Goal: Task Accomplishment & Management: Use online tool/utility

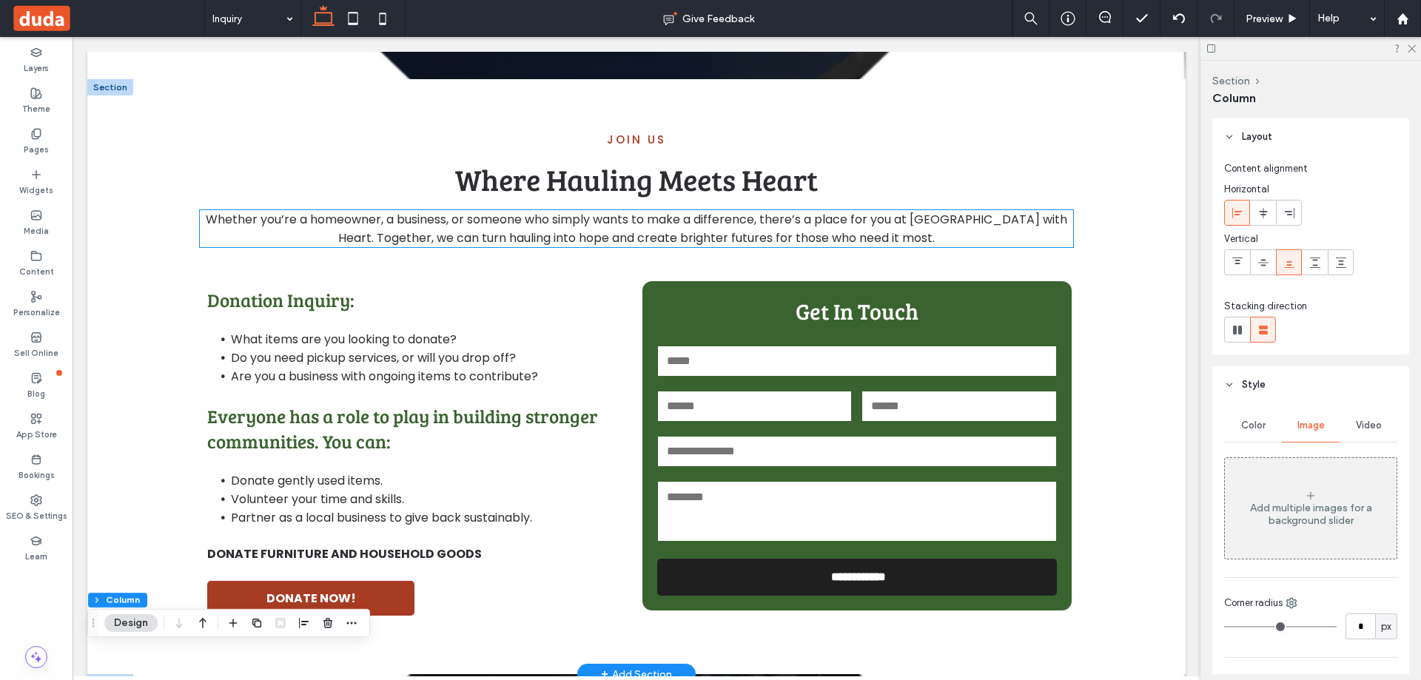
scroll to position [589, 0]
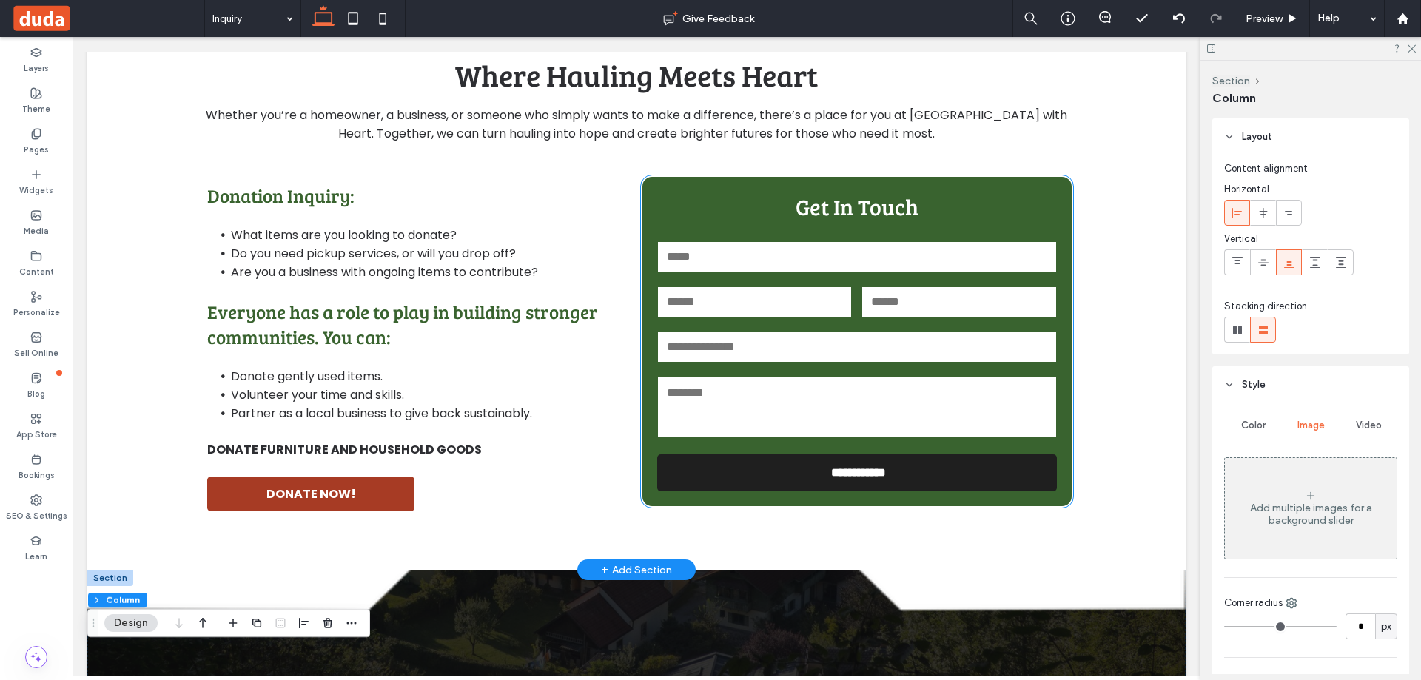
click at [816, 347] on input "text" at bounding box center [857, 347] width 398 height 30
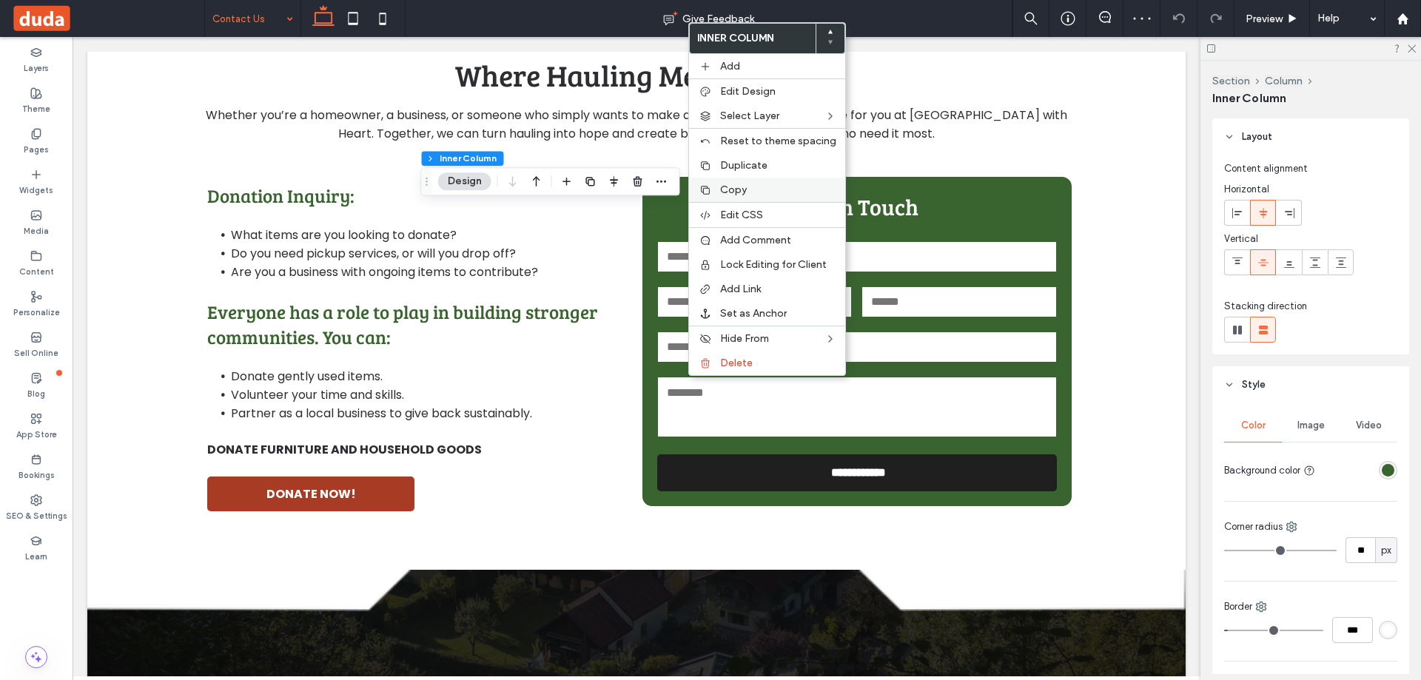
click at [713, 187] on div "Copy" at bounding box center [767, 190] width 156 height 24
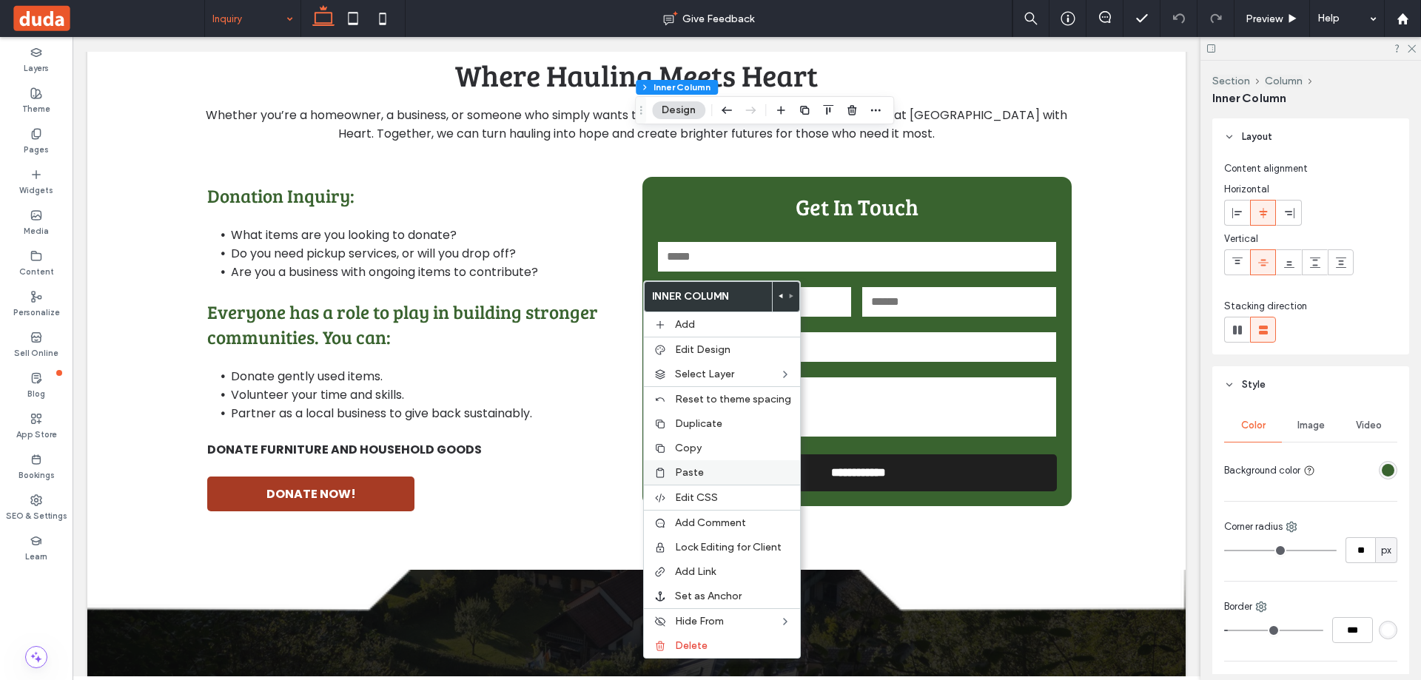
click at [701, 479] on div "Paste" at bounding box center [722, 472] width 156 height 24
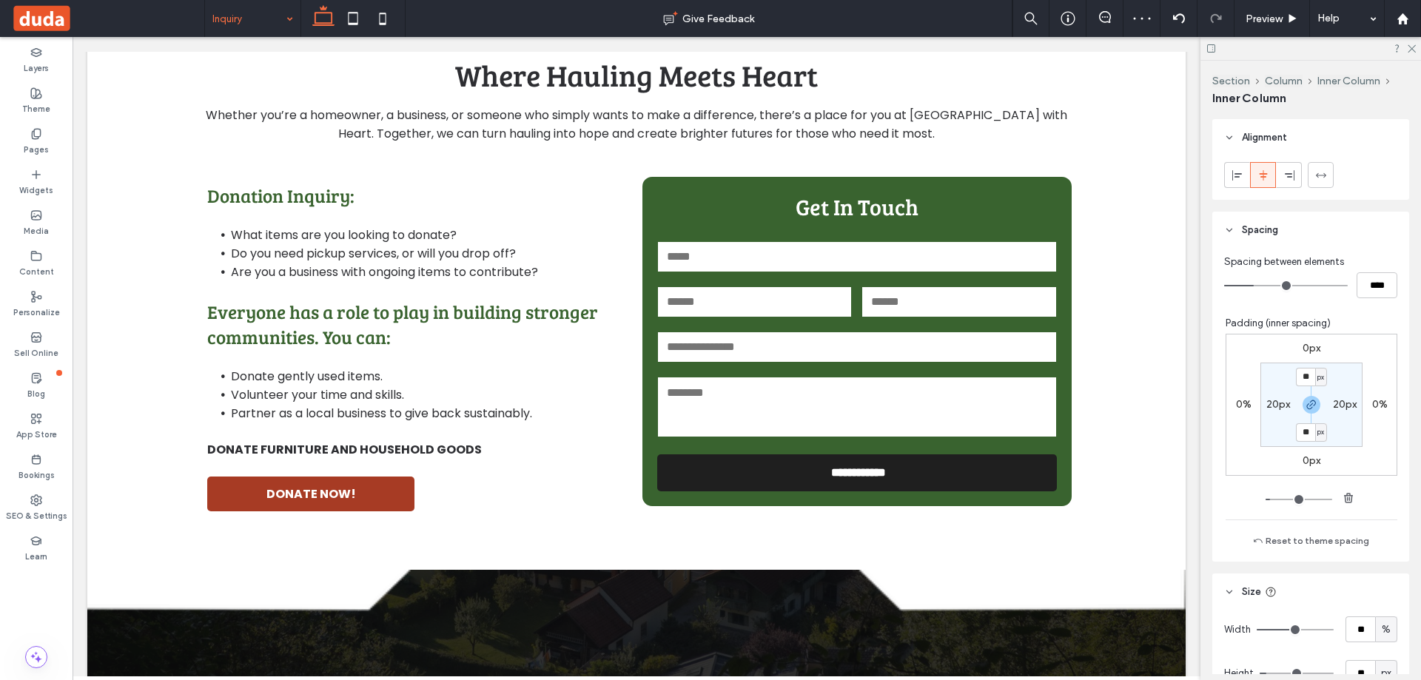
scroll to position [610, 0]
type input "**"
type input "****"
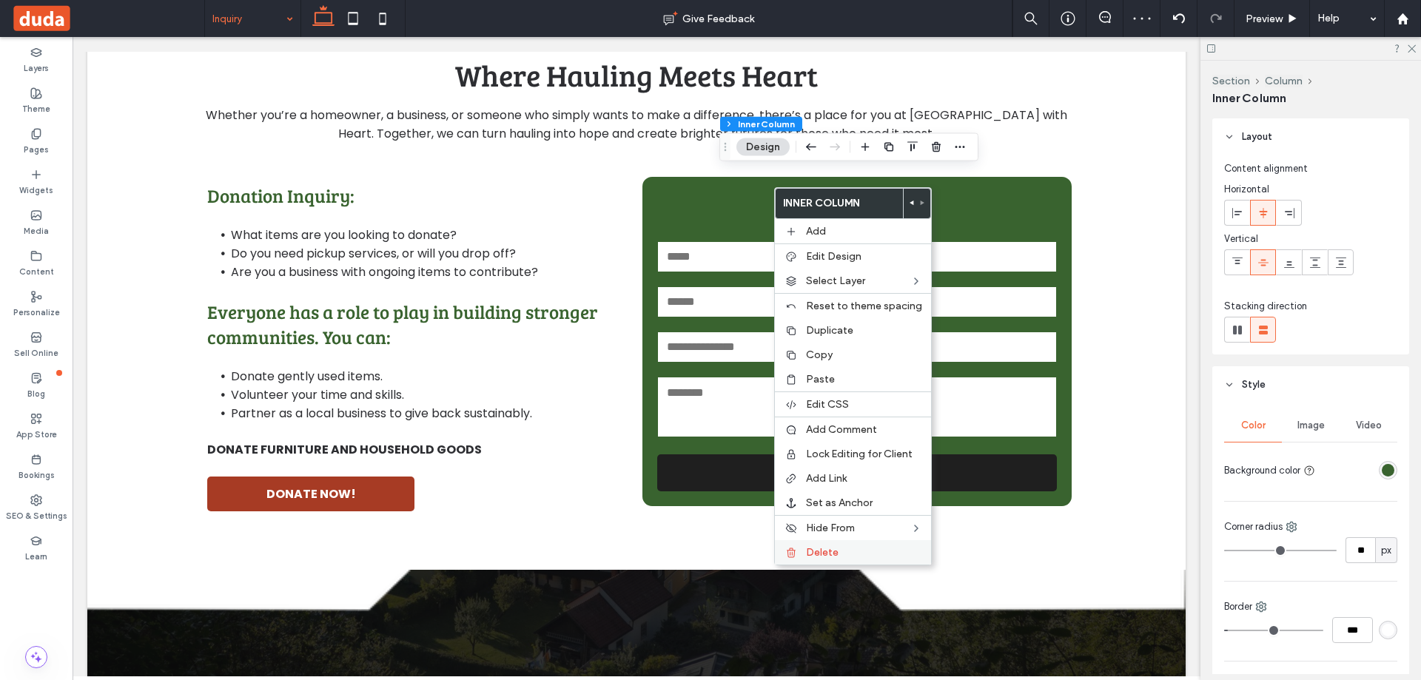
click at [838, 552] on label "Delete" at bounding box center [864, 552] width 116 height 13
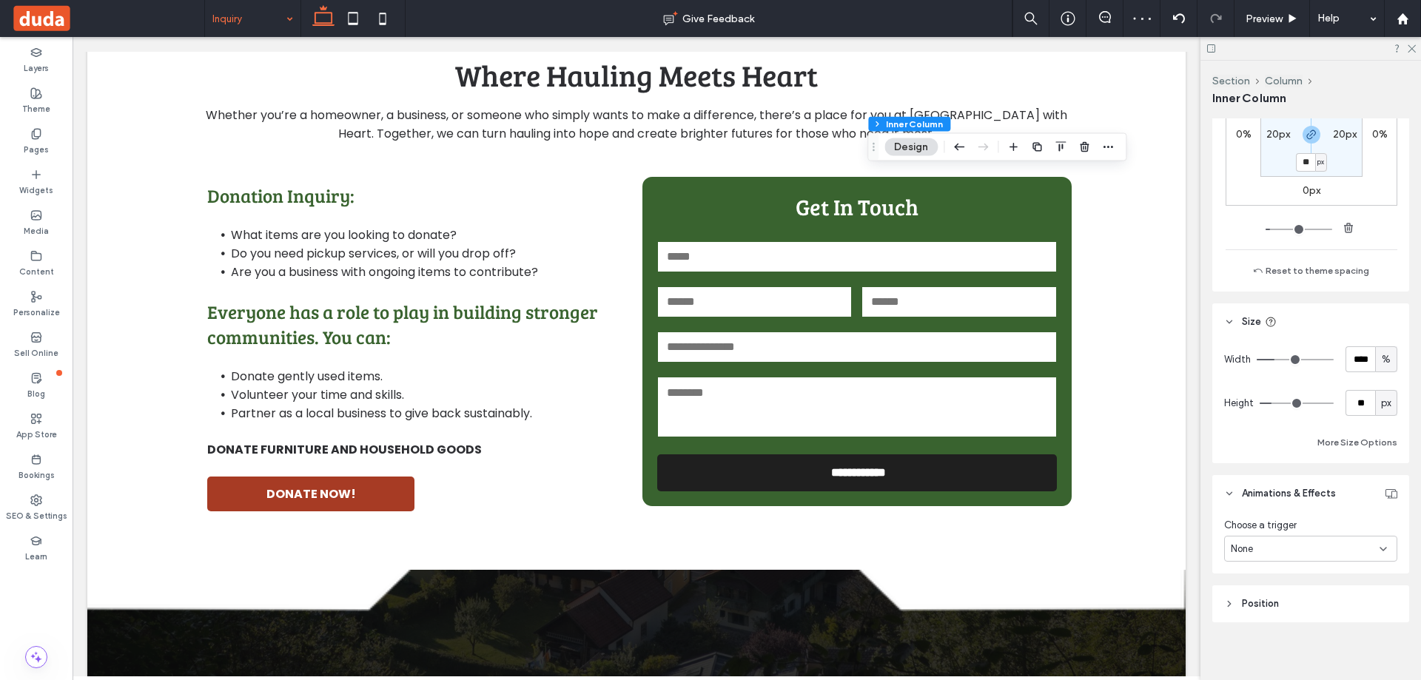
scroll to position [887, 0]
click at [1349, 347] on input "****" at bounding box center [1360, 352] width 30 height 26
type input "**"
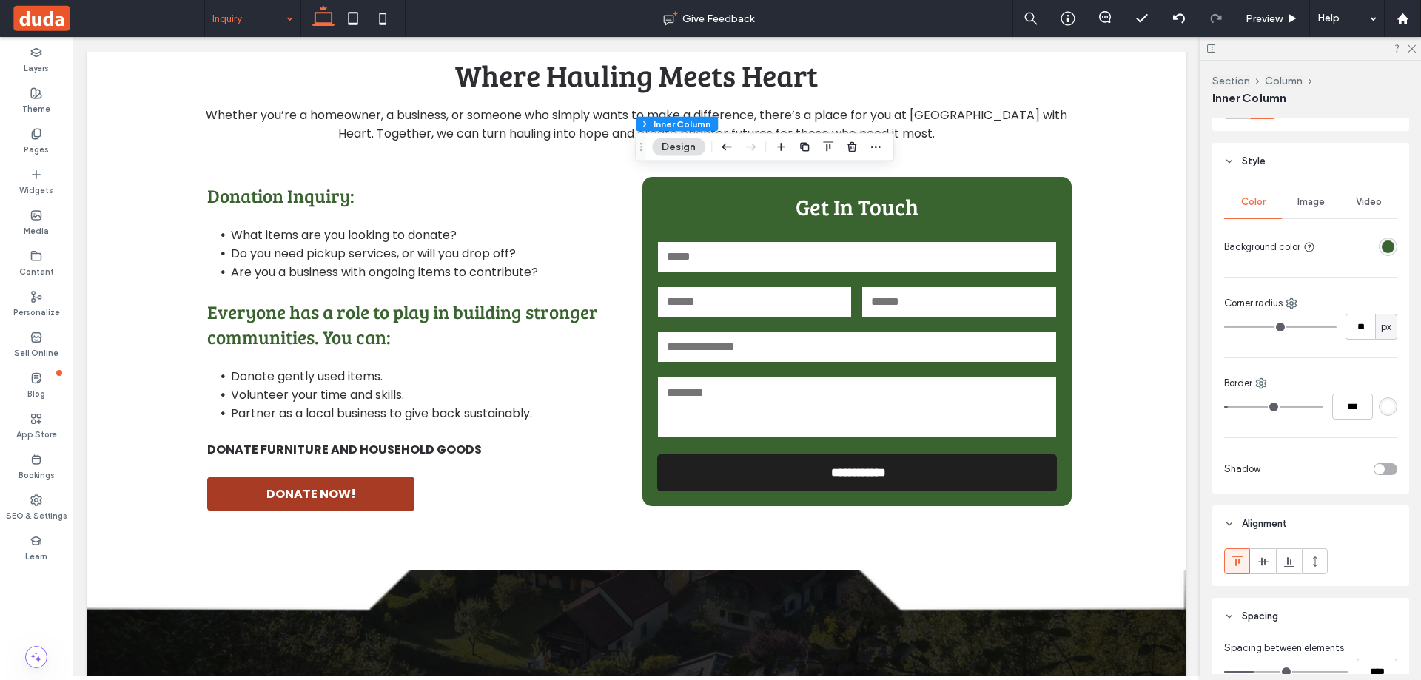
scroll to position [221, 0]
click at [1381, 415] on div "rgba(255,255,255,1)" at bounding box center [1387, 409] width 18 height 18
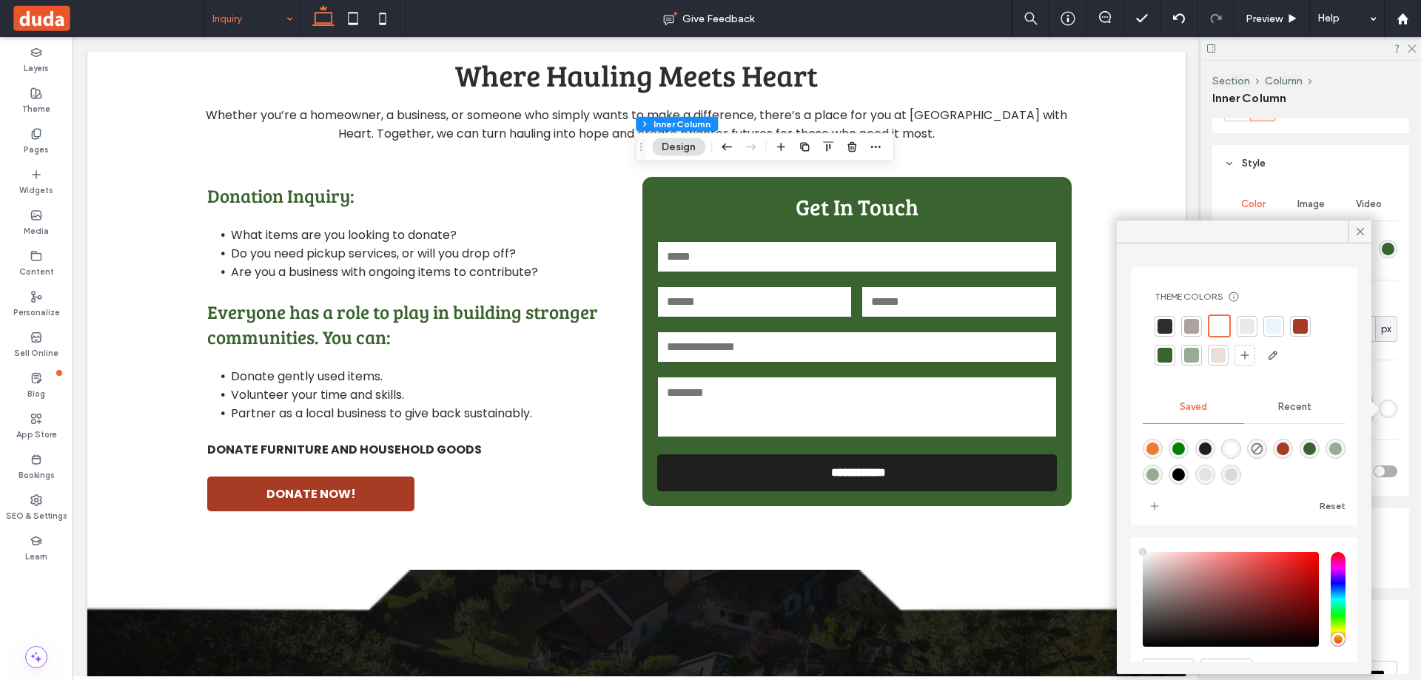
click at [1307, 325] on div at bounding box center [1300, 326] width 15 height 15
click at [1227, 353] on div at bounding box center [1217, 355] width 21 height 21
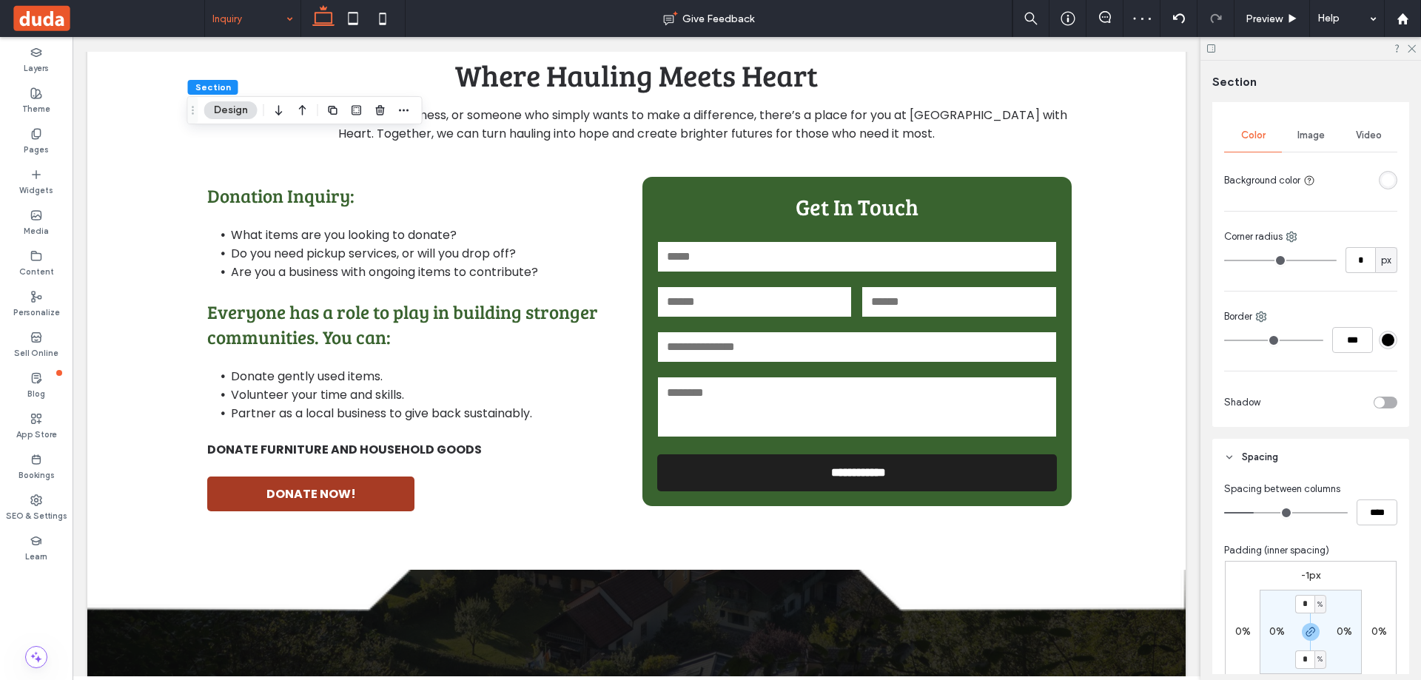
scroll to position [296, 0]
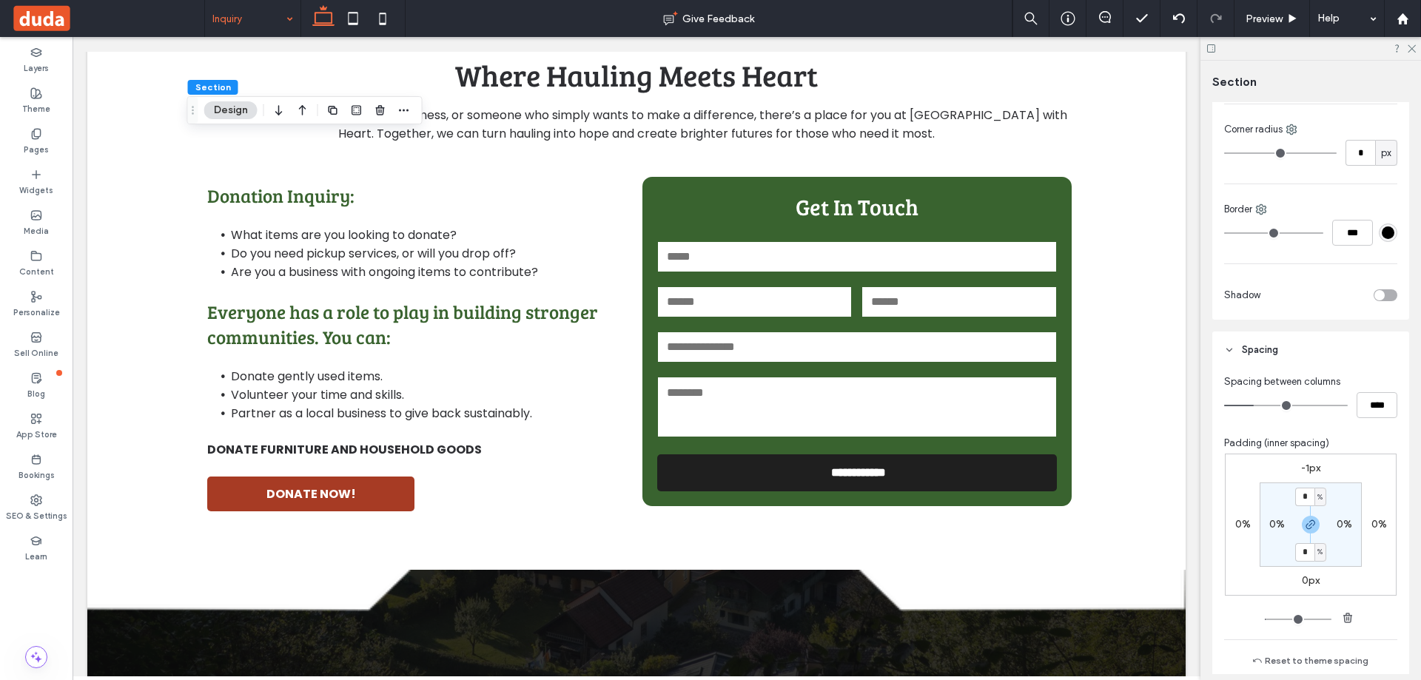
click at [1380, 293] on div "toggle" at bounding box center [1385, 295] width 24 height 12
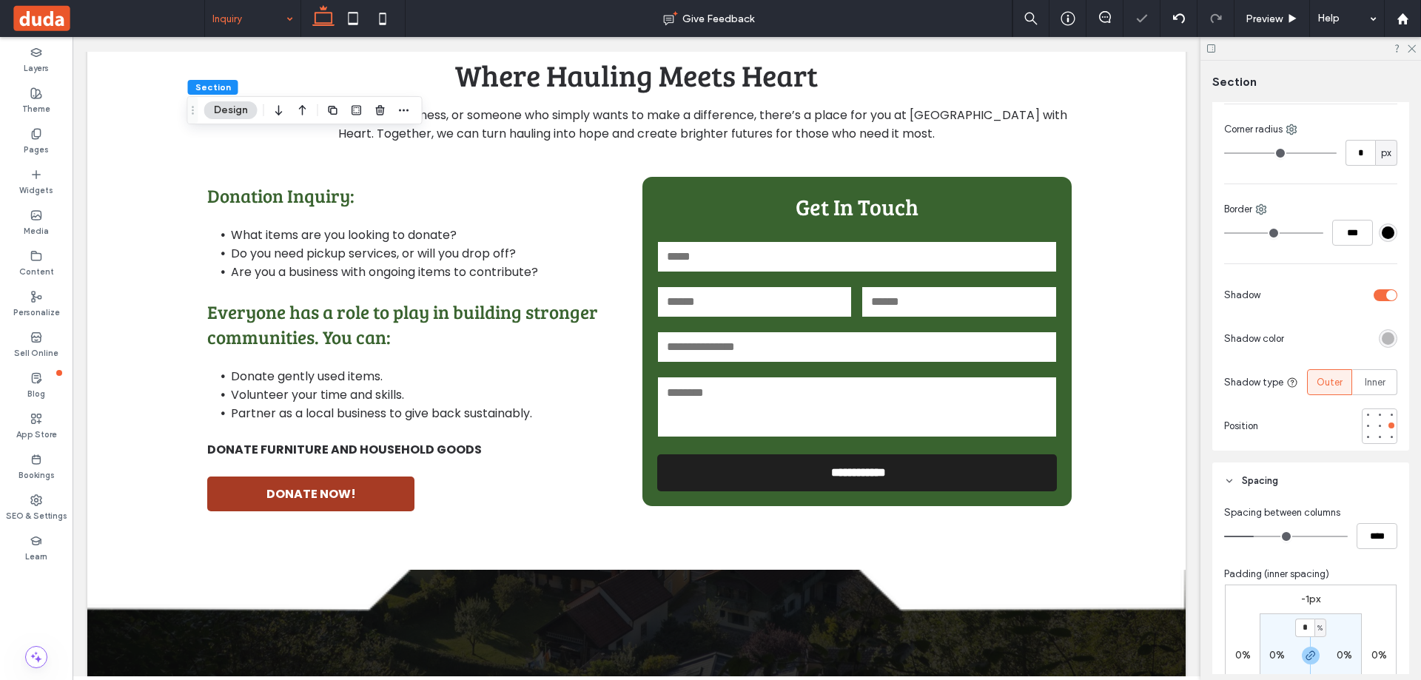
click at [1379, 305] on div at bounding box center [1331, 295] width 131 height 26
click at [1379, 290] on div "toggle" at bounding box center [1385, 295] width 24 height 12
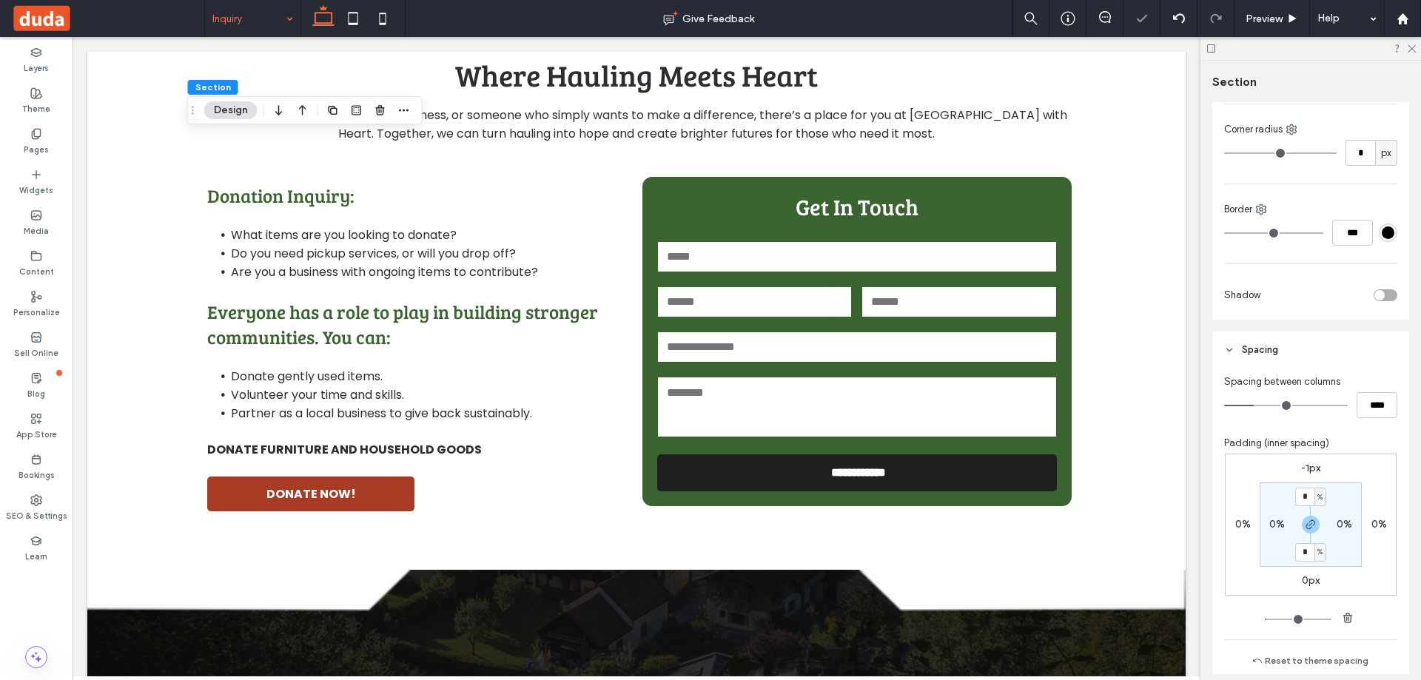
click at [1379, 290] on div "toggle" at bounding box center [1385, 295] width 24 height 12
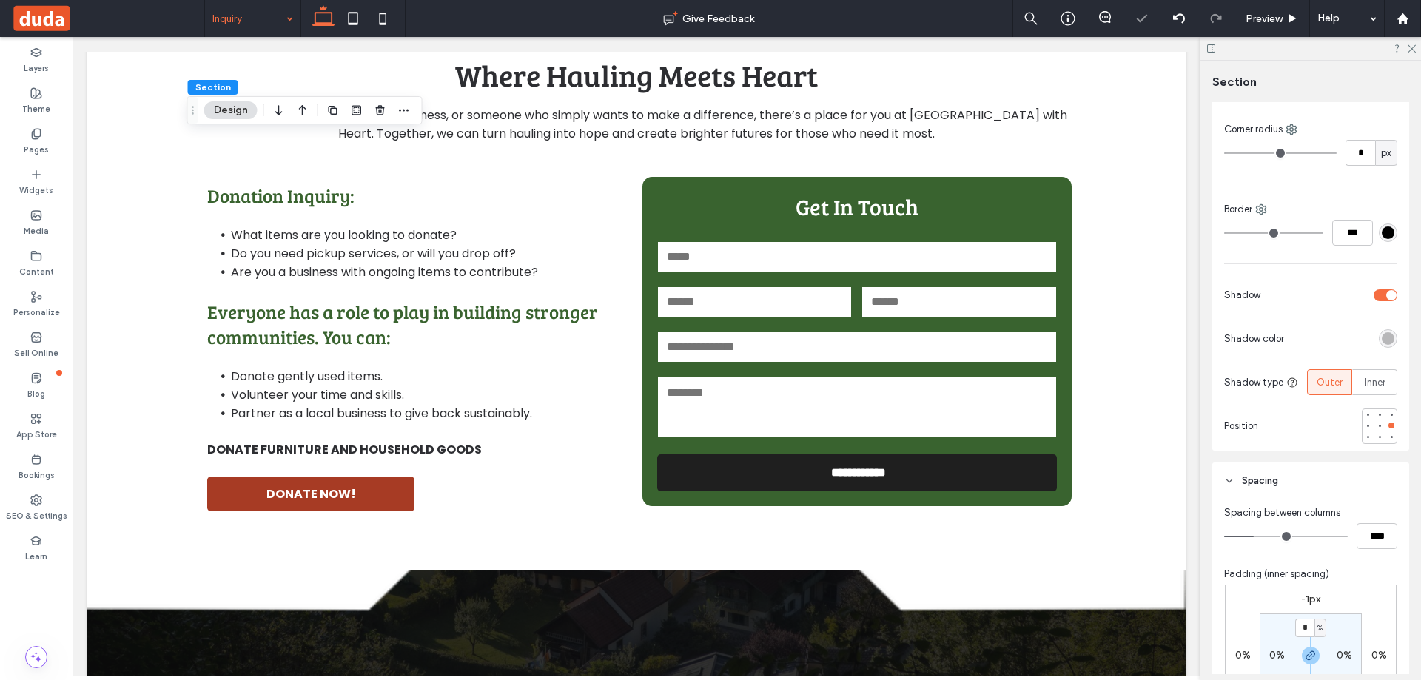
click at [1379, 290] on div "toggle" at bounding box center [1385, 295] width 24 height 12
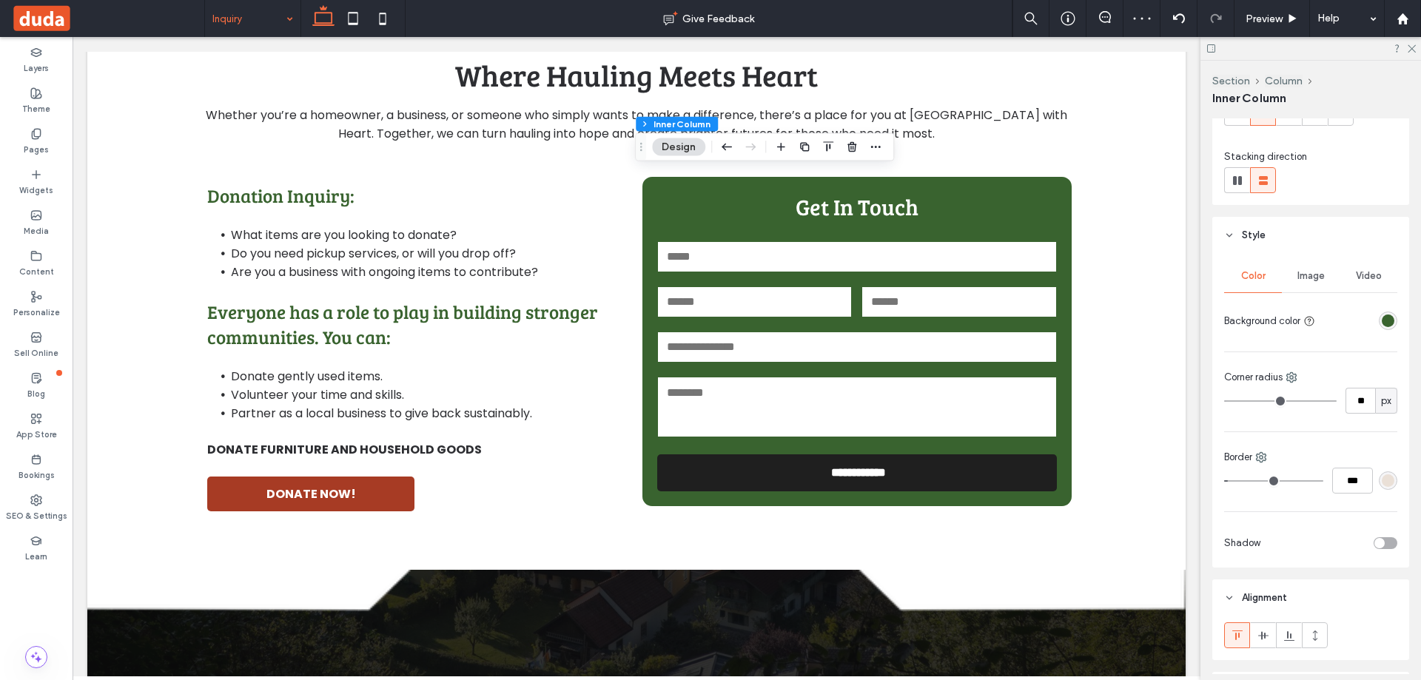
scroll to position [222, 0]
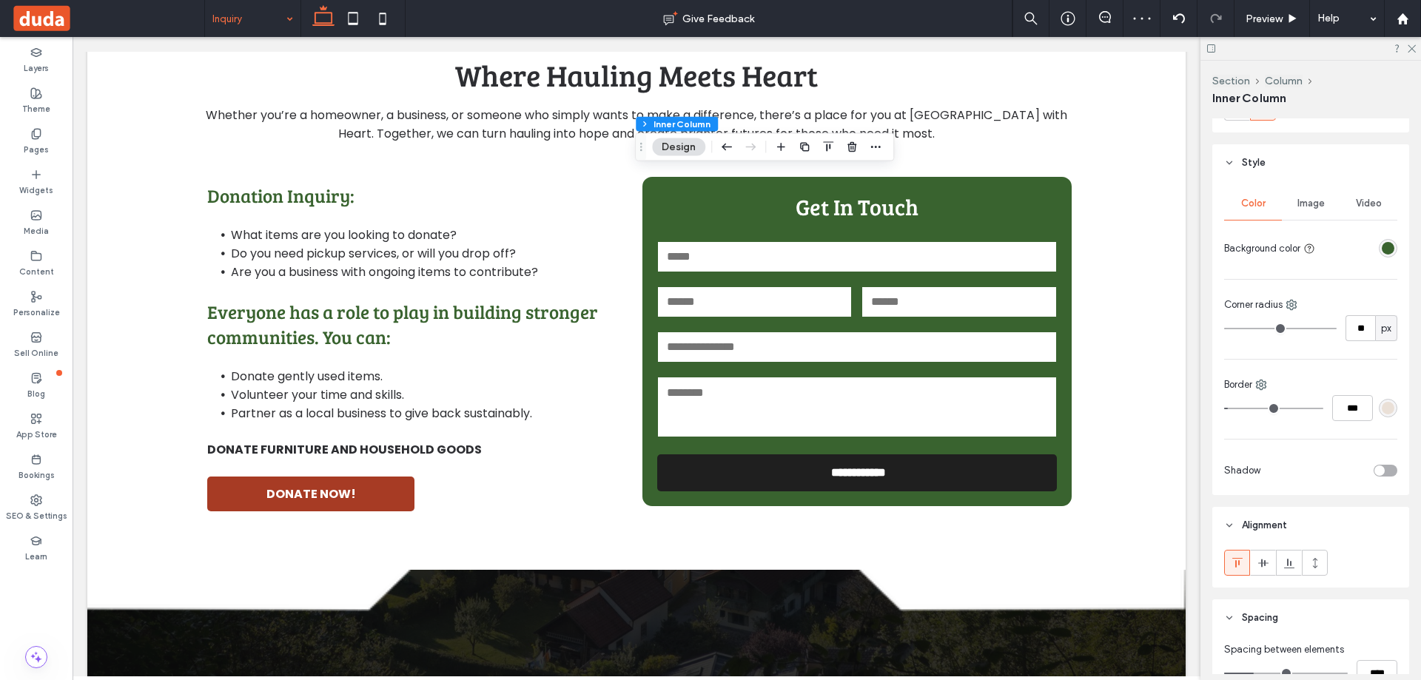
click at [1374, 469] on div "toggle" at bounding box center [1379, 470] width 10 height 10
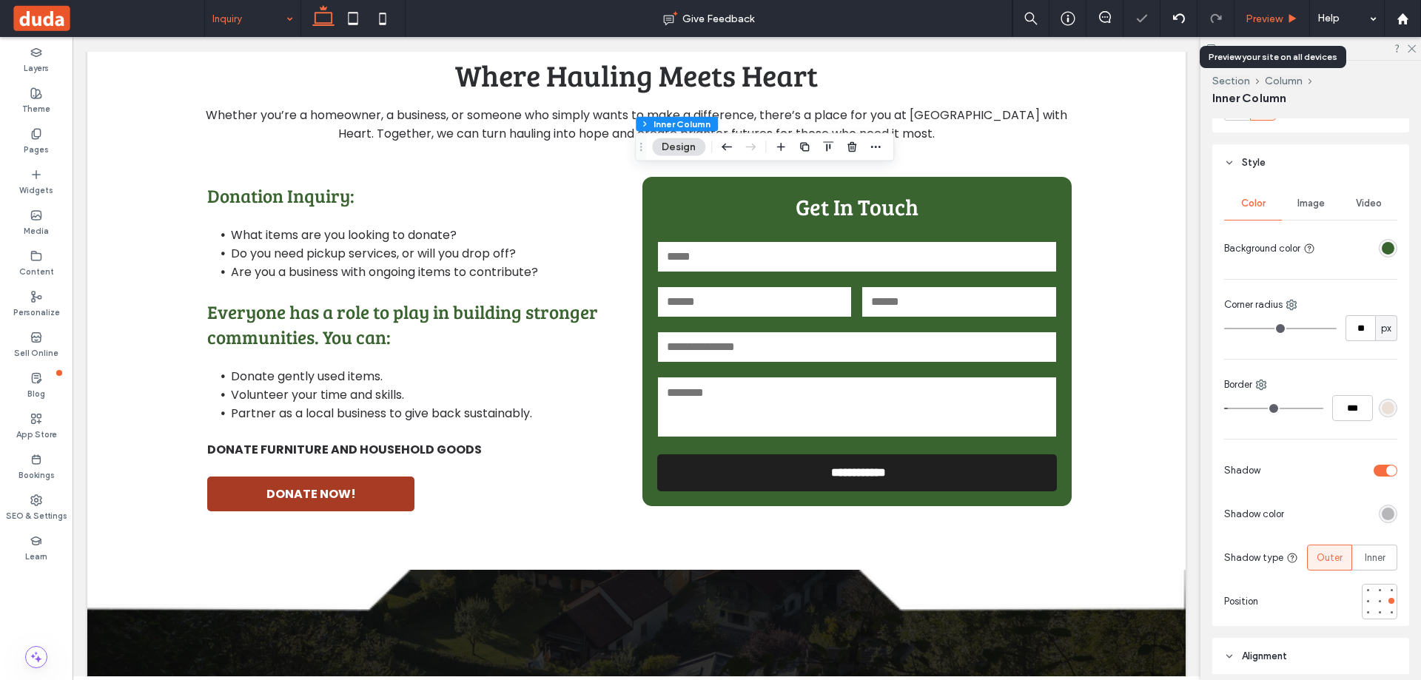
click at [1271, 11] on div "Preview" at bounding box center [1271, 18] width 75 height 37
click at [1272, 13] on span "Preview" at bounding box center [1263, 19] width 37 height 13
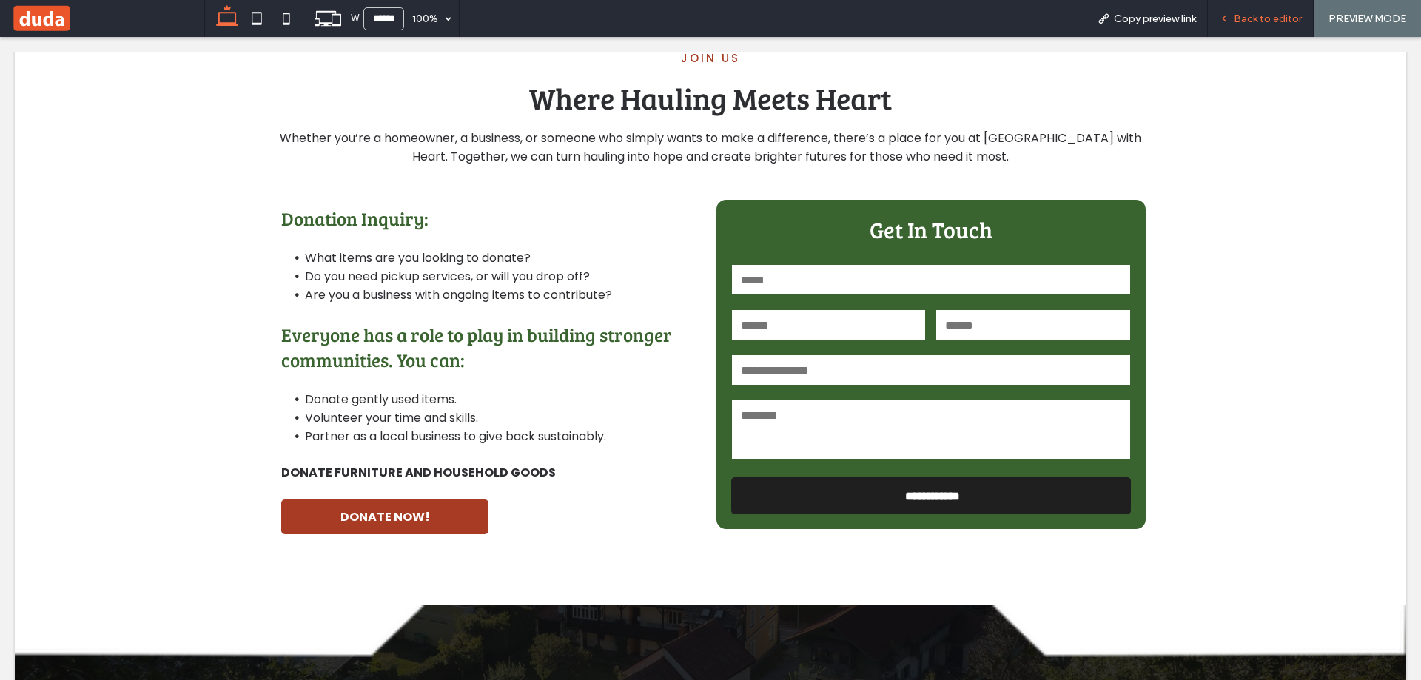
click at [1256, 27] on div "Back to editor" at bounding box center [1260, 18] width 106 height 37
click at [1256, 26] on div "Back to editor" at bounding box center [1260, 18] width 106 height 37
click at [1255, 17] on span "Back to editor" at bounding box center [1267, 19] width 68 height 13
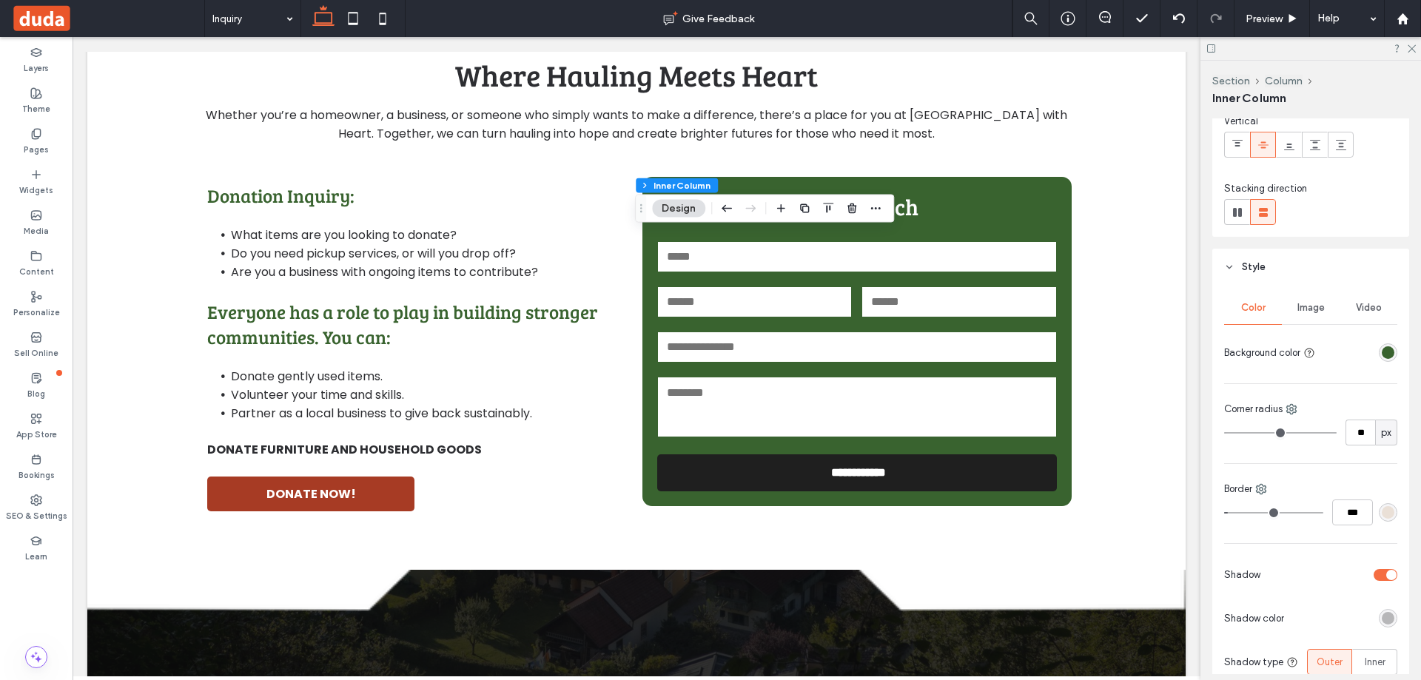
scroll to position [222, 0]
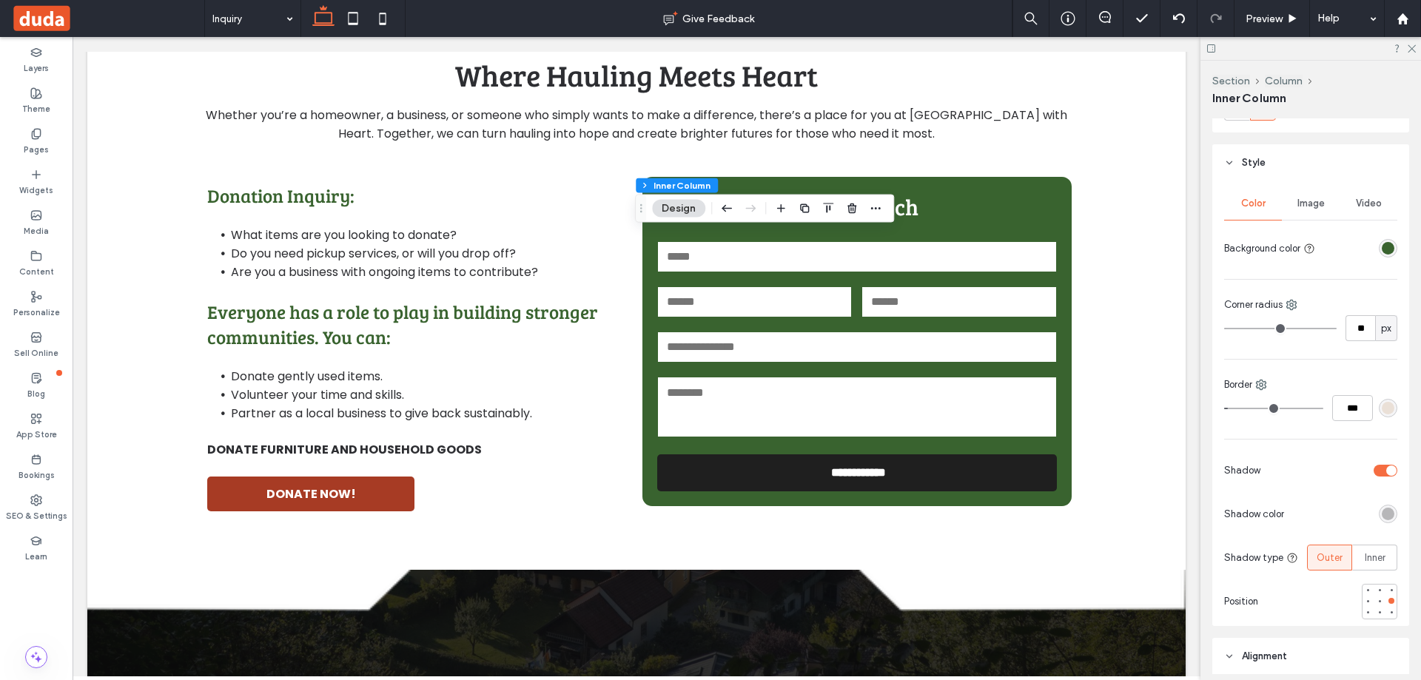
click at [1381, 412] on div "rgba(234, 224, 215, 1)" at bounding box center [1387, 408] width 13 height 13
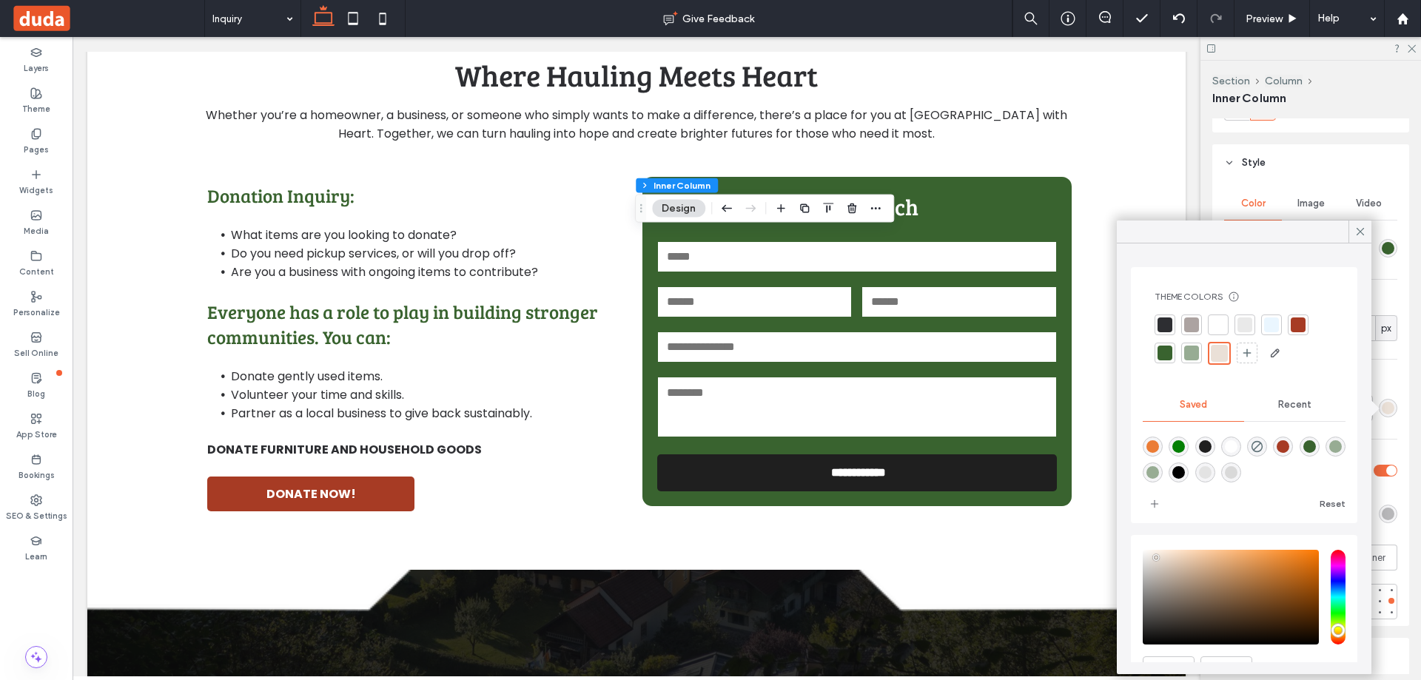
click at [1156, 357] on div at bounding box center [1164, 353] width 21 height 21
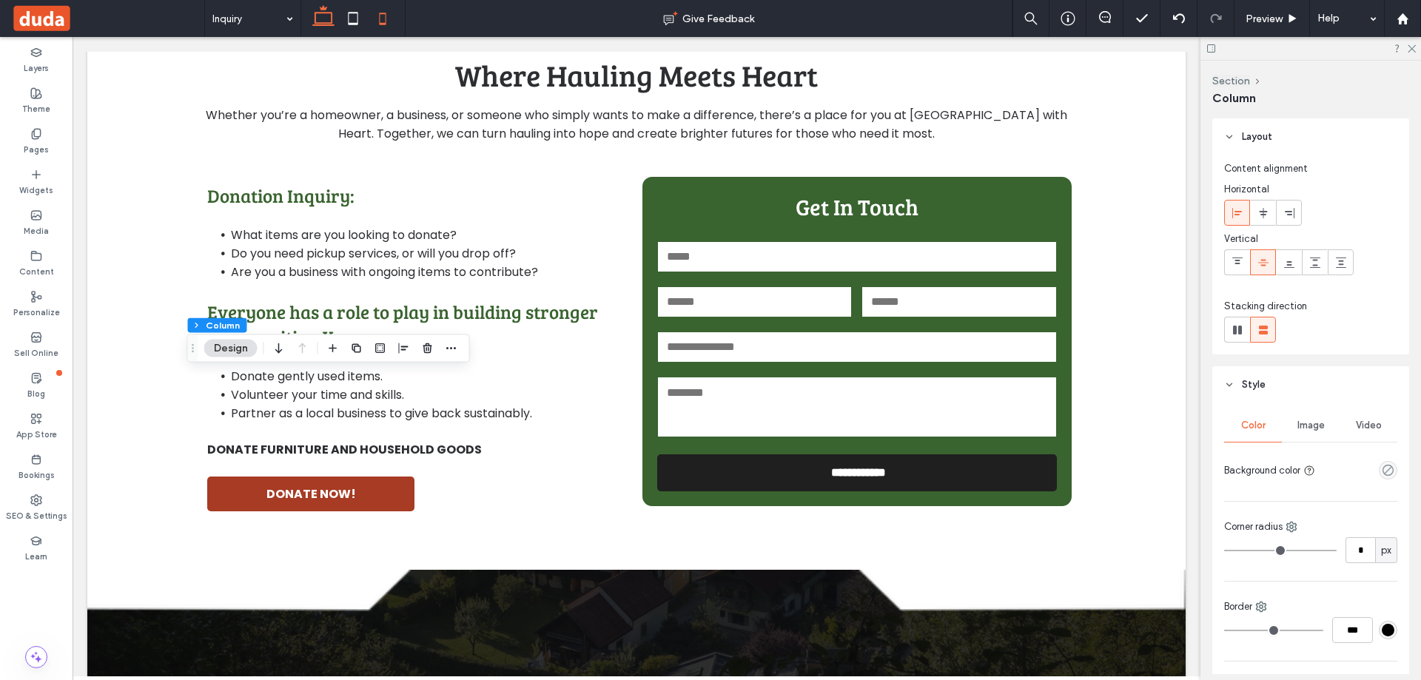
click at [377, 14] on icon at bounding box center [383, 19] width 30 height 30
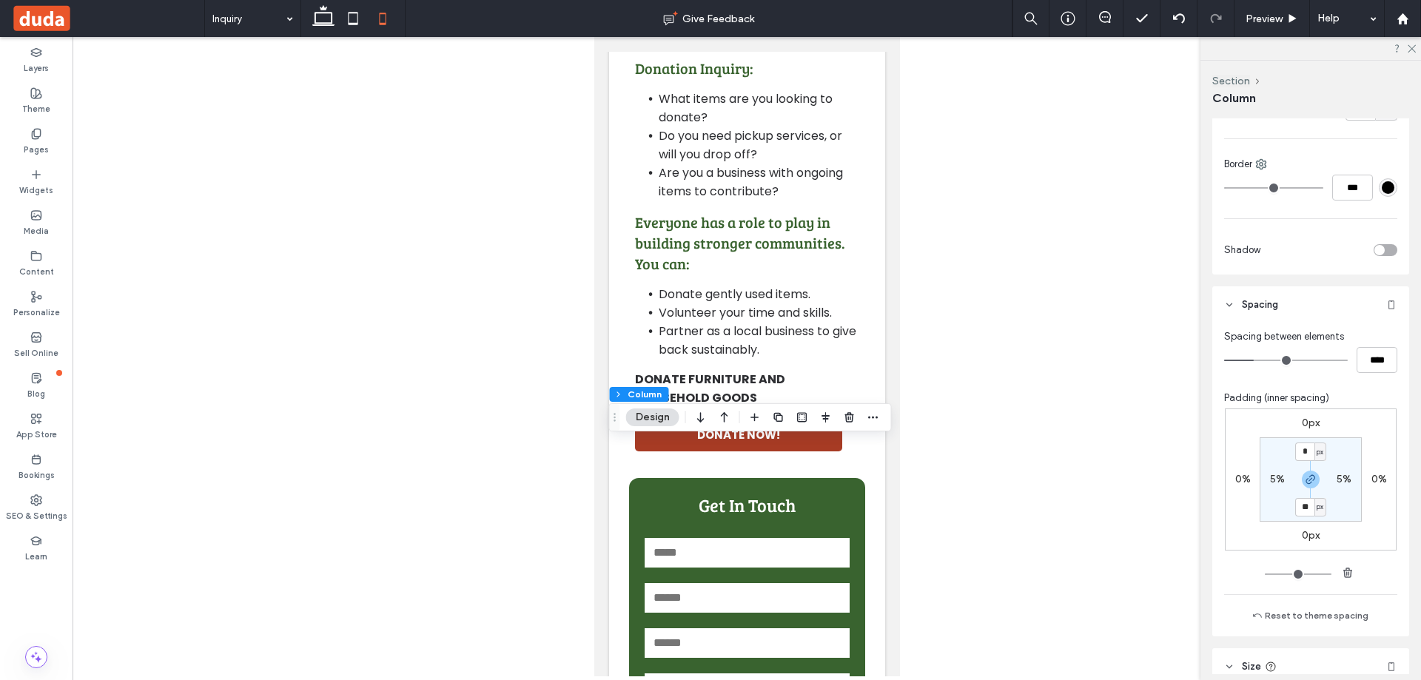
scroll to position [444, 0]
click at [1302, 451] on input "*" at bounding box center [1304, 450] width 19 height 18
click at [1304, 483] on icon "button" at bounding box center [1310, 478] width 12 height 12
click at [1306, 456] on input "*" at bounding box center [1304, 450] width 19 height 18
type input "**"
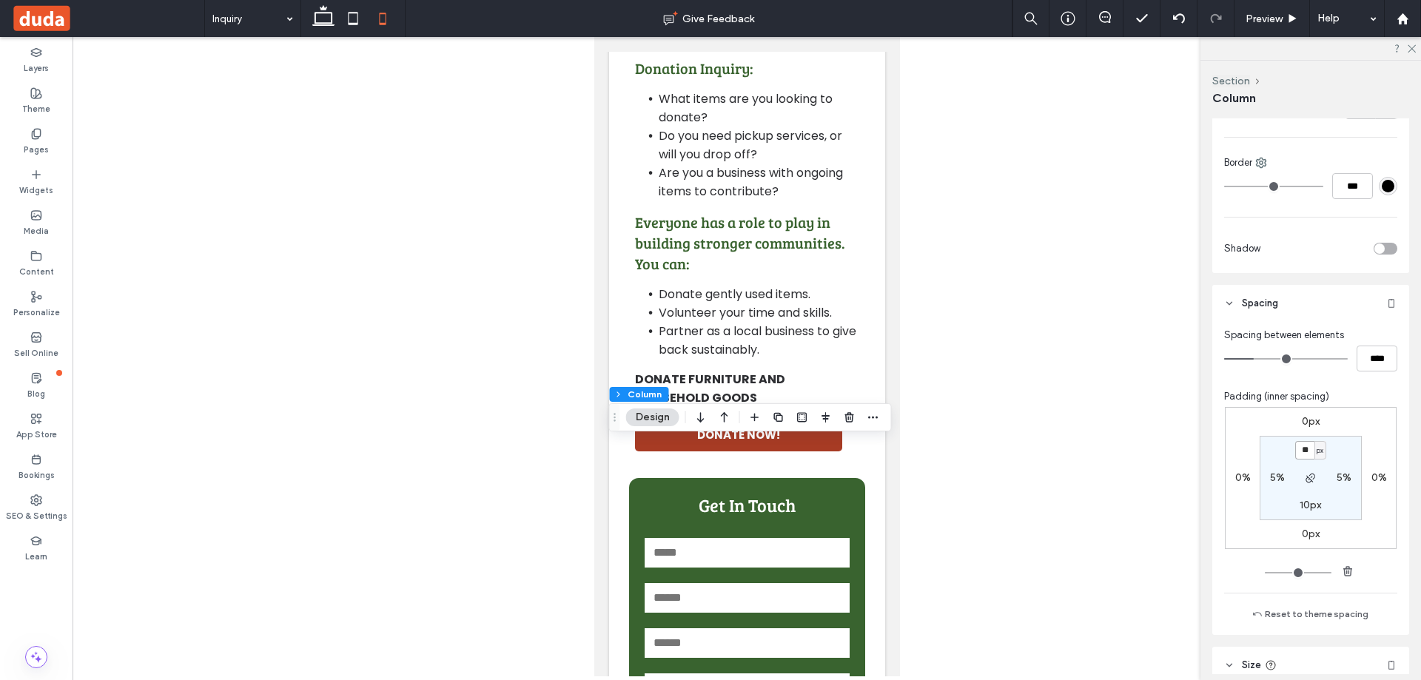
type input "**"
type input "*"
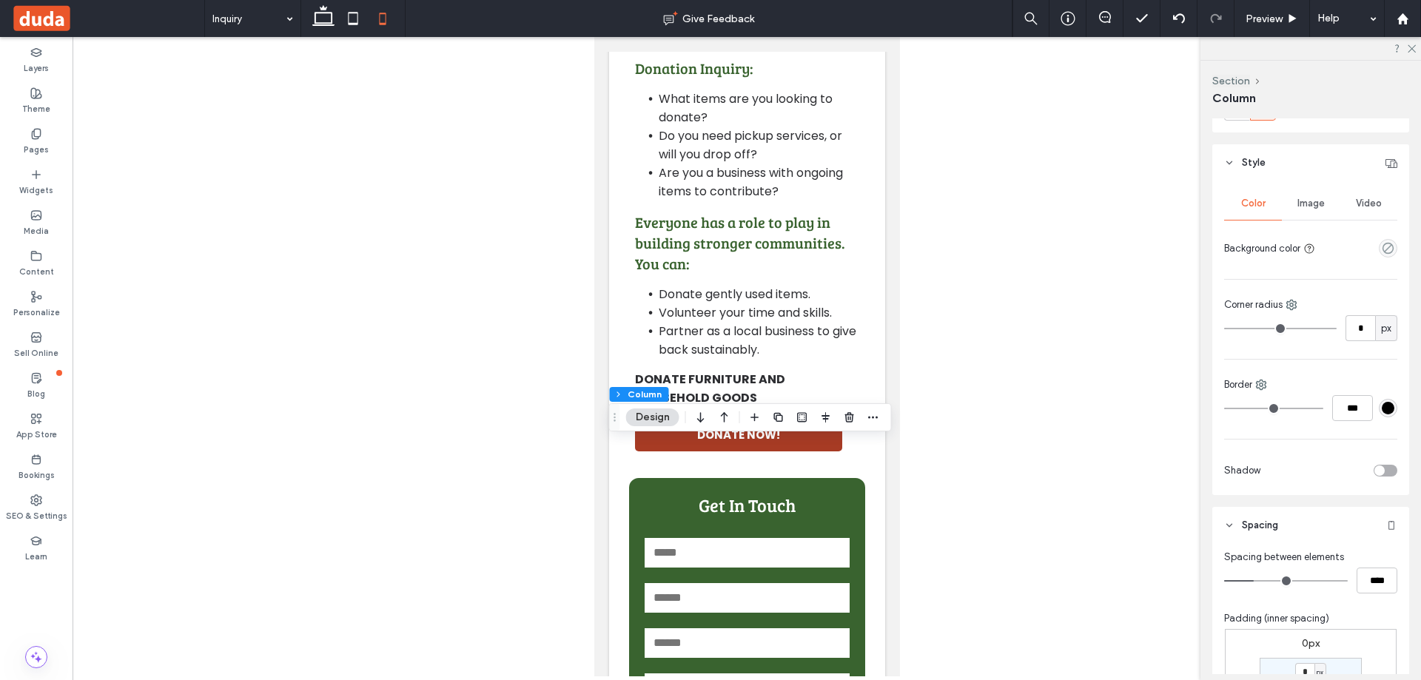
scroll to position [296, 0]
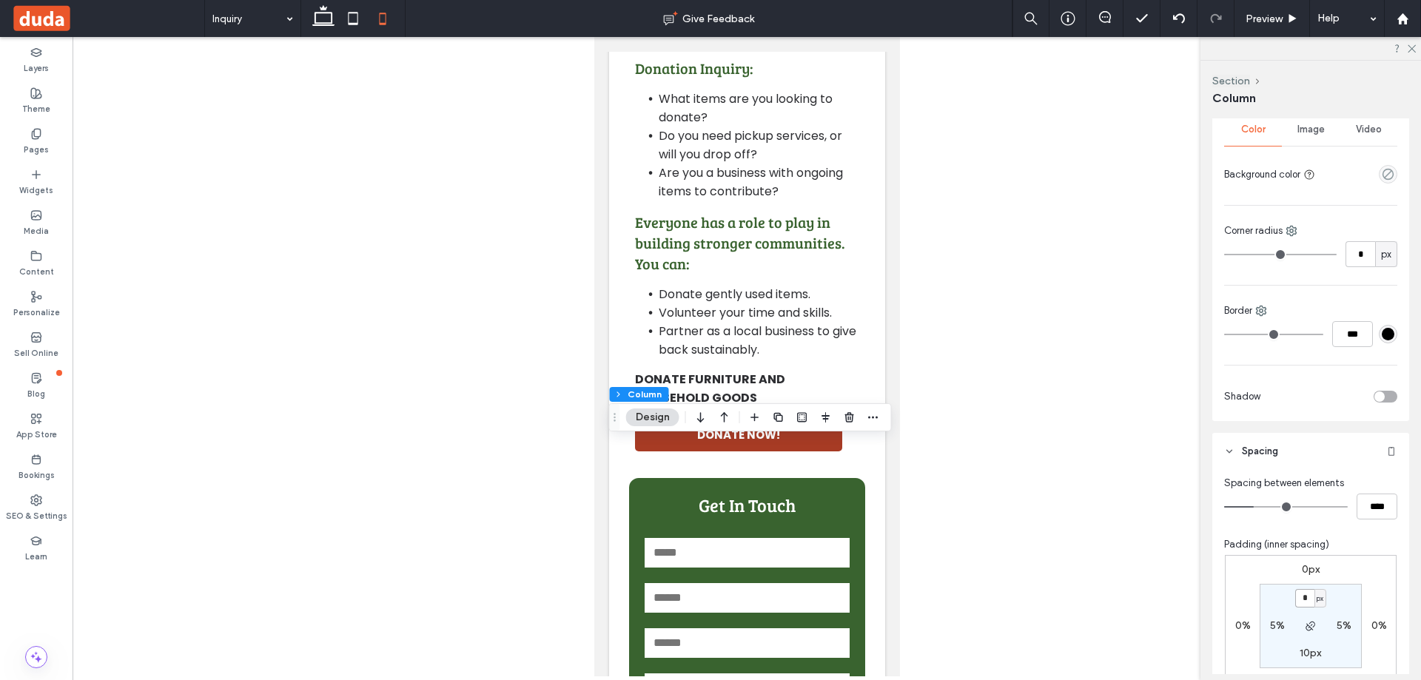
click at [1306, 593] on input "*" at bounding box center [1304, 598] width 19 height 18
type input "**"
click at [1305, 630] on use "button" at bounding box center [1309, 625] width 9 height 9
click at [1102, 596] on div at bounding box center [747, 356] width 1348 height 639
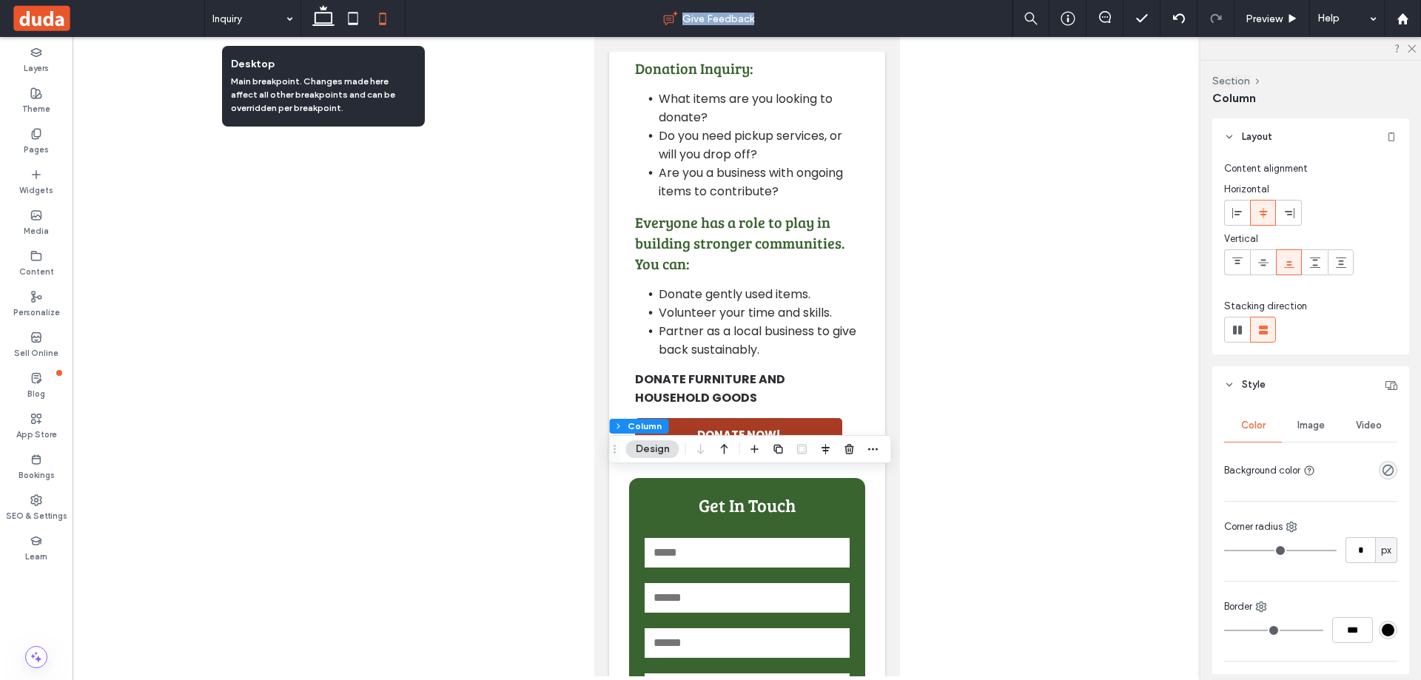
drag, startPoint x: 332, startPoint y: 19, endPoint x: 498, endPoint y: 20, distance: 165.7
click at [488, 18] on div "Inquiry Give Feedback Preview Help" at bounding box center [812, 18] width 1216 height 37
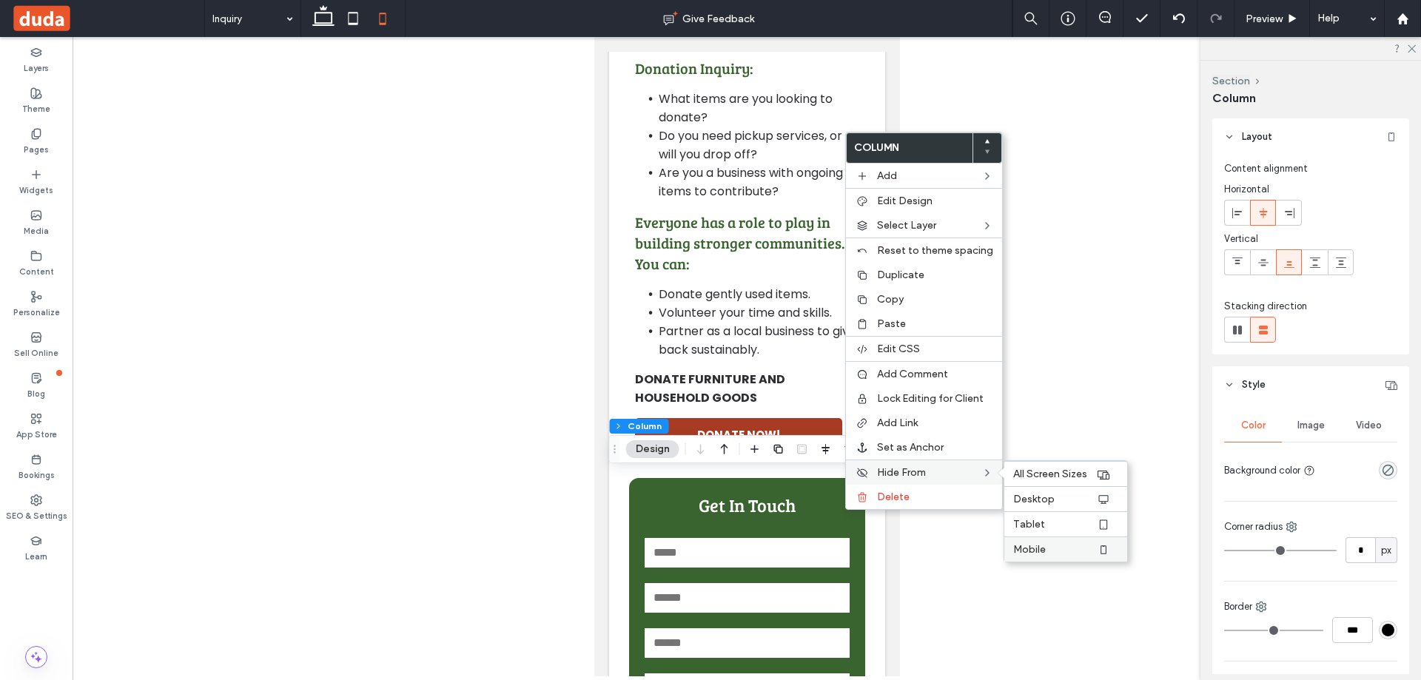
click at [1076, 553] on label "Mobile" at bounding box center [1054, 549] width 83 height 13
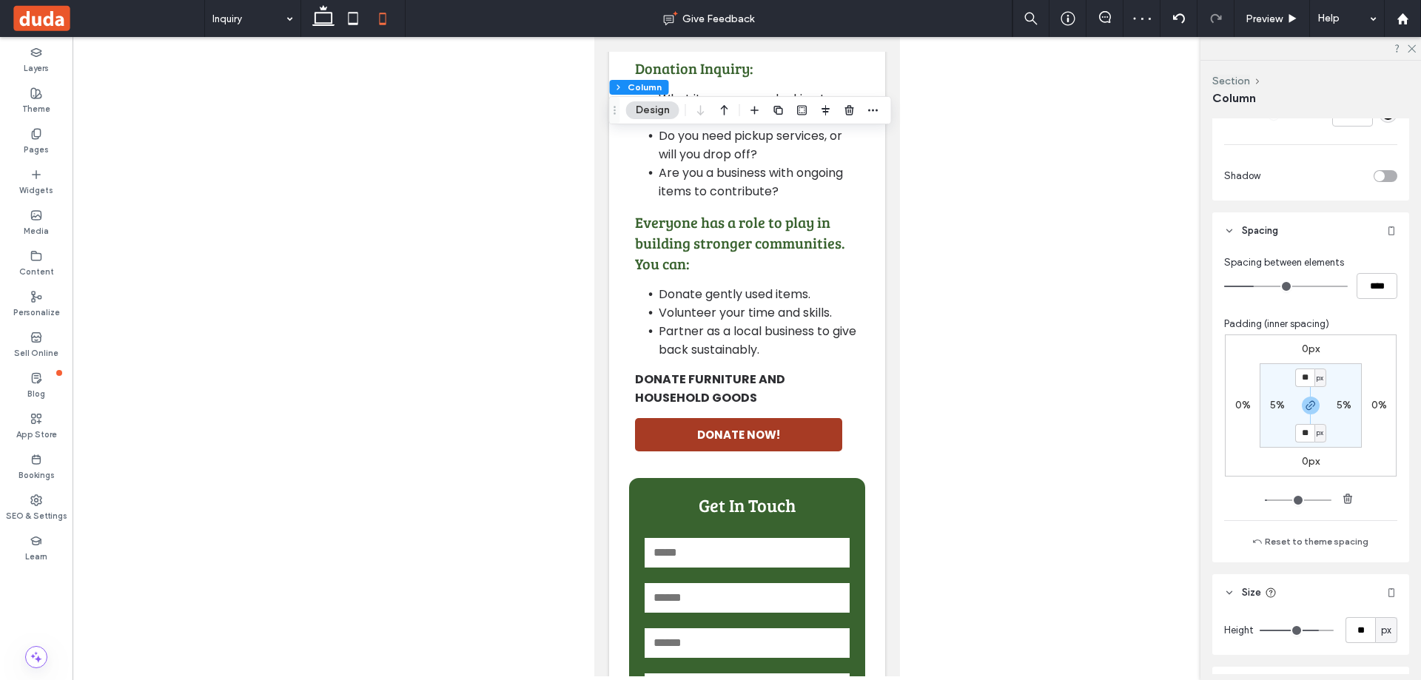
scroll to position [518, 0]
click at [1305, 408] on icon "button" at bounding box center [1310, 404] width 12 height 12
click at [1301, 437] on label "10px" at bounding box center [1309, 431] width 21 height 13
type input "**"
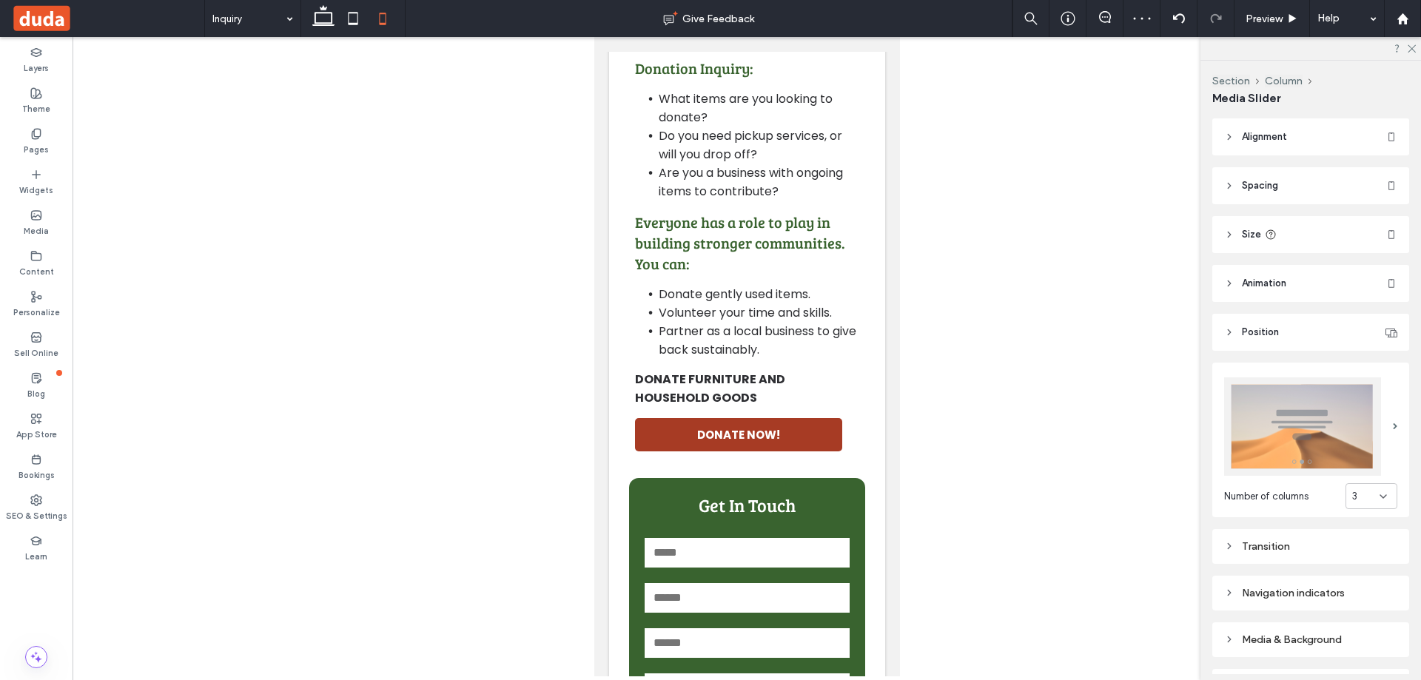
type input "***"
click at [317, 14] on icon at bounding box center [324, 19] width 30 height 30
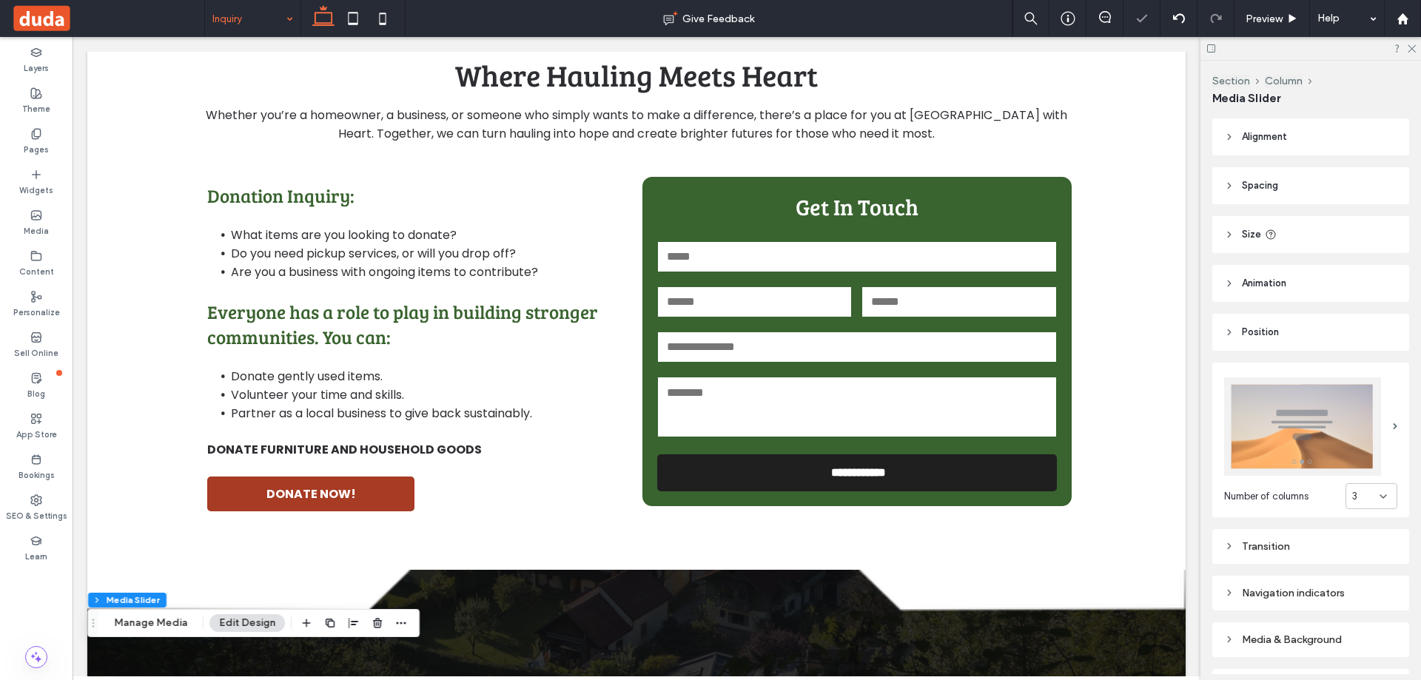
type input "***"
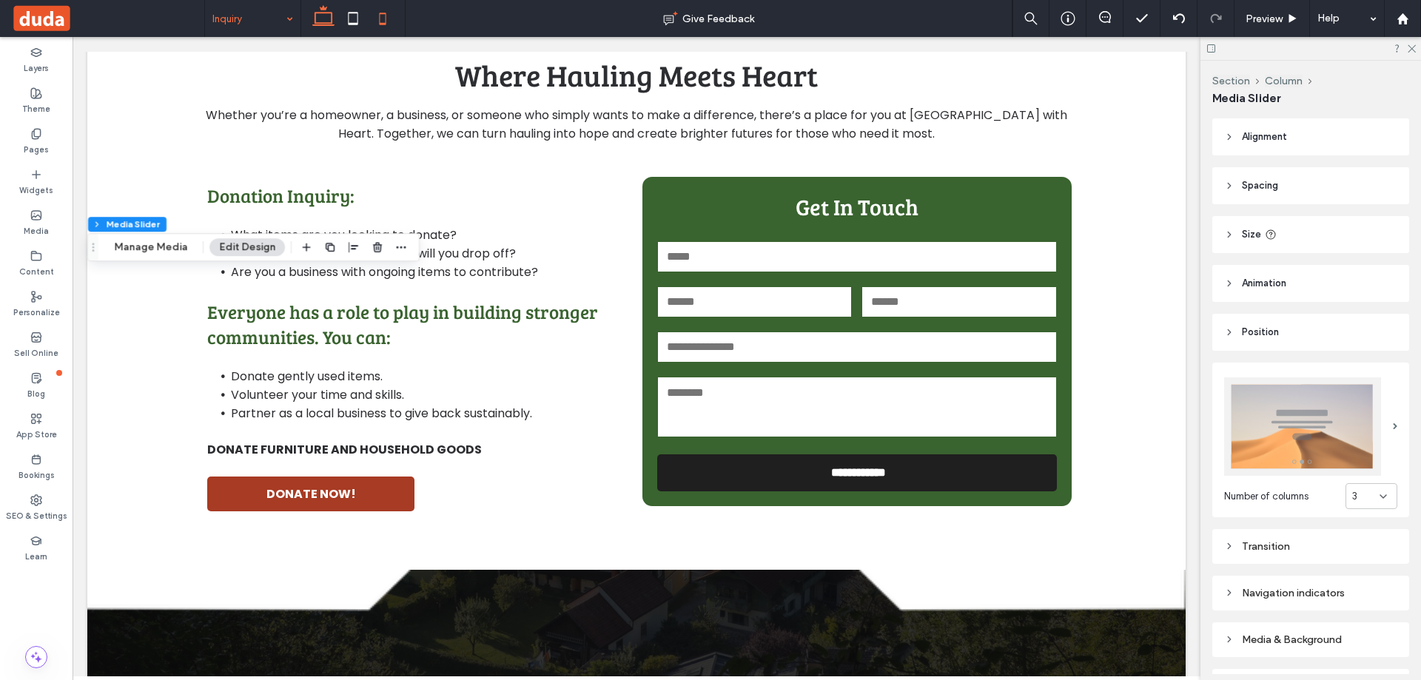
click at [371, 18] on icon at bounding box center [383, 19] width 30 height 30
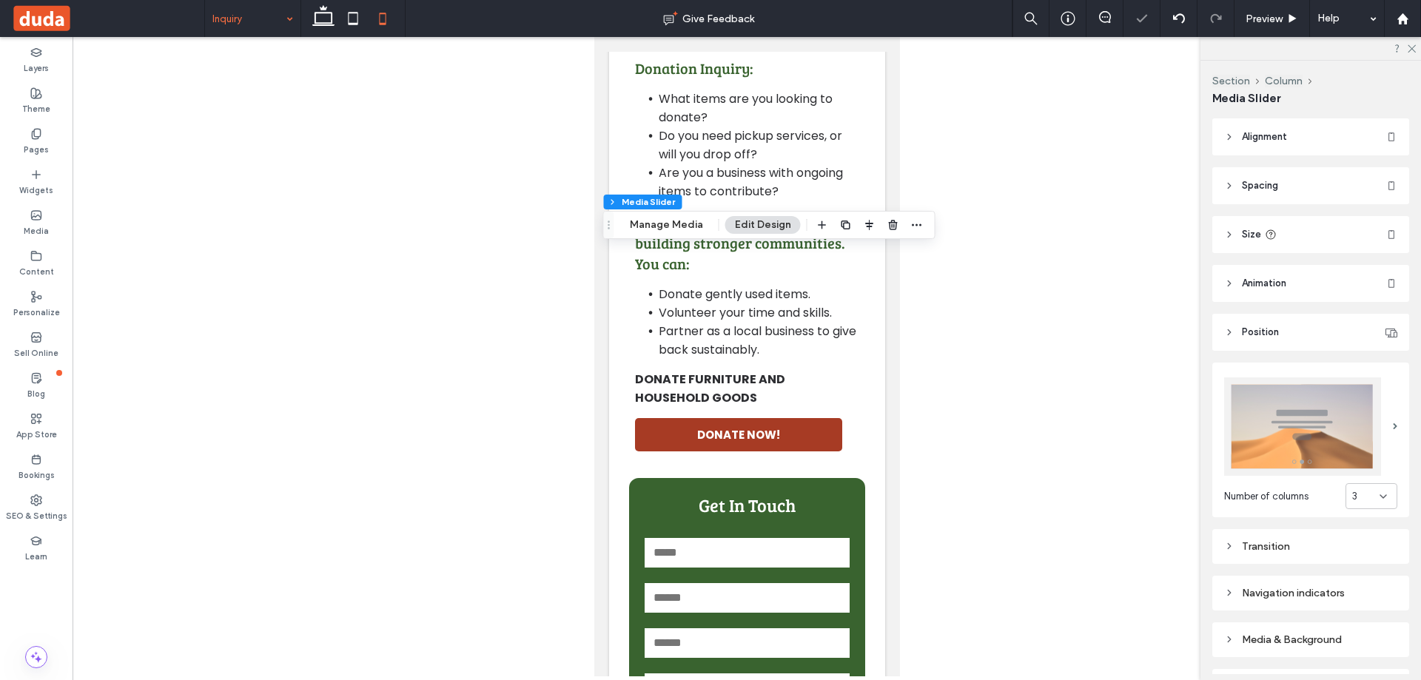
type input "***"
click at [1268, 10] on div "Preview" at bounding box center [1271, 18] width 75 height 37
click at [1261, 13] on span "Preview" at bounding box center [1263, 19] width 37 height 13
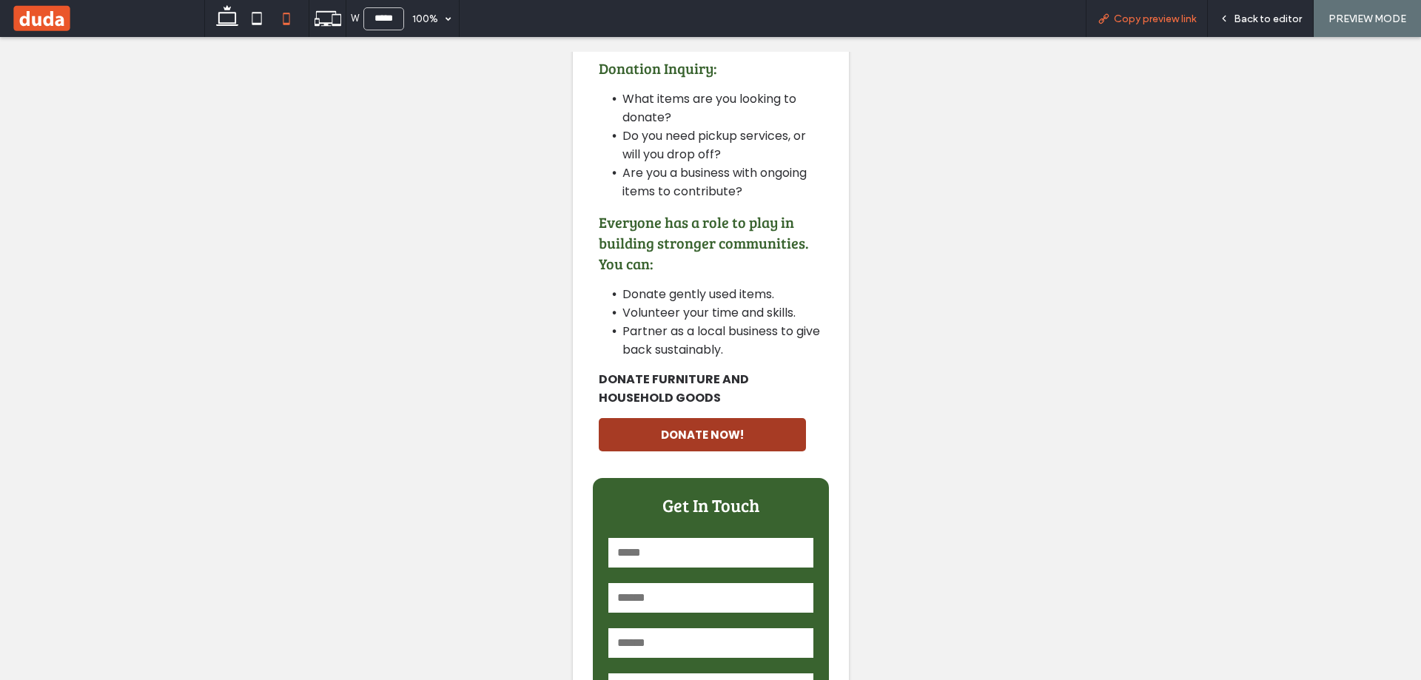
click at [1174, 22] on span "Copy preview link" at bounding box center [1154, 19] width 82 height 13
click at [235, 19] on use at bounding box center [227, 15] width 22 height 21
type input "******"
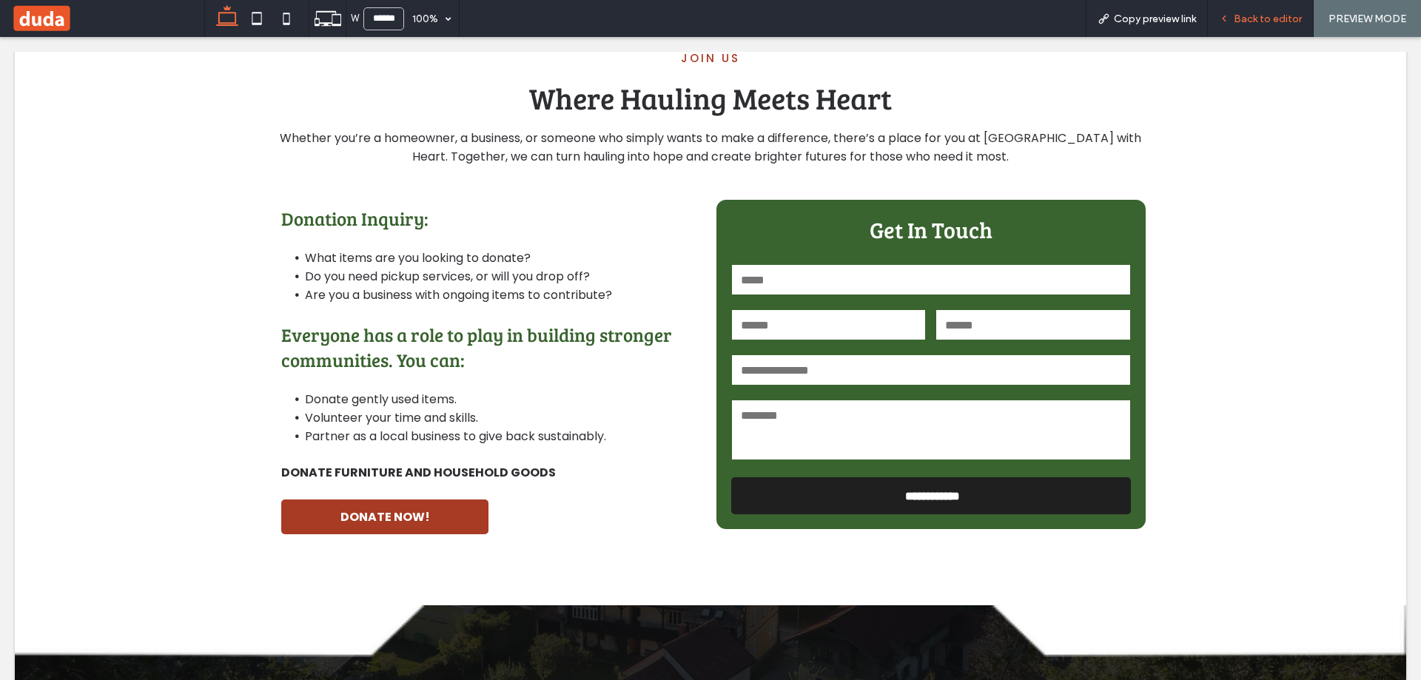
click at [1251, 13] on span "Back to editor" at bounding box center [1267, 19] width 68 height 13
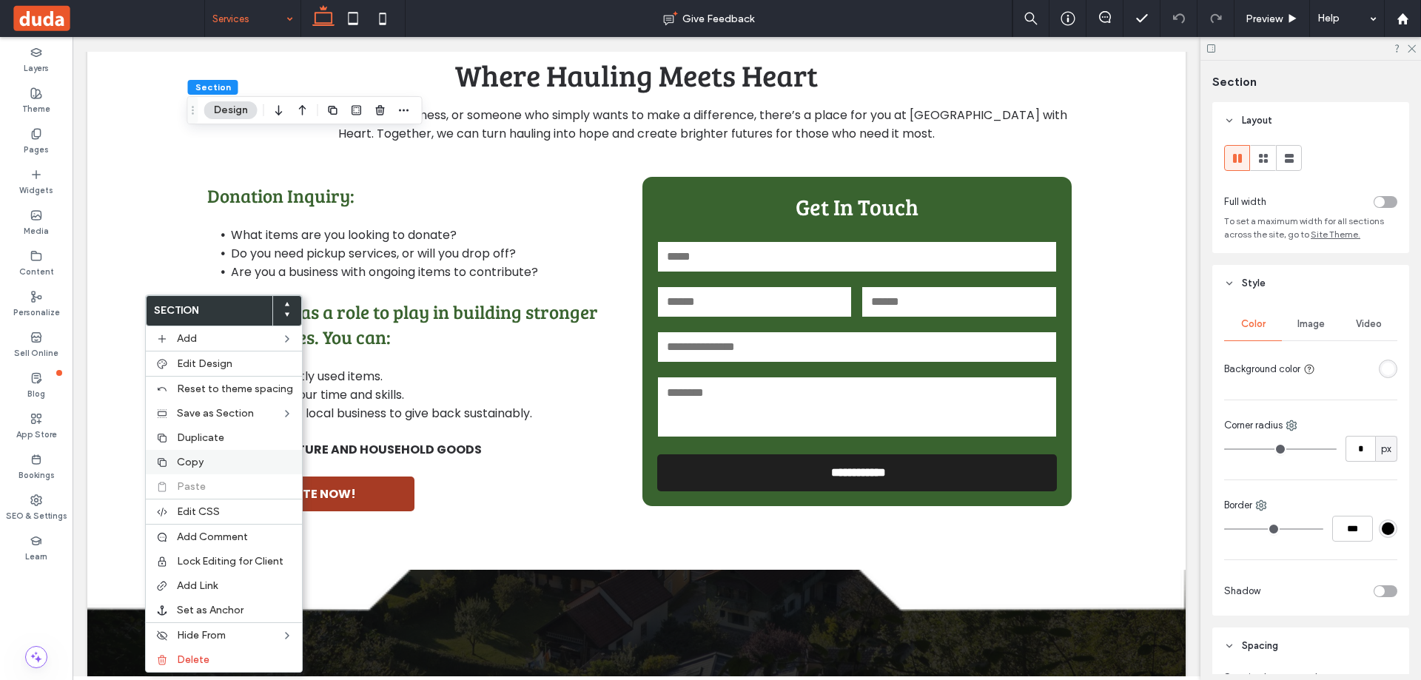
click at [210, 460] on label "Copy" at bounding box center [235, 462] width 116 height 13
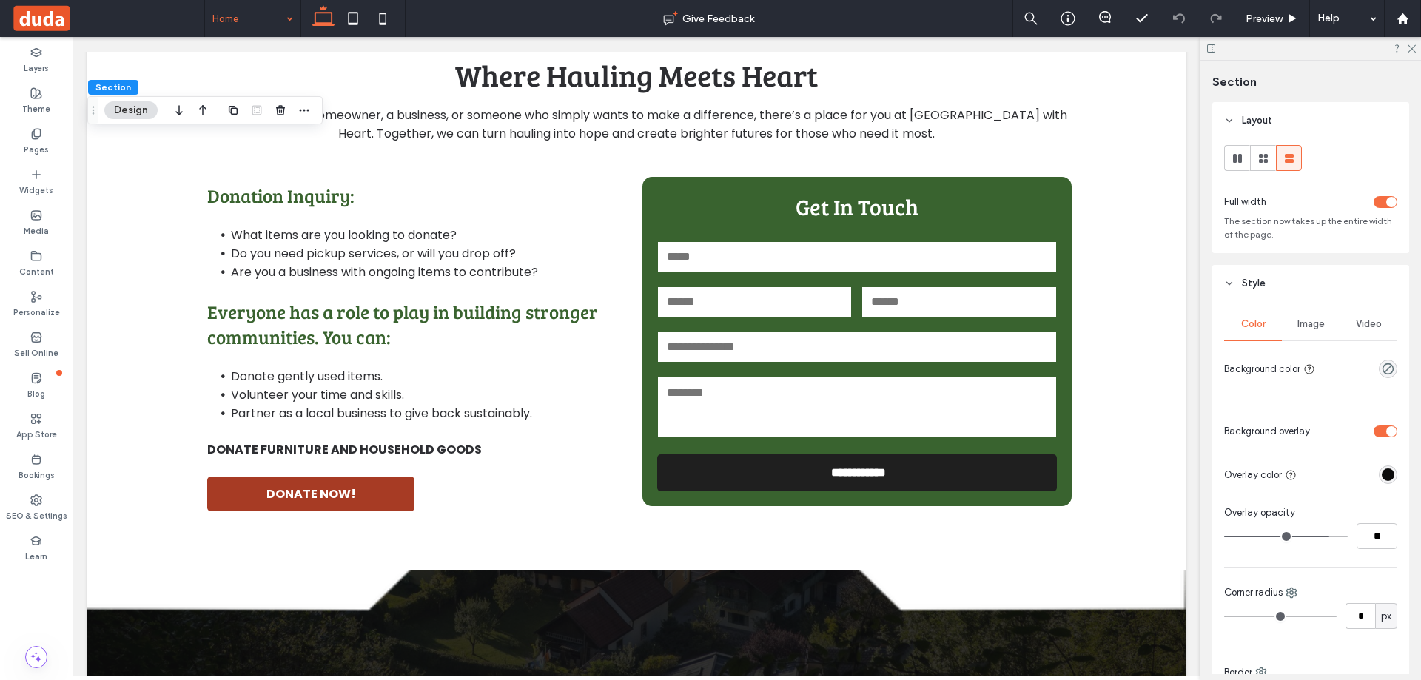
click at [1309, 322] on span "Image" at bounding box center [1310, 324] width 27 height 12
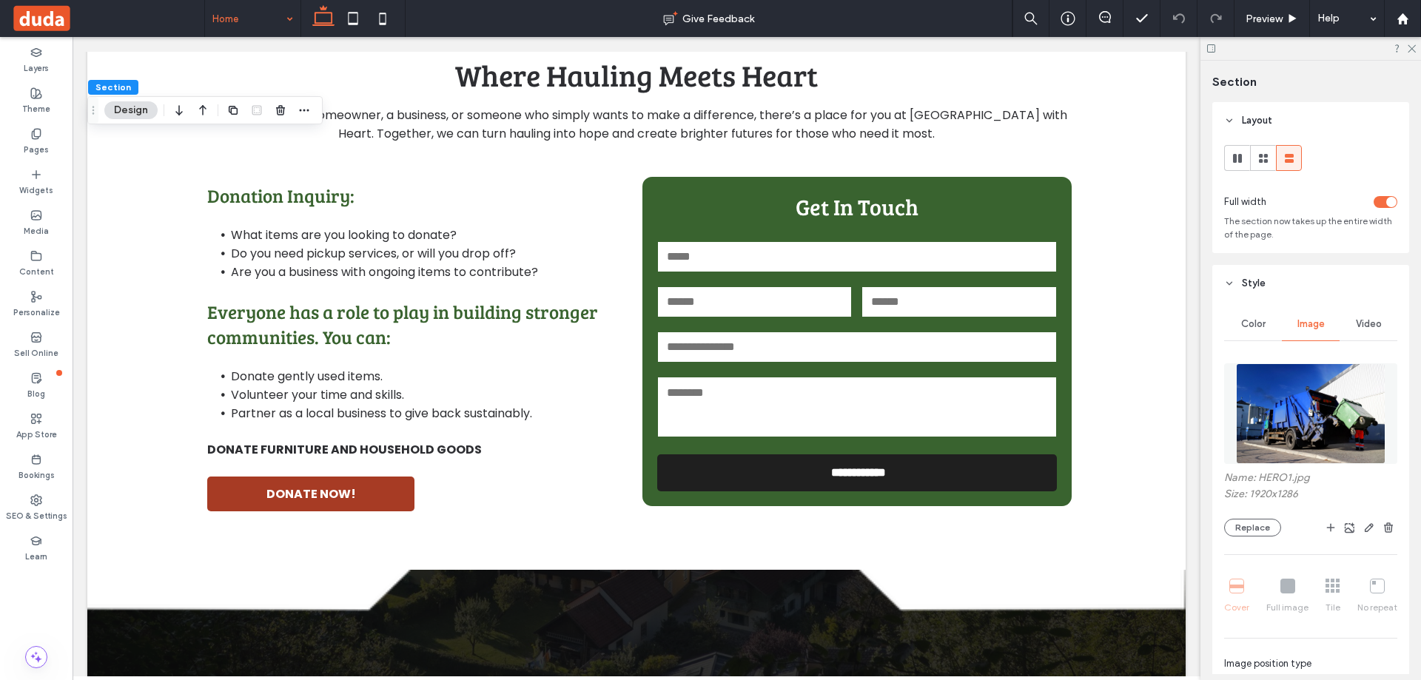
click at [1325, 404] on img at bounding box center [1310, 413] width 149 height 101
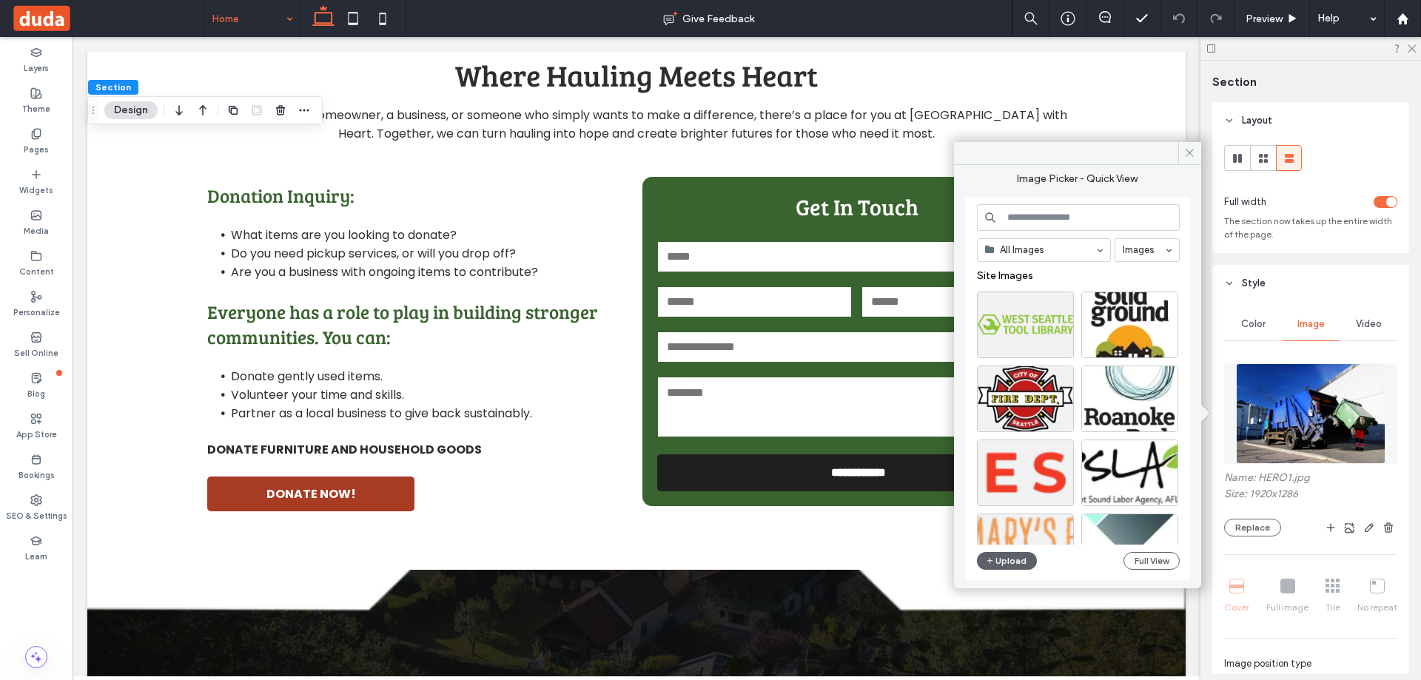
click at [1082, 206] on input at bounding box center [1078, 217] width 203 height 27
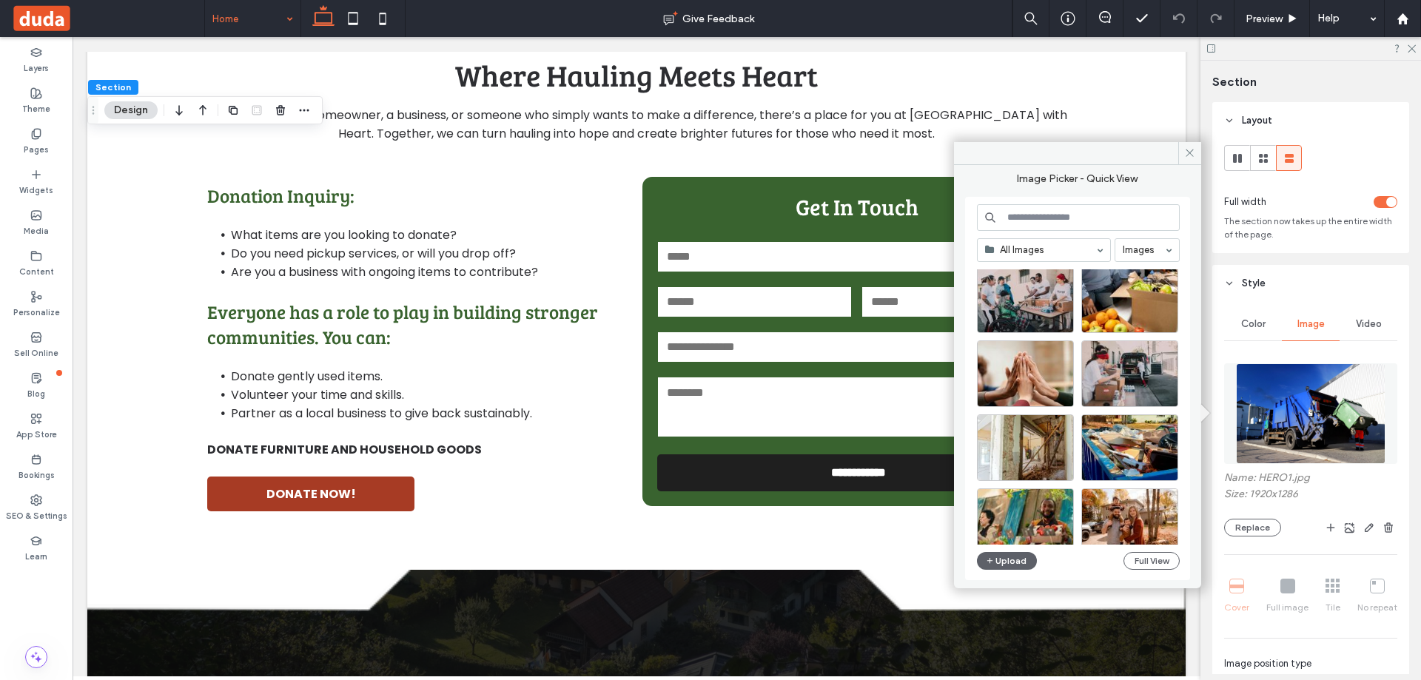
scroll to position [635, 0]
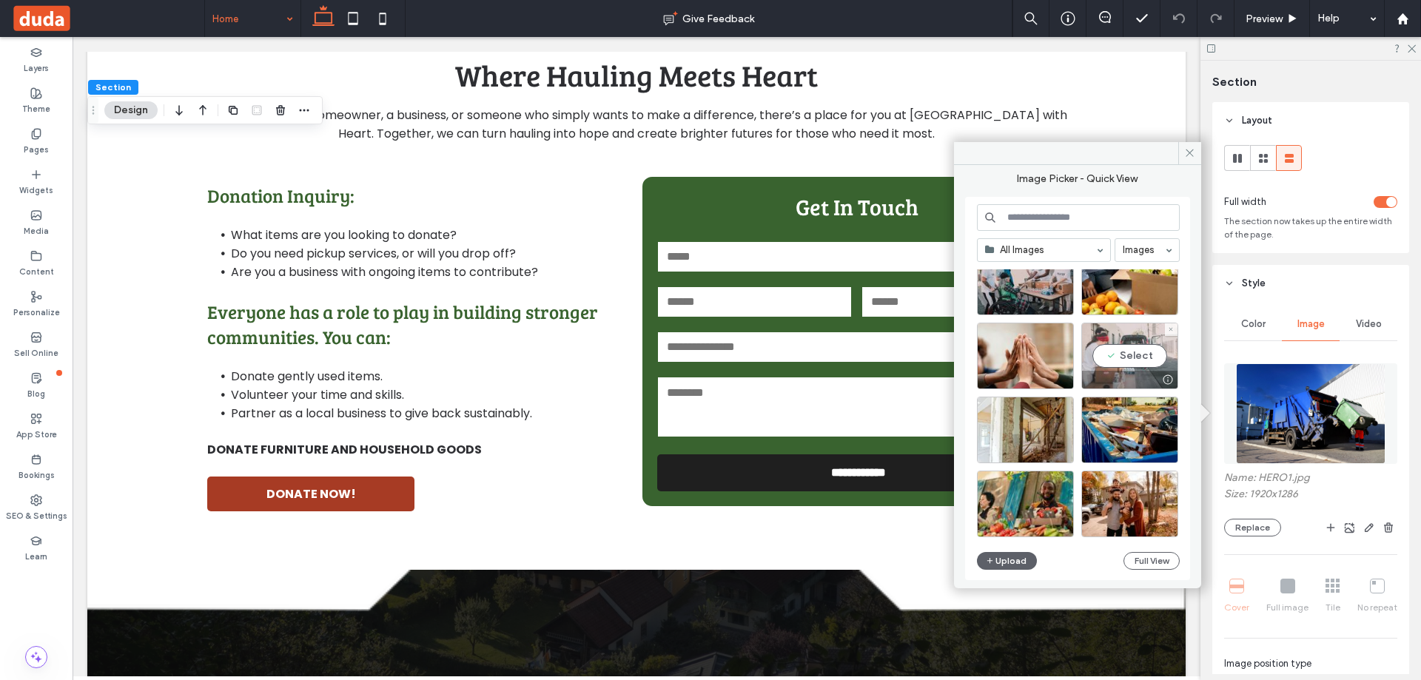
click at [1131, 346] on div "Select" at bounding box center [1129, 356] width 97 height 67
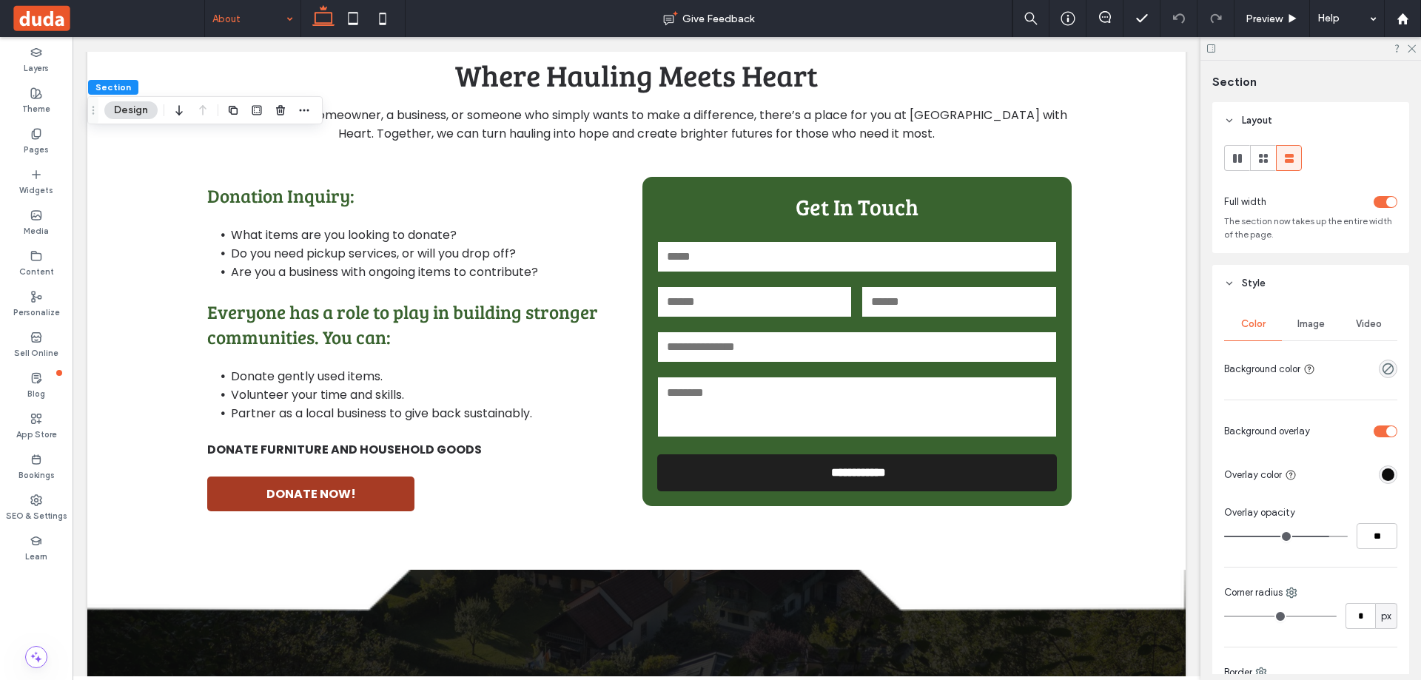
click at [1310, 330] on div "Image" at bounding box center [1310, 324] width 58 height 33
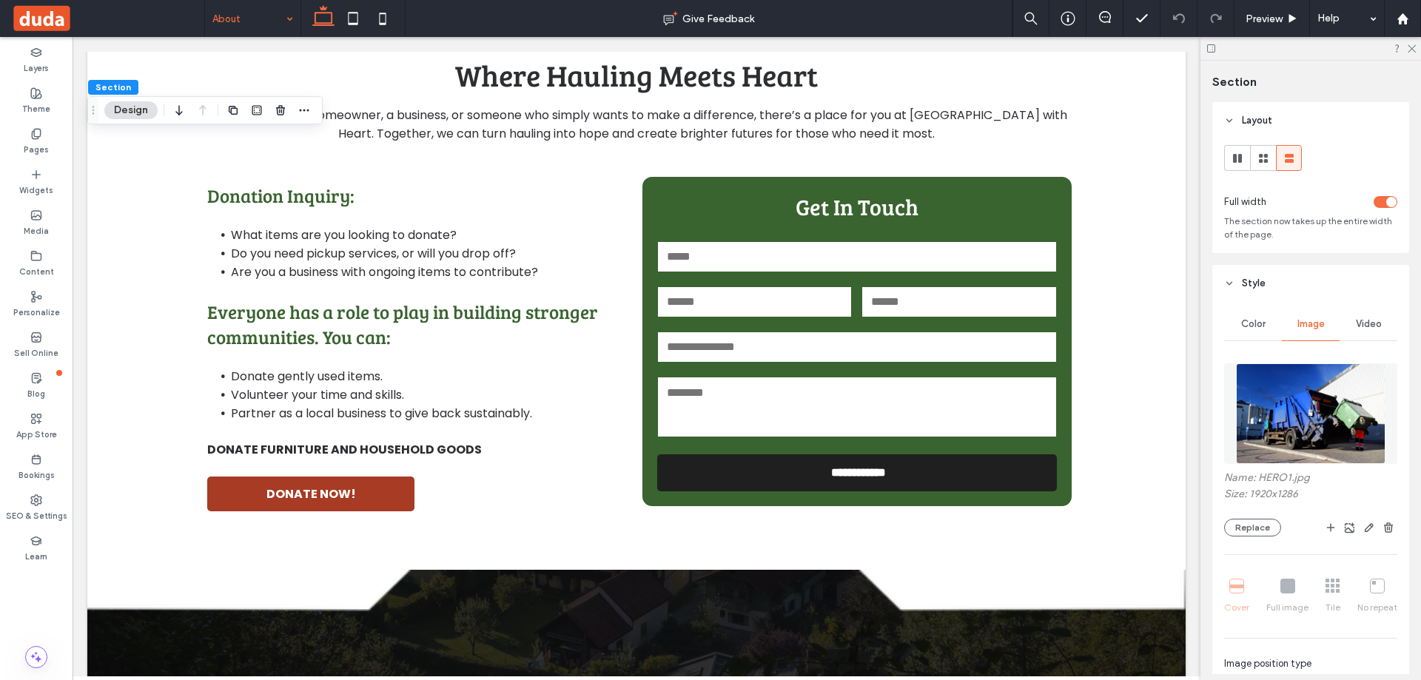
click at [1278, 394] on img at bounding box center [1310, 413] width 149 height 101
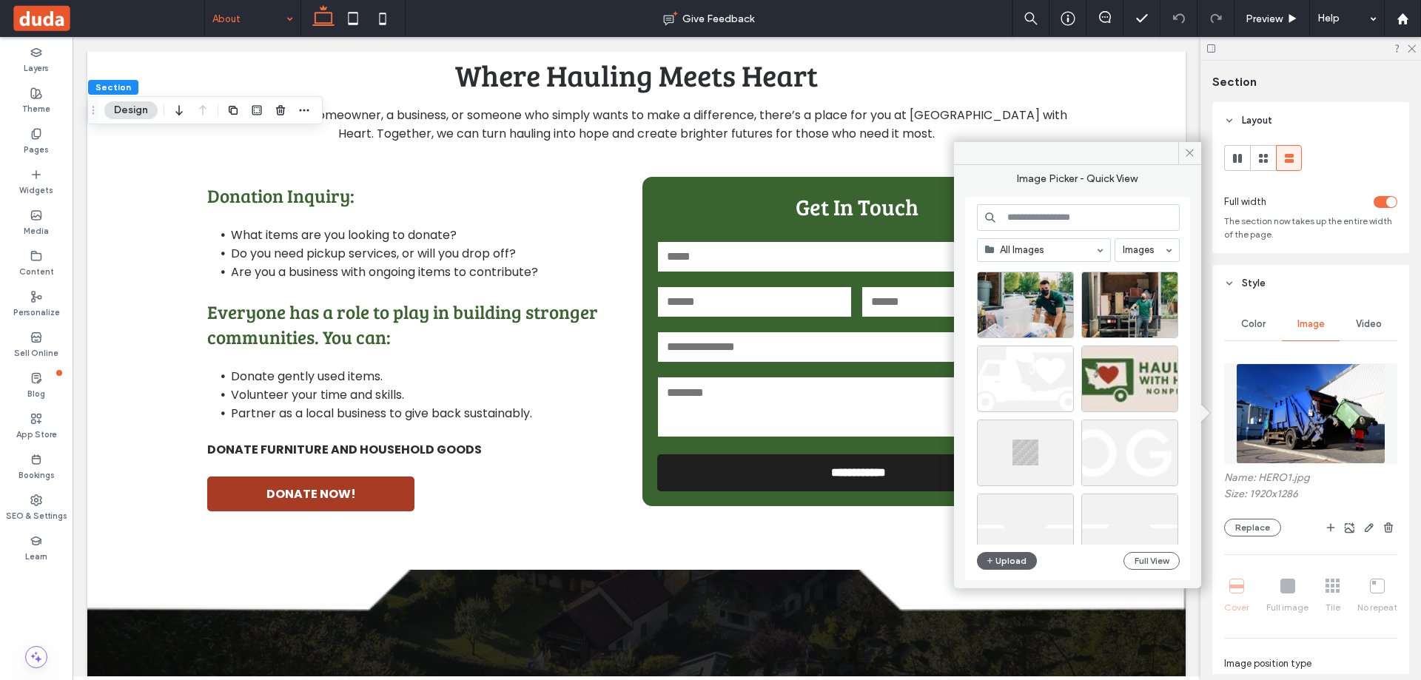
scroll to position [1153, 0]
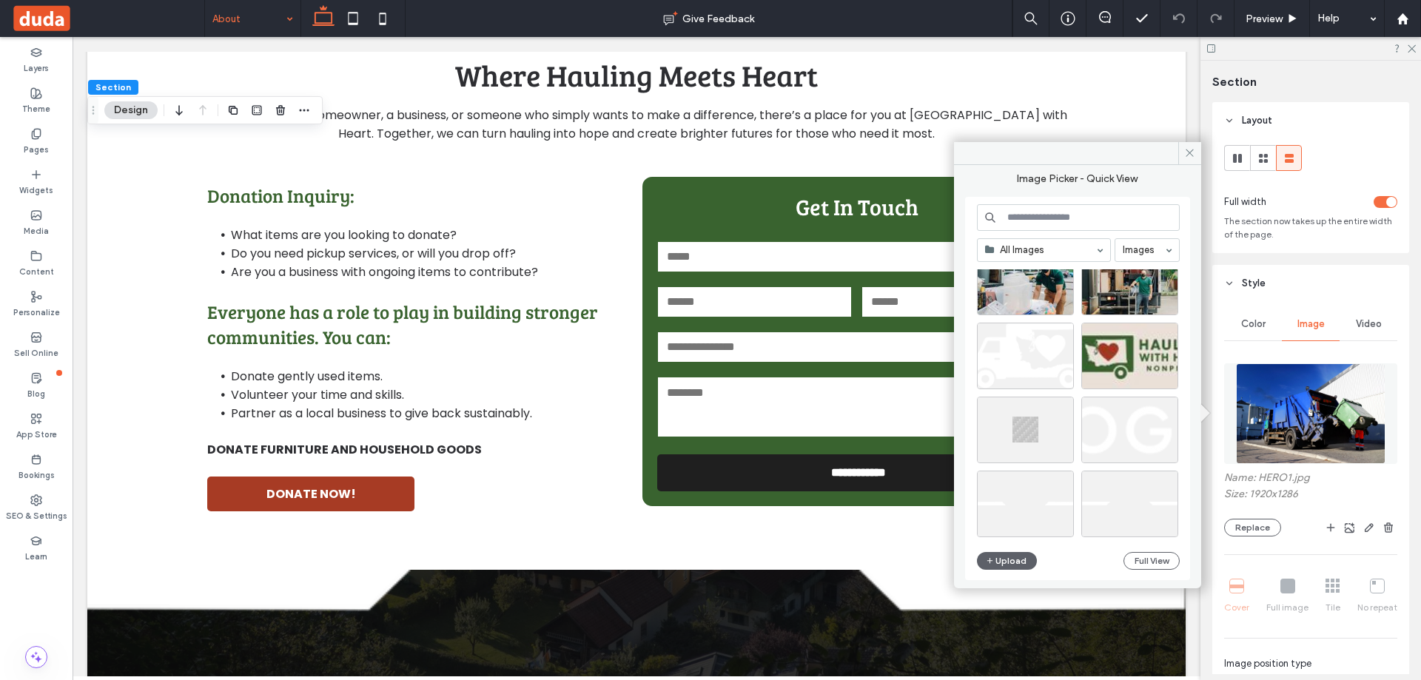
click at [1102, 221] on input at bounding box center [1078, 217] width 203 height 27
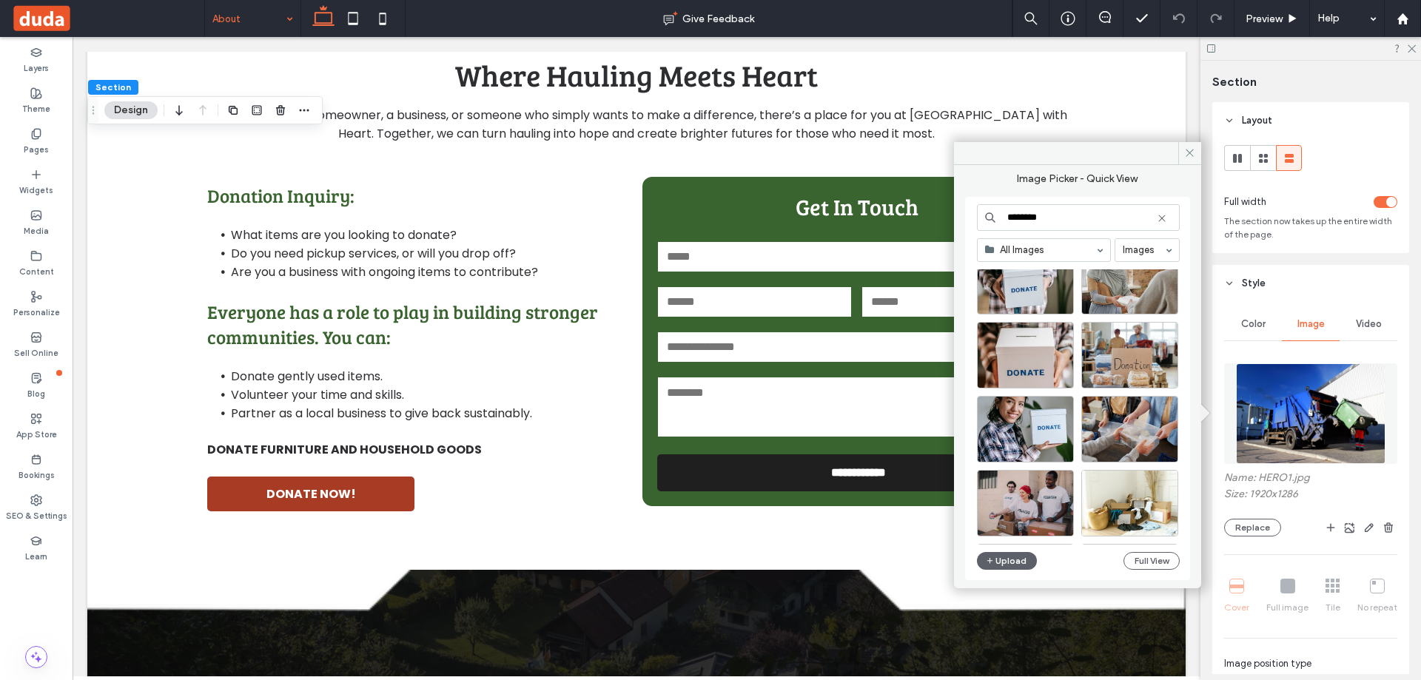
scroll to position [222, 0]
type input "********"
click at [1162, 446] on div at bounding box center [1168, 452] width 18 height 12
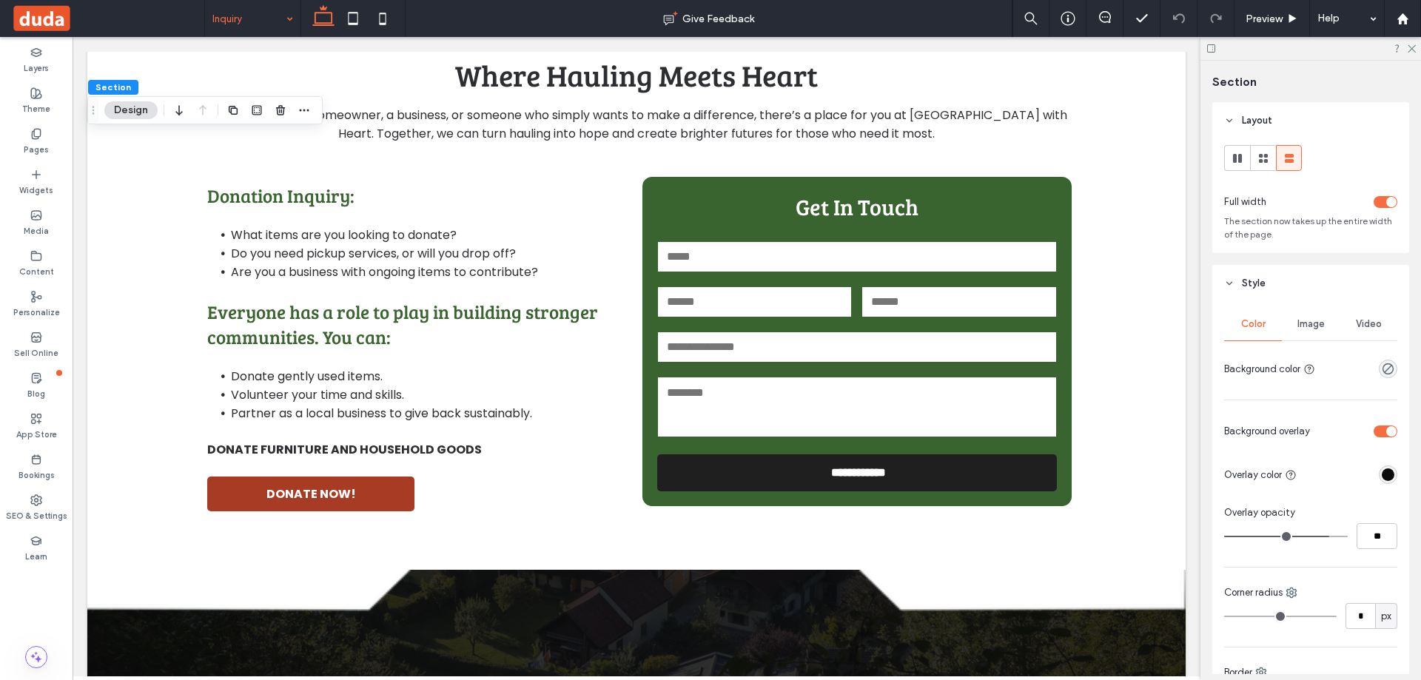
click at [1308, 324] on span "Image" at bounding box center [1310, 324] width 27 height 12
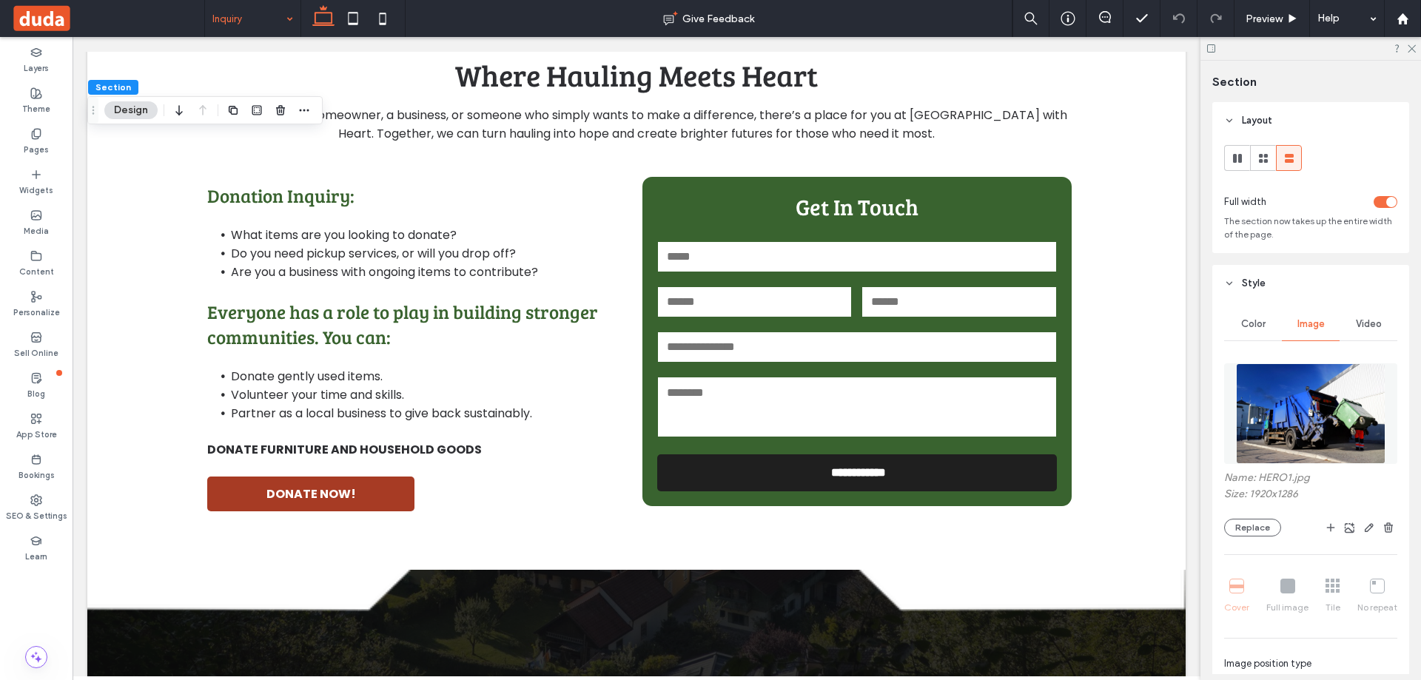
click at [1305, 407] on img at bounding box center [1310, 413] width 149 height 101
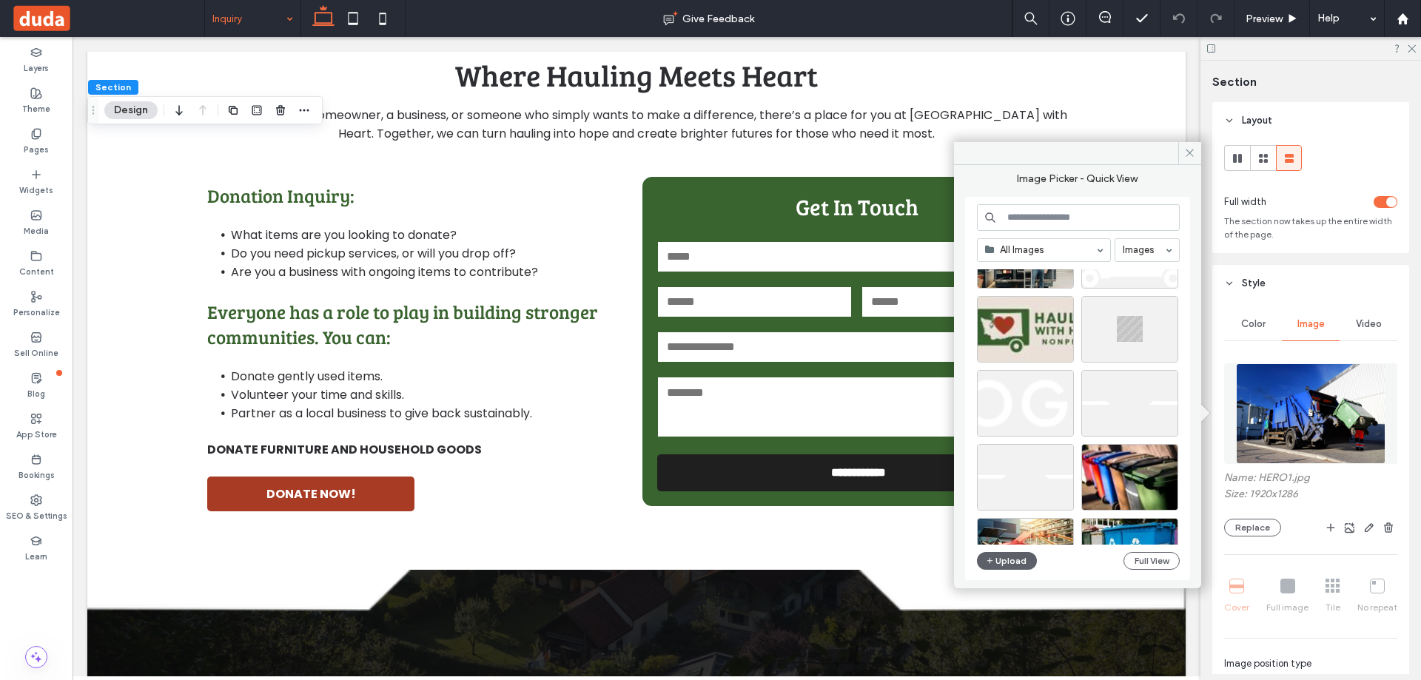
scroll to position [1227, 0]
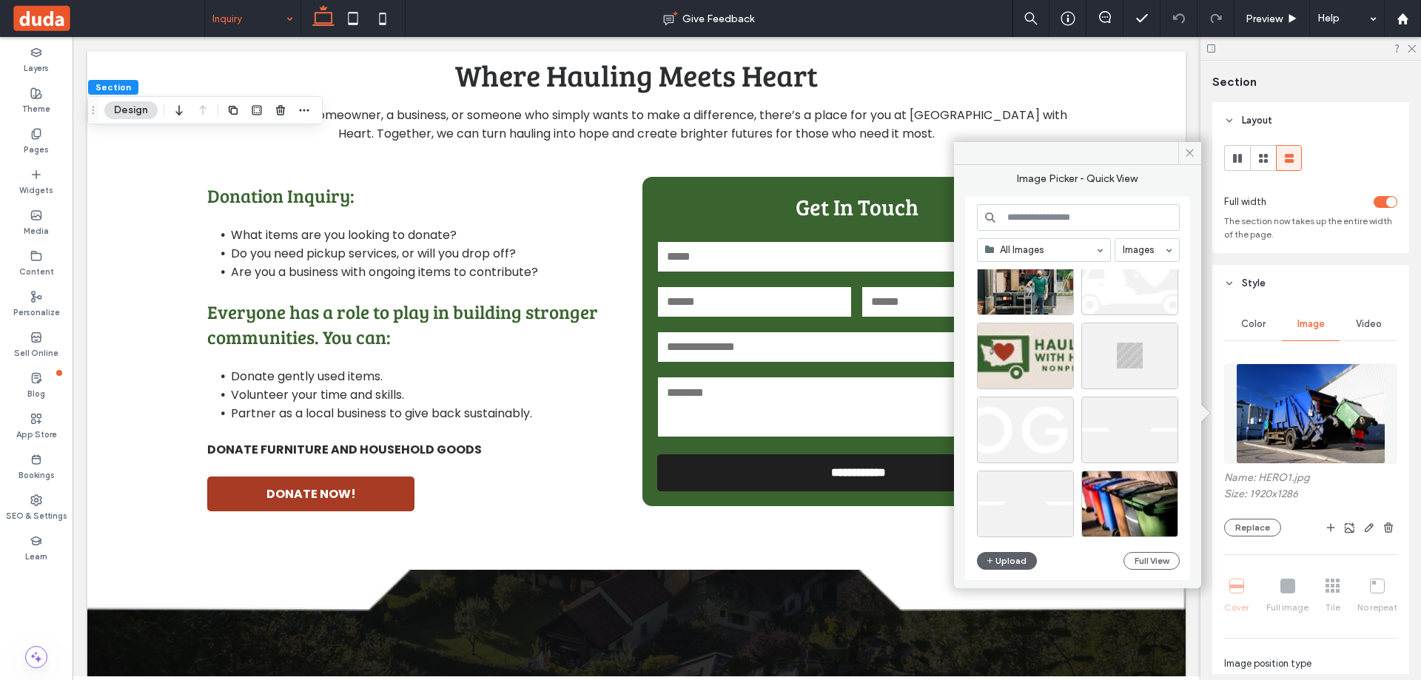
click at [1088, 209] on input at bounding box center [1078, 217] width 203 height 27
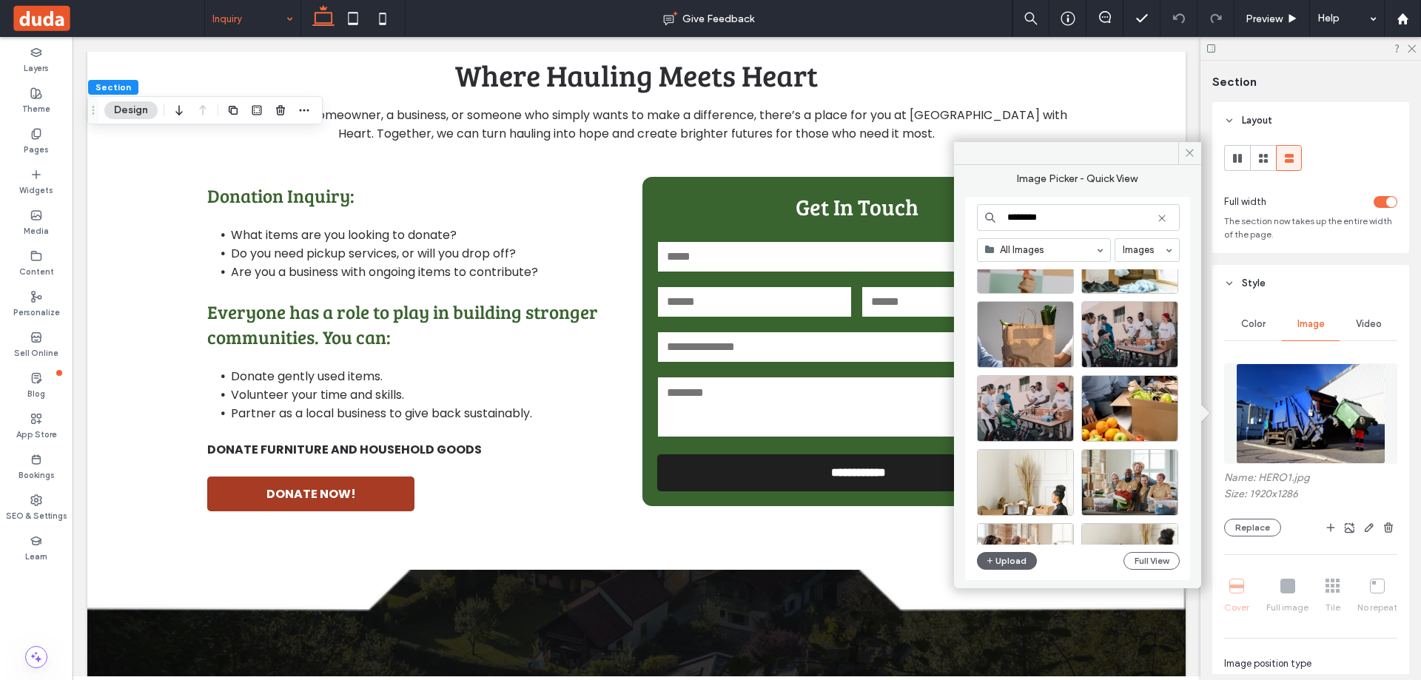
scroll to position [664, 0]
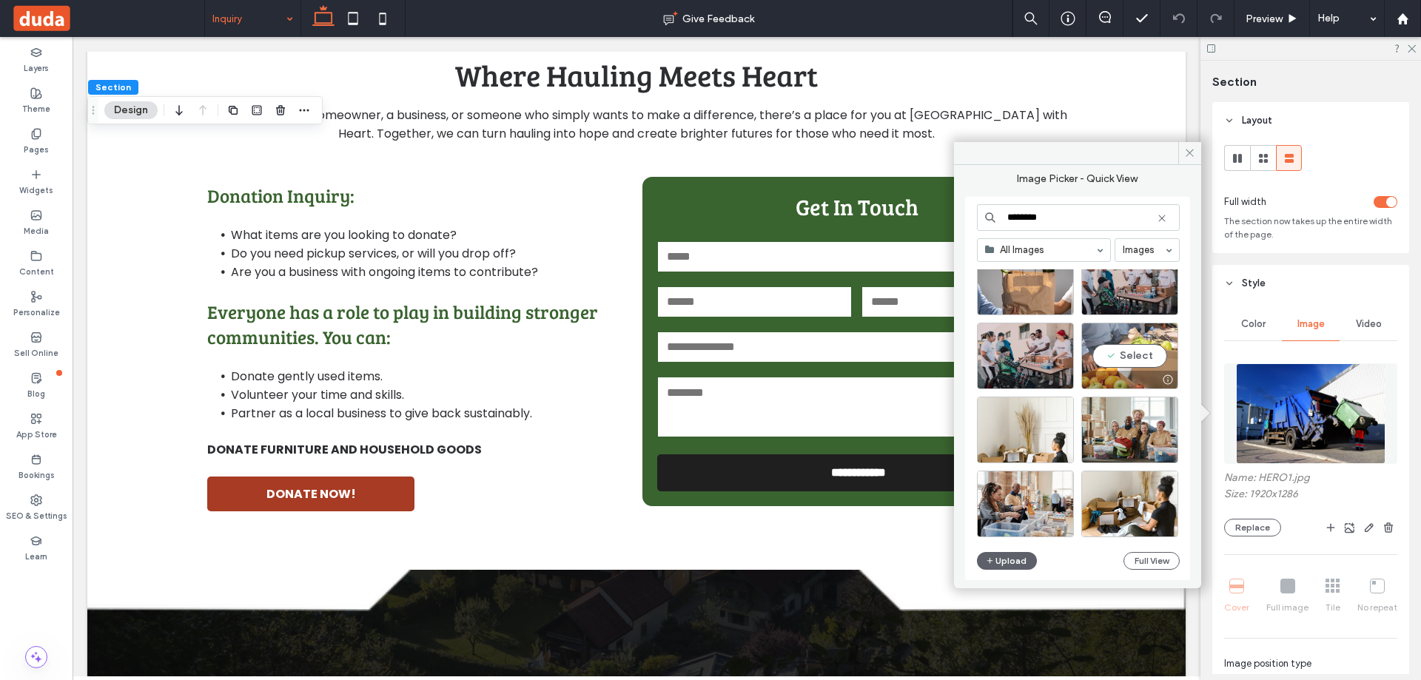
type input "********"
click at [1148, 362] on div "Select" at bounding box center [1129, 356] width 97 height 67
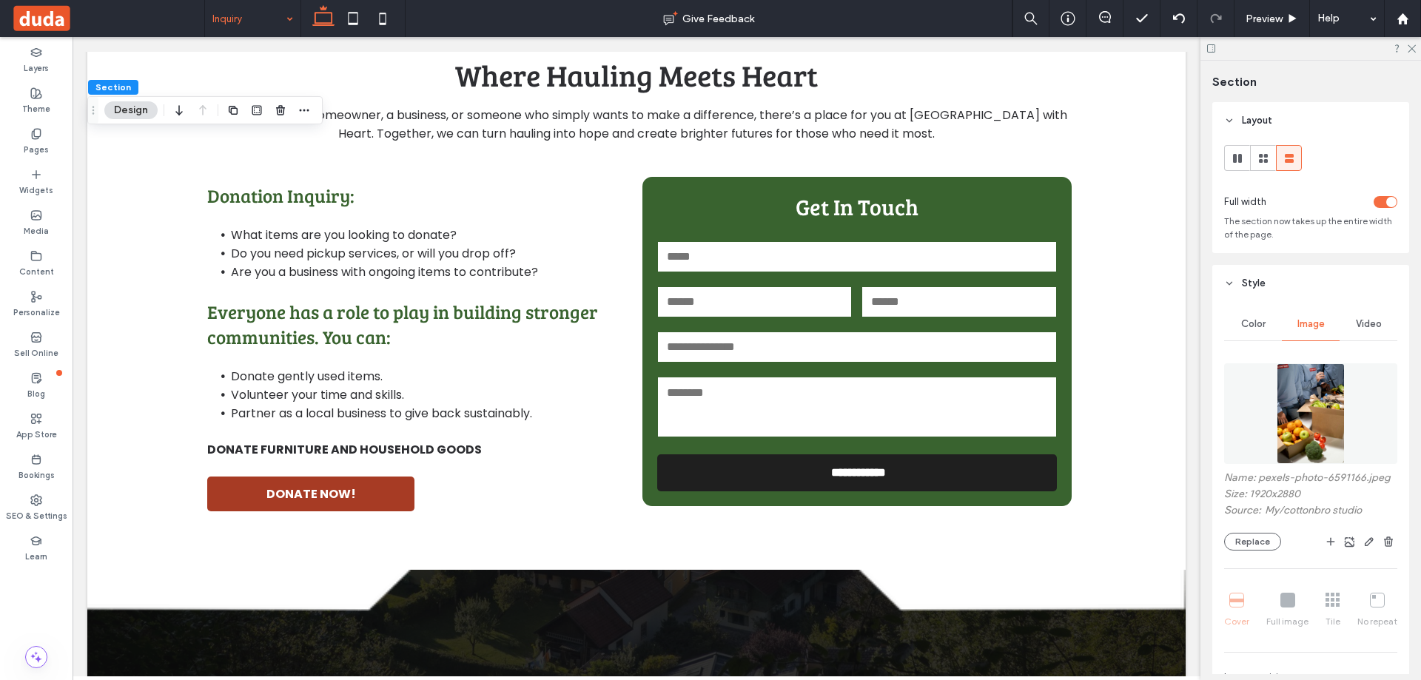
click at [1291, 404] on img at bounding box center [1309, 413] width 67 height 101
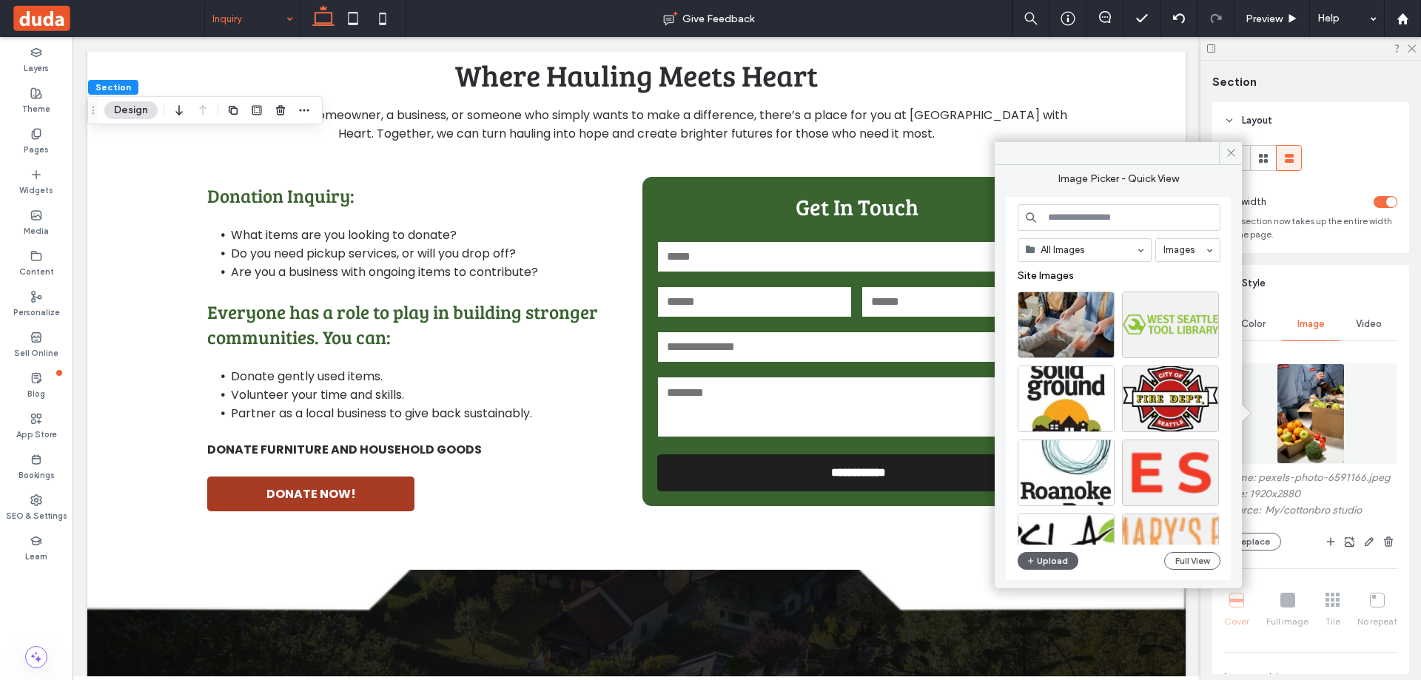
click at [1128, 215] on input at bounding box center [1118, 217] width 203 height 27
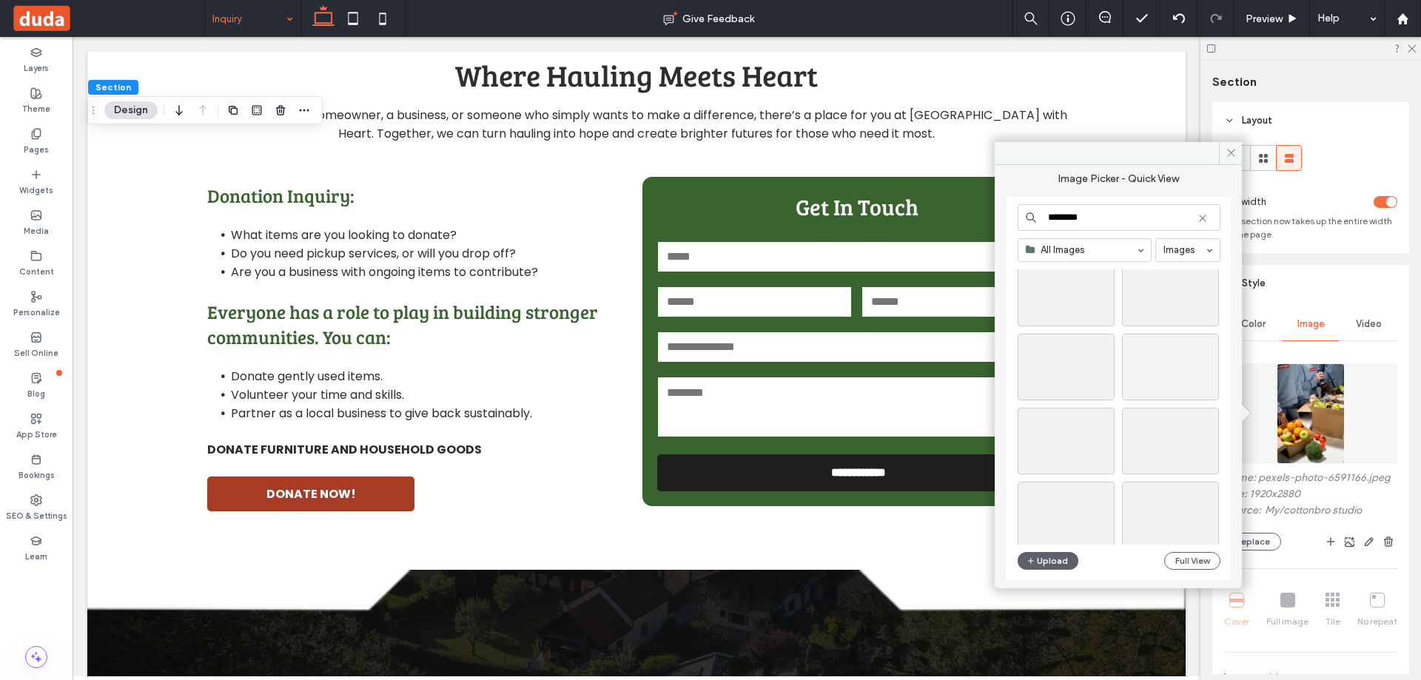
scroll to position [1552, 0]
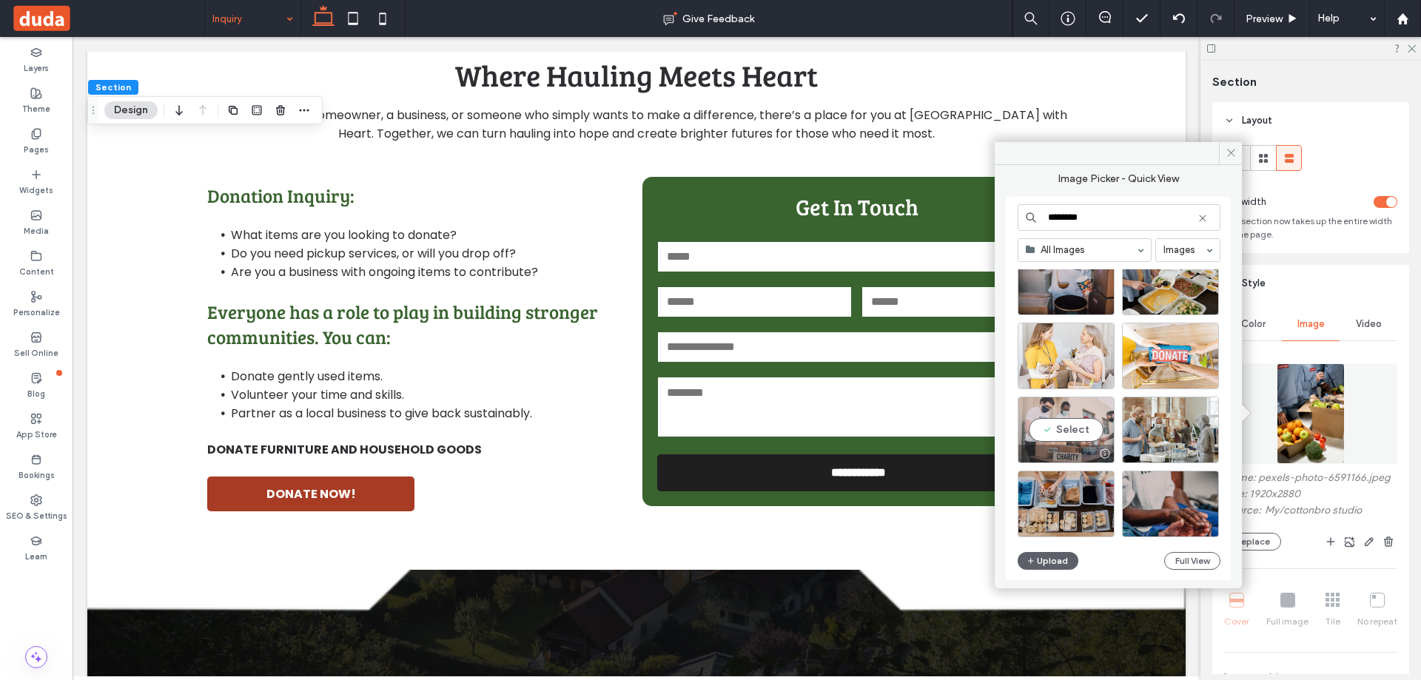
type input "********"
click at [1076, 430] on div "Select" at bounding box center [1065, 430] width 97 height 67
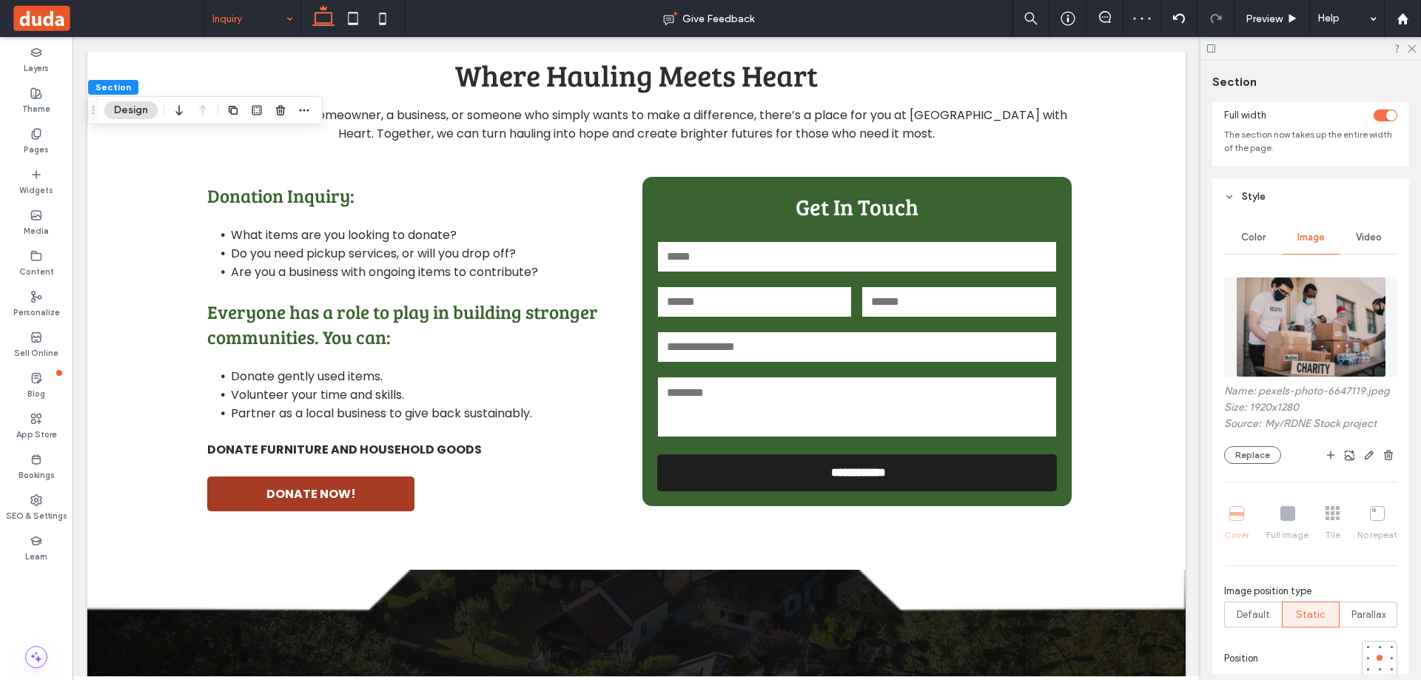
scroll to position [222, 0]
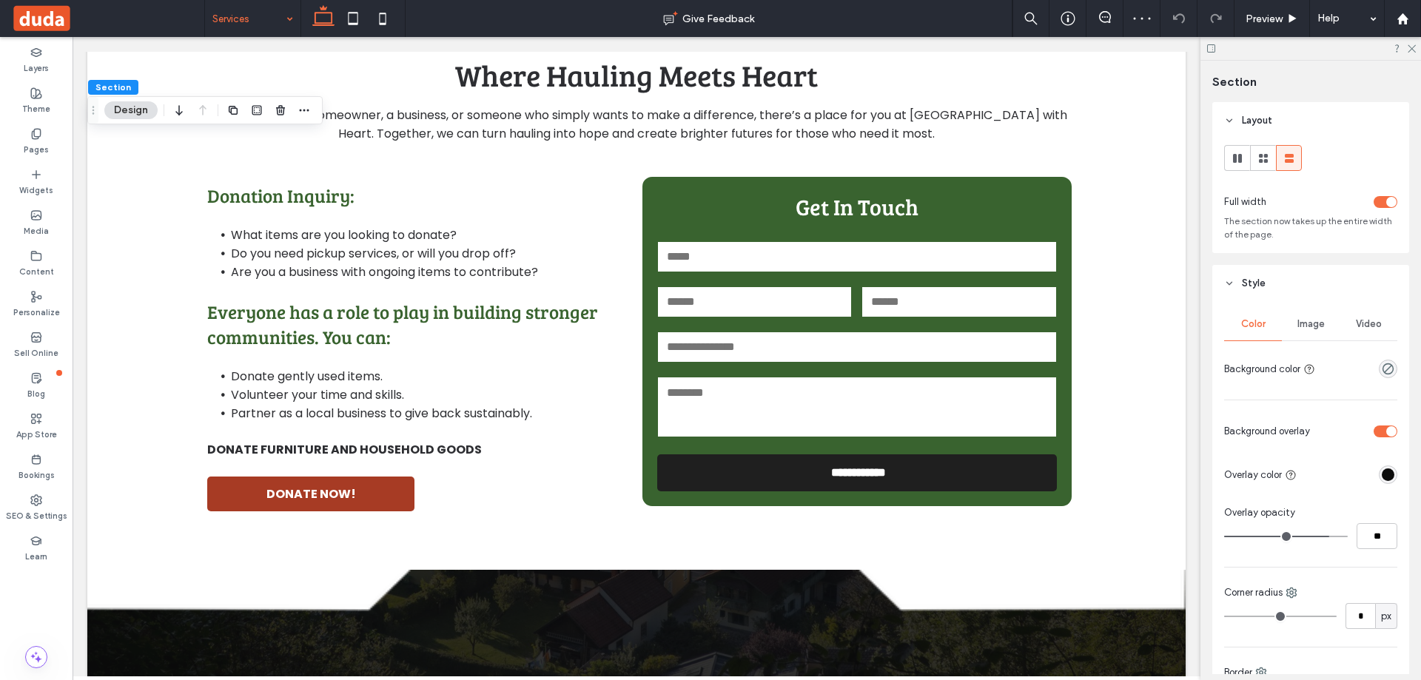
click at [1304, 311] on div "Image" at bounding box center [1310, 324] width 58 height 33
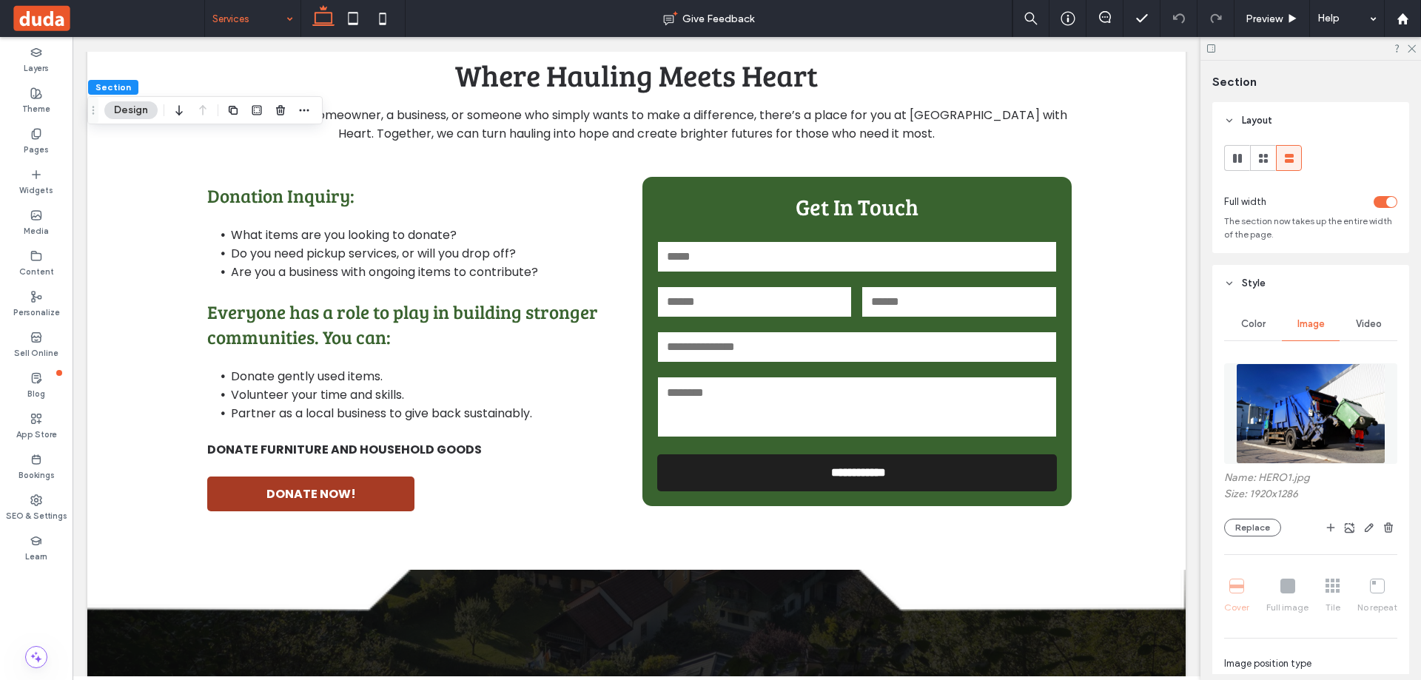
click at [1292, 430] on img at bounding box center [1310, 413] width 149 height 101
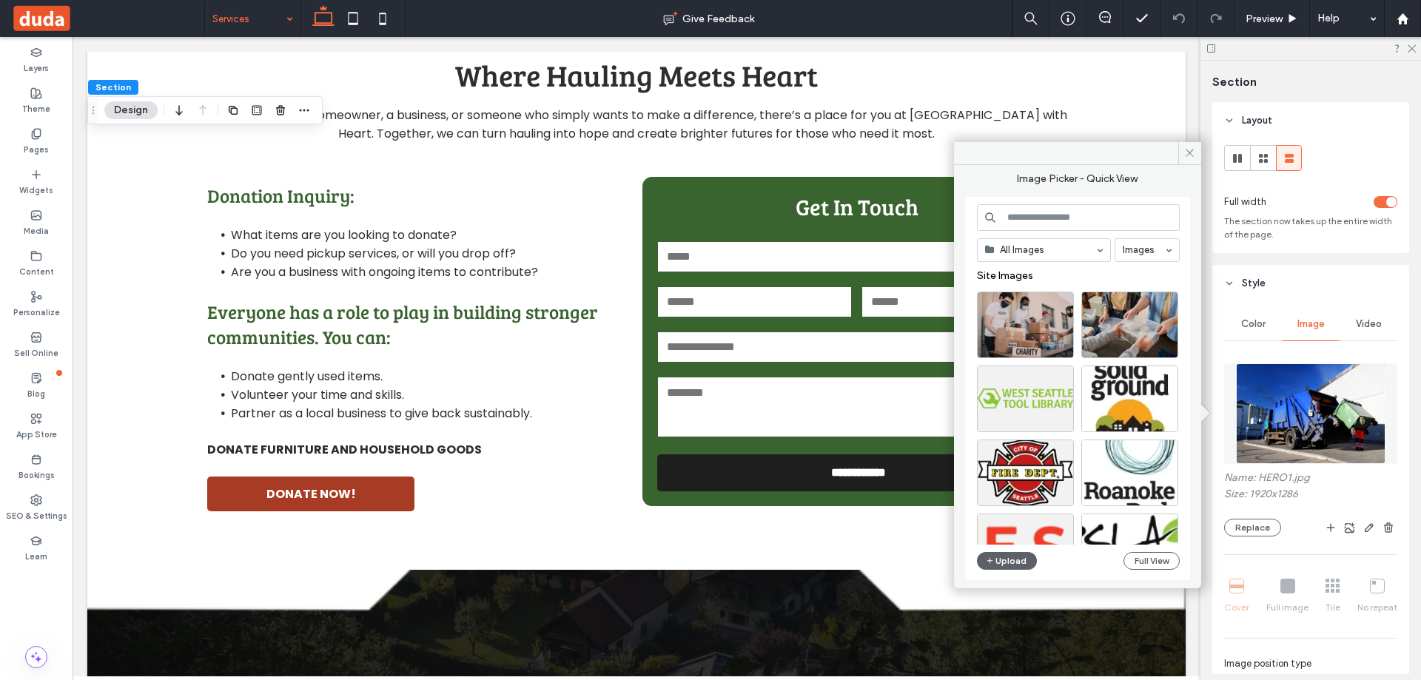
click at [1040, 220] on input at bounding box center [1078, 217] width 203 height 27
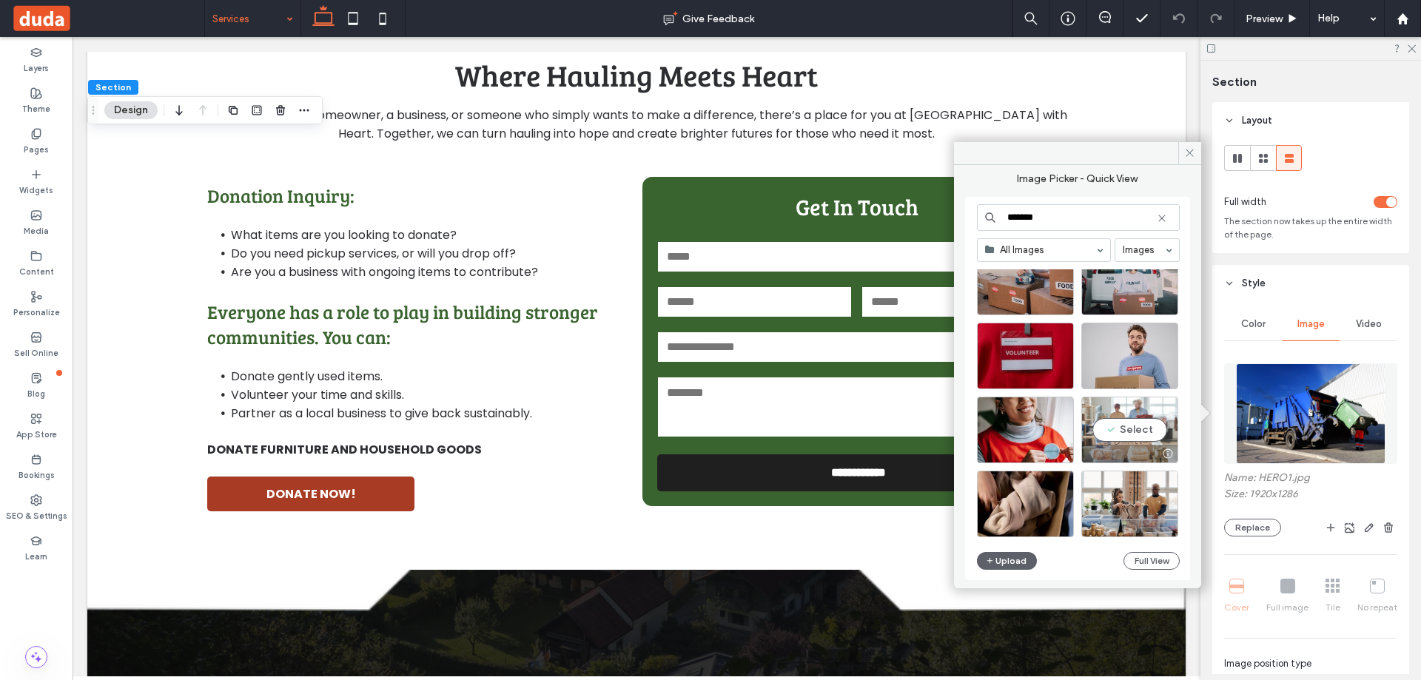
scroll to position [561, 0]
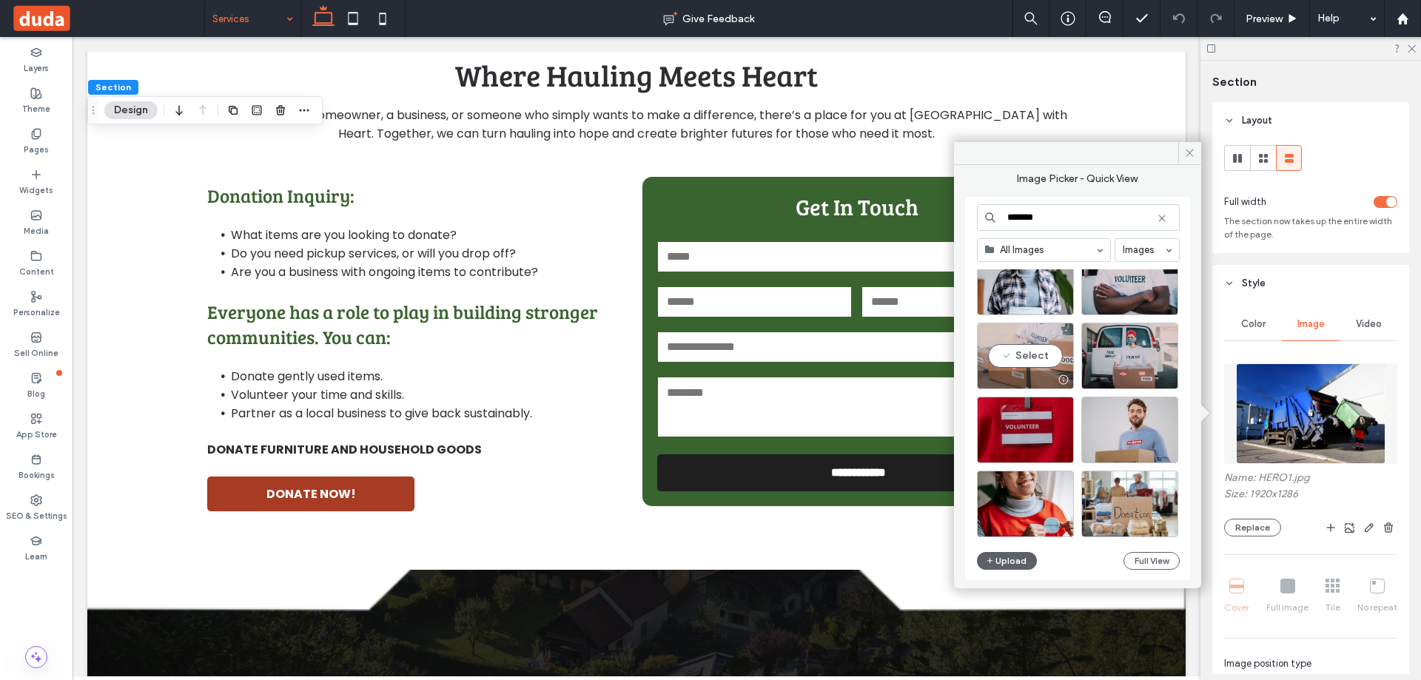
type input "*******"
click at [1024, 371] on div at bounding box center [1024, 380] width 95 height 18
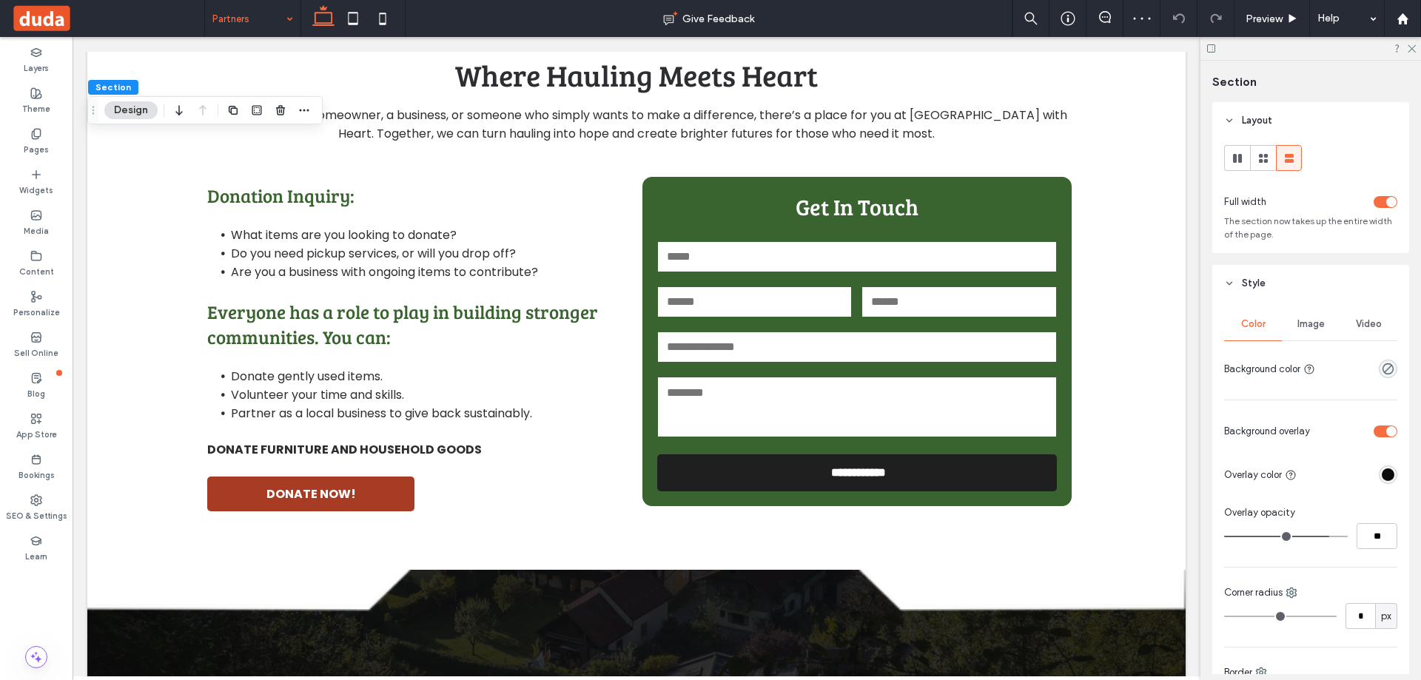
click at [1297, 322] on span "Image" at bounding box center [1310, 324] width 27 height 12
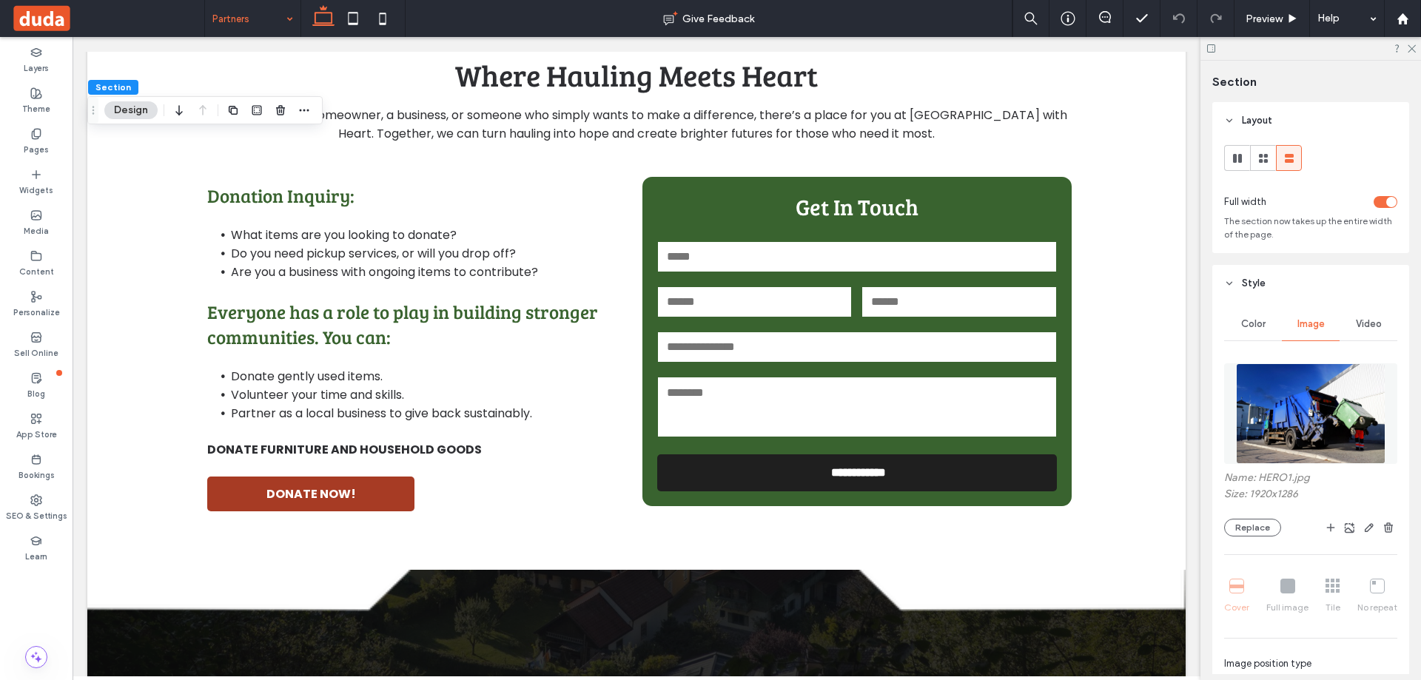
click at [1293, 411] on img at bounding box center [1310, 413] width 149 height 101
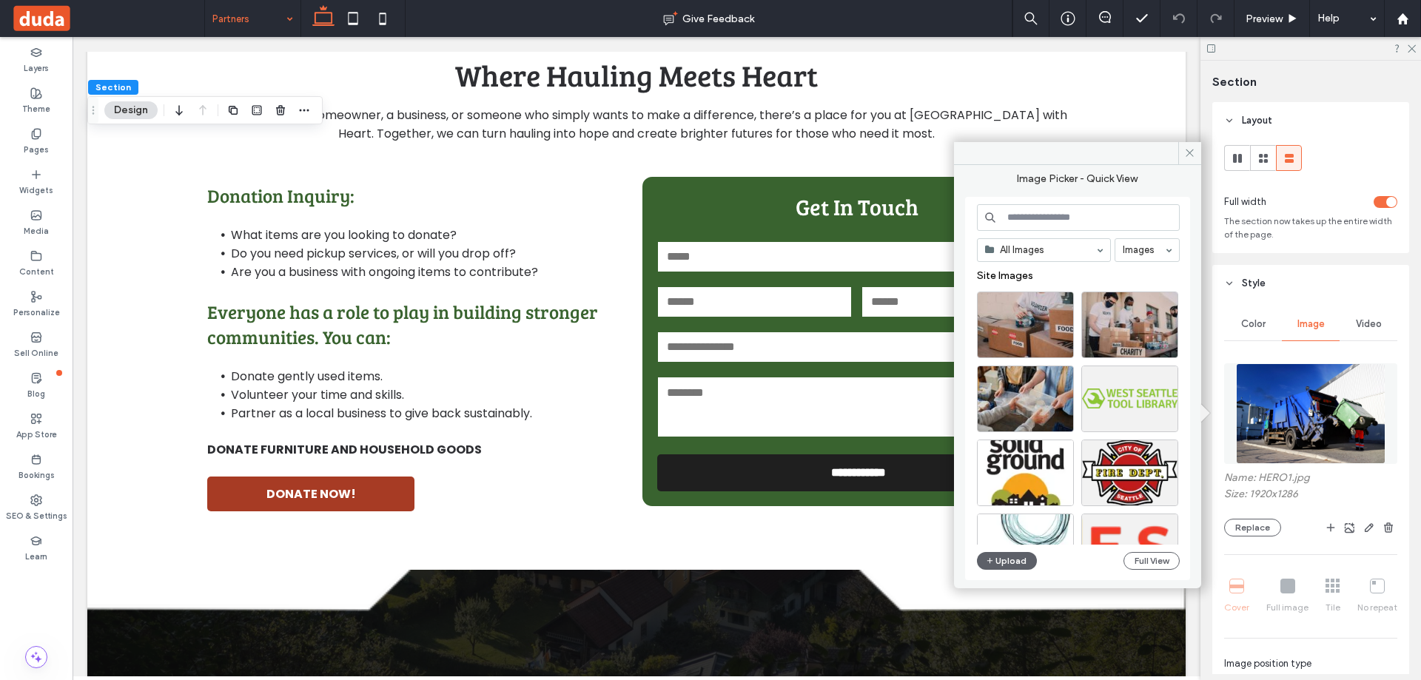
click at [1094, 217] on input at bounding box center [1078, 217] width 203 height 27
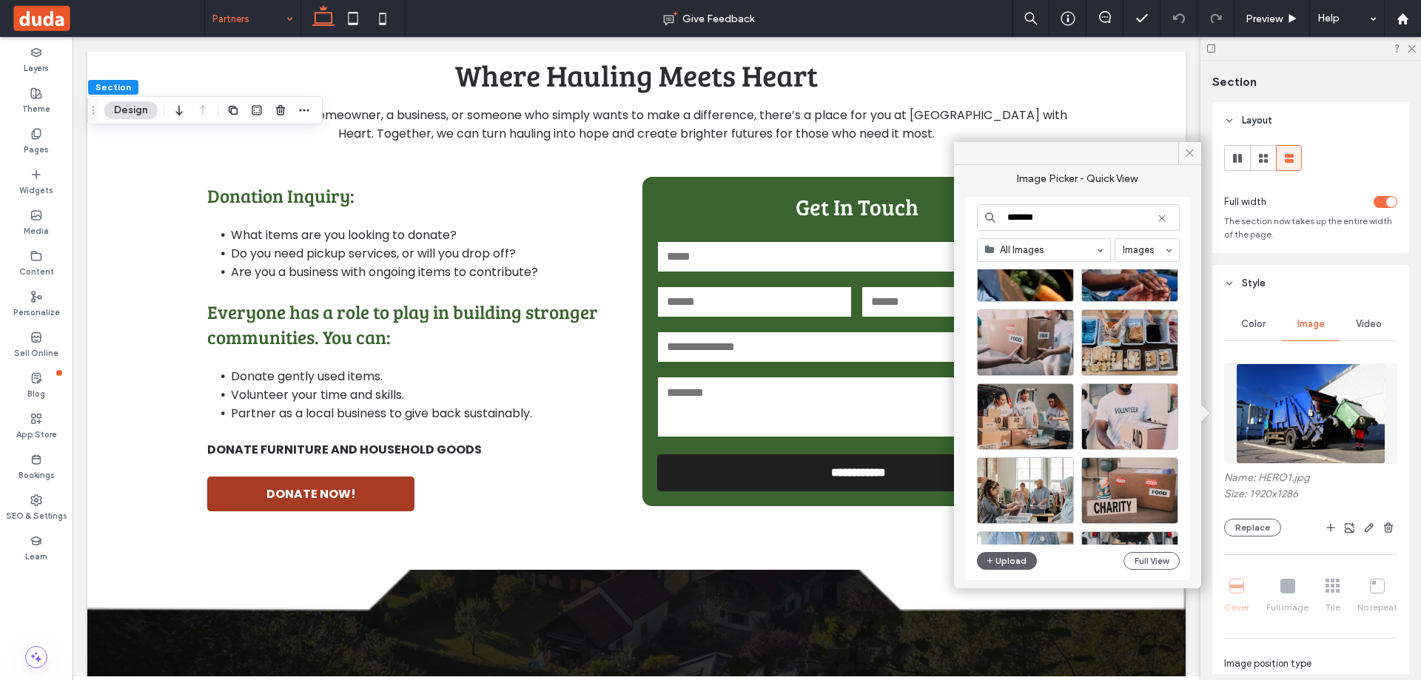
scroll to position [1122, 0]
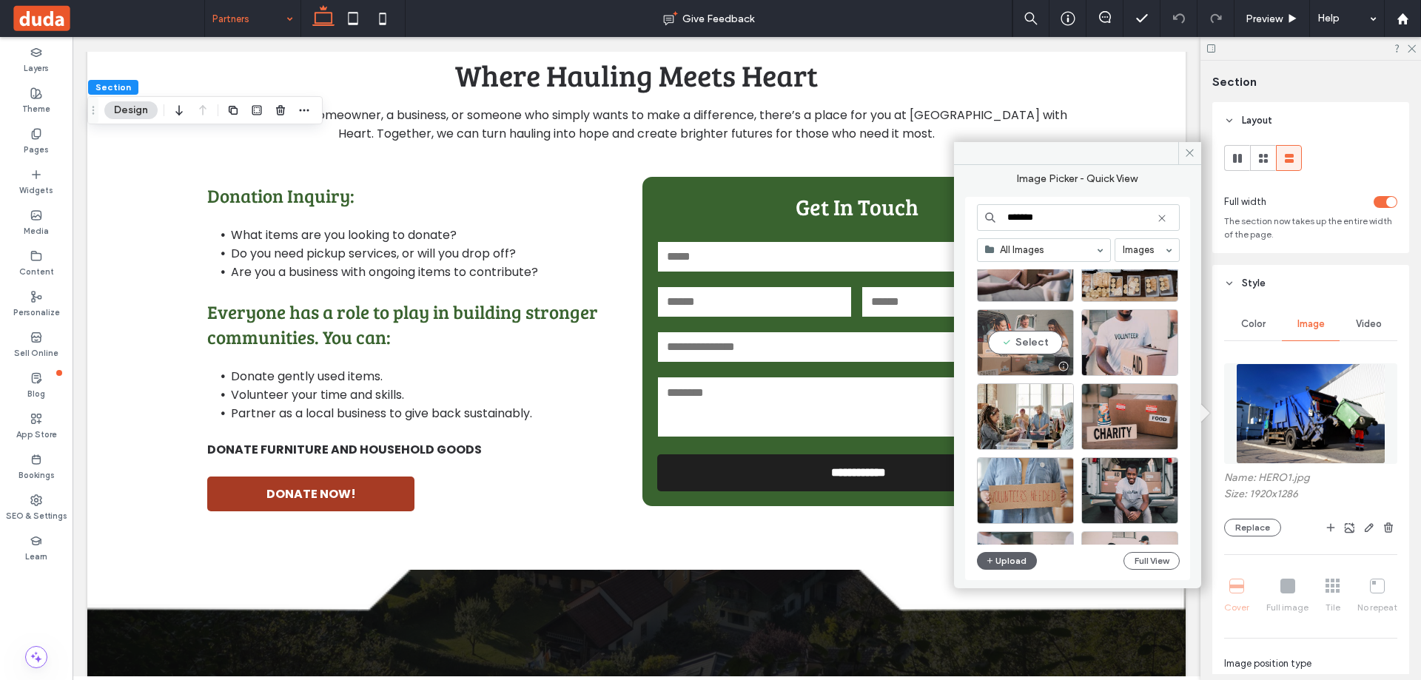
type input "*******"
click at [1052, 351] on div "Select" at bounding box center [1025, 342] width 97 height 67
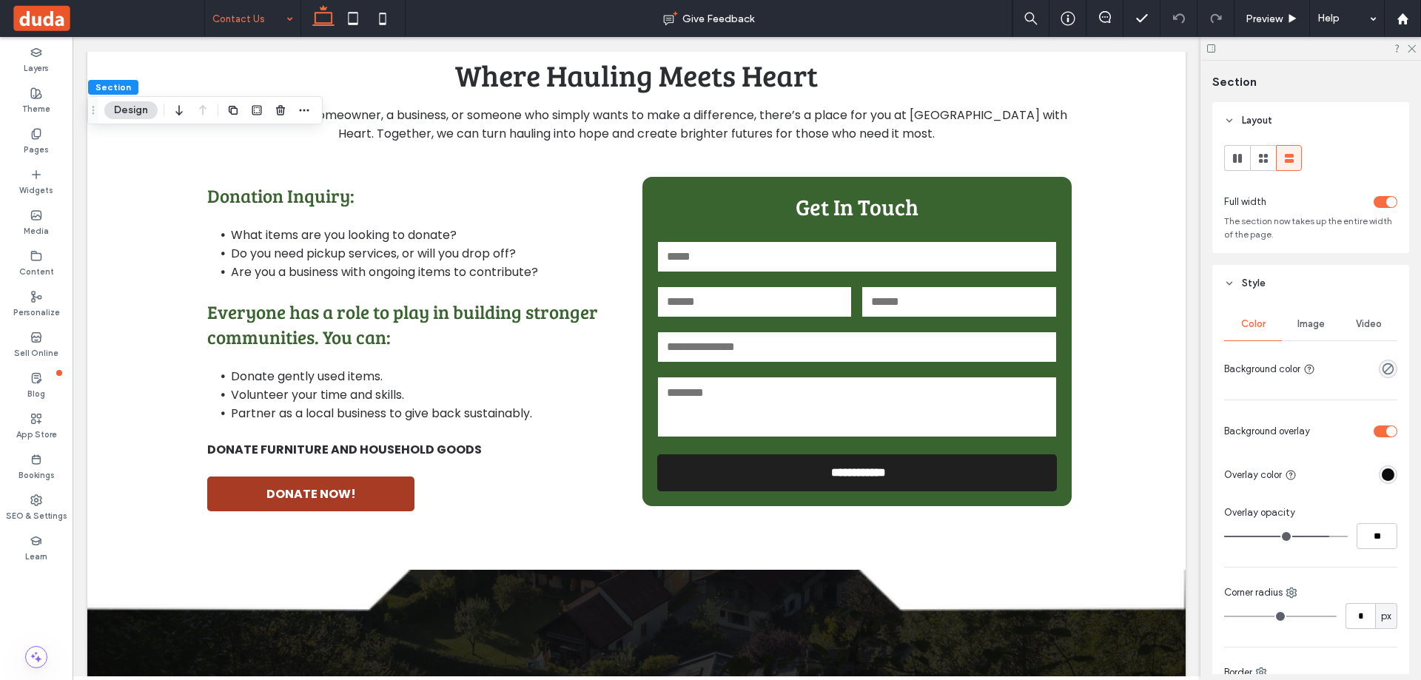
click at [1315, 327] on span "Image" at bounding box center [1310, 324] width 27 height 12
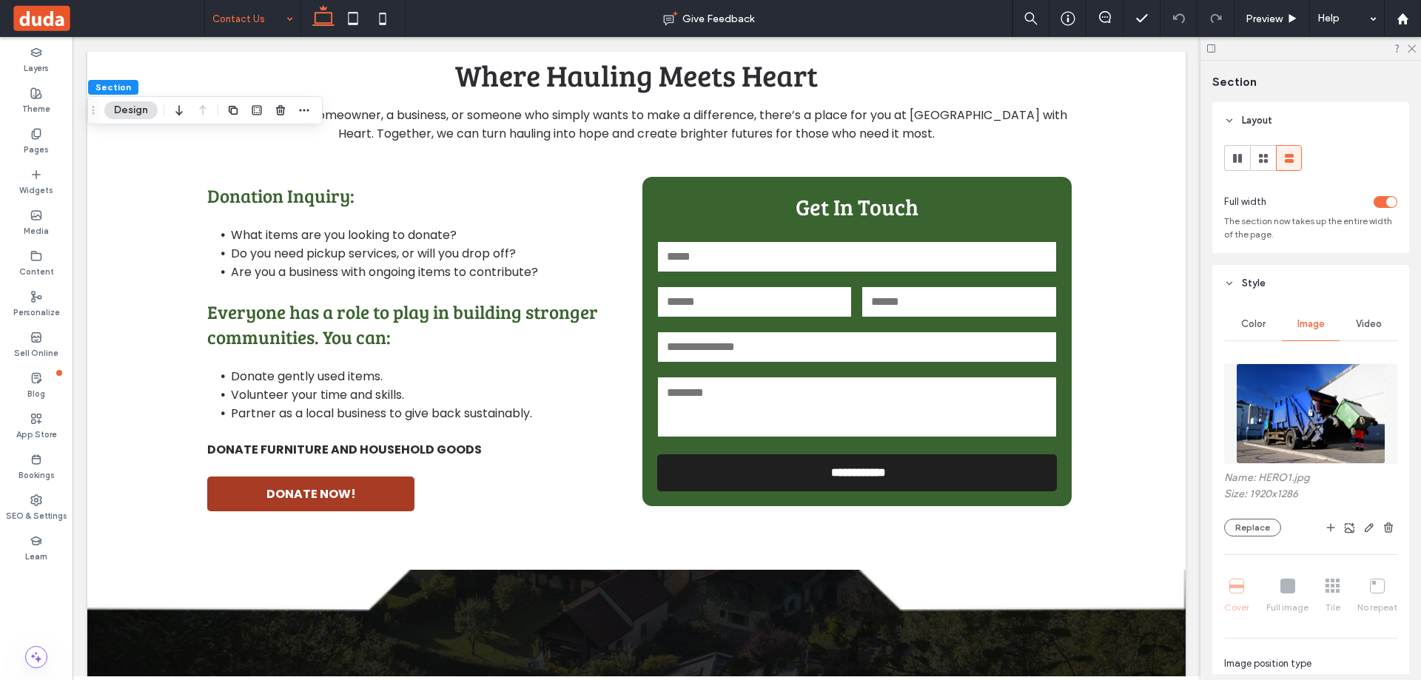
click at [1290, 379] on img at bounding box center [1310, 413] width 149 height 101
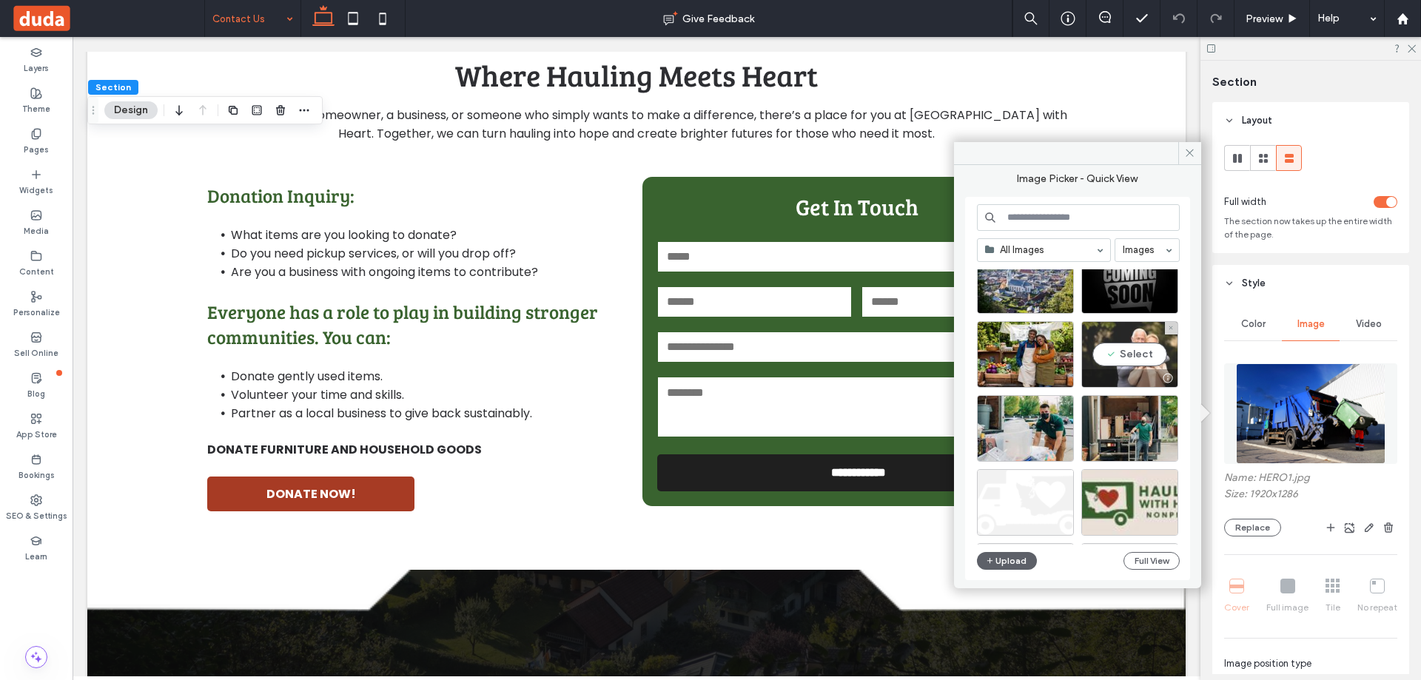
scroll to position [1240, 0]
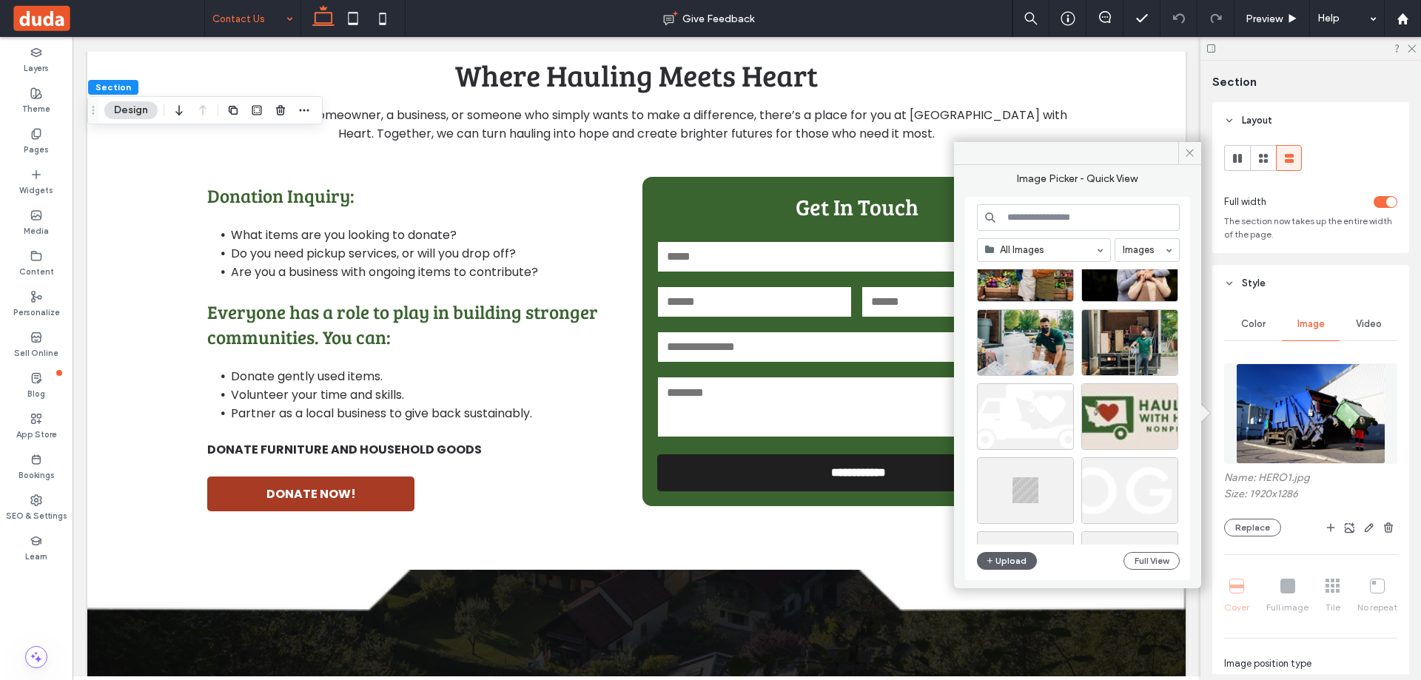
click at [1019, 220] on input at bounding box center [1078, 217] width 203 height 27
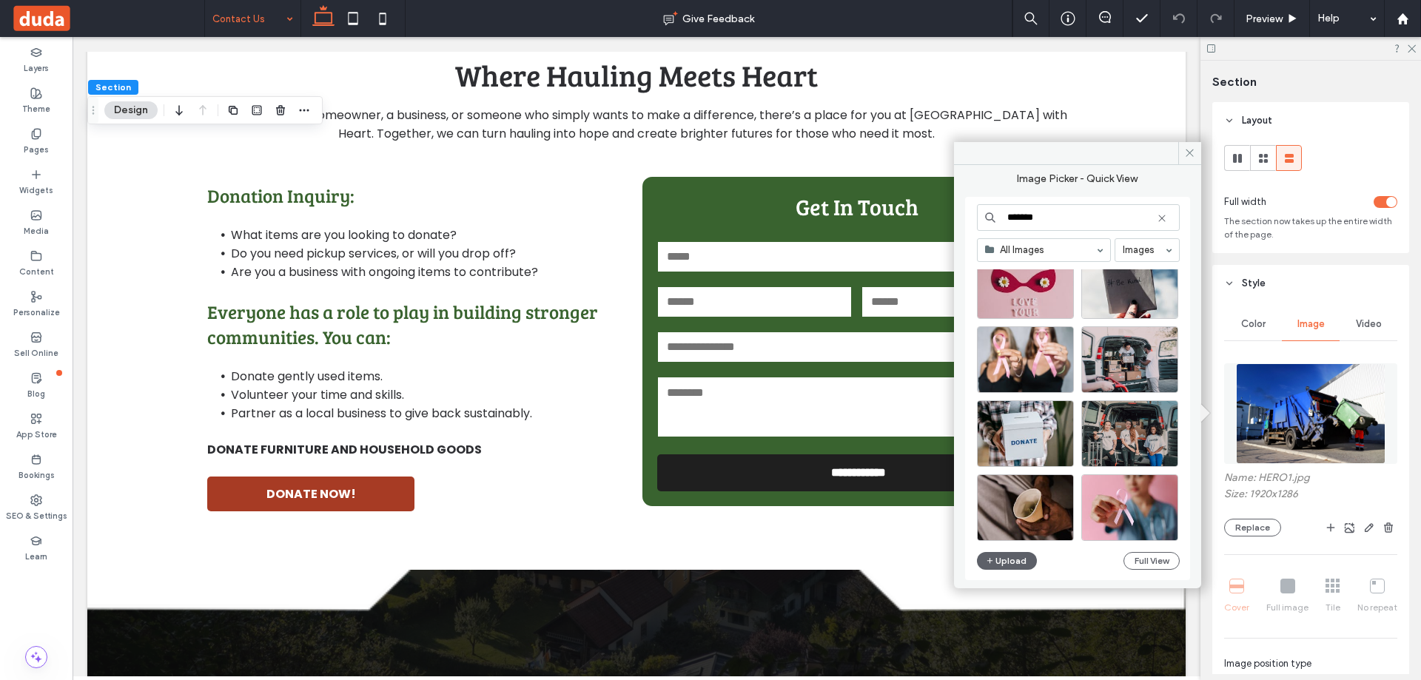
scroll to position [2810, 0]
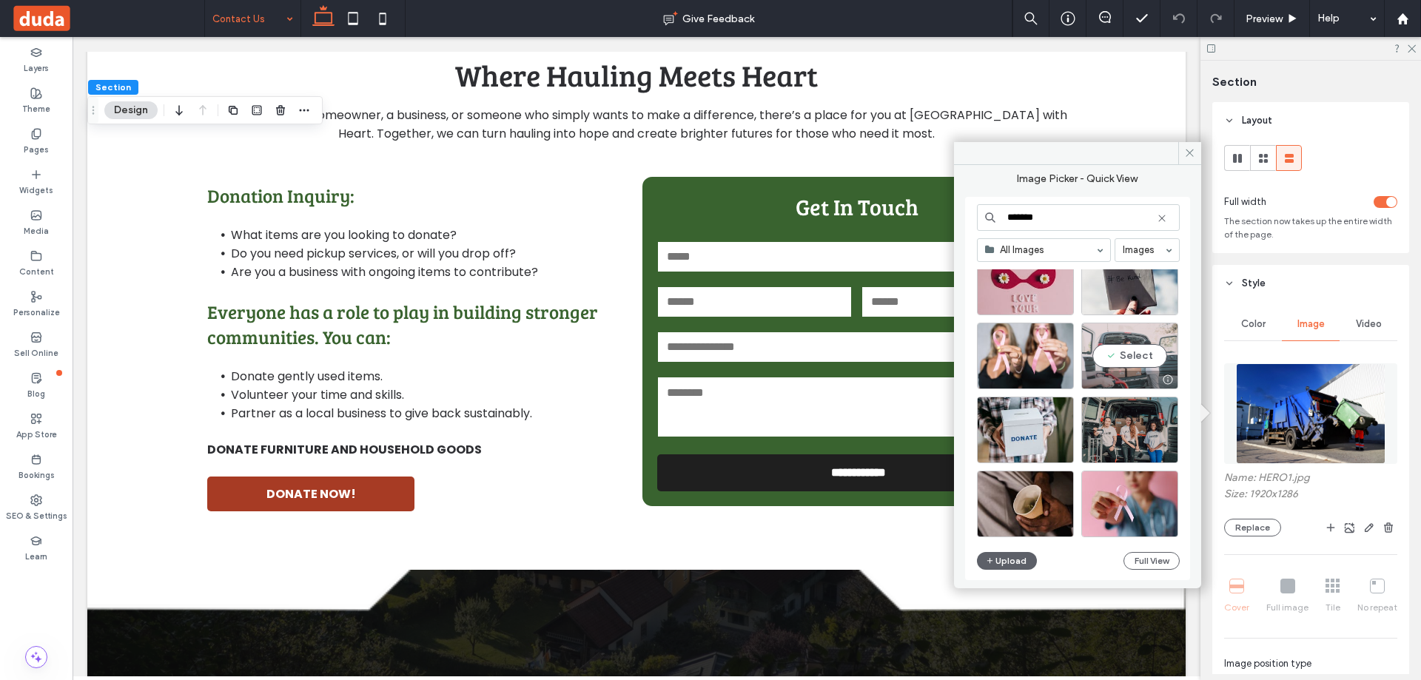
type input "*******"
click at [1159, 375] on div at bounding box center [1168, 380] width 18 height 12
